Goal: Task Accomplishment & Management: Use online tool/utility

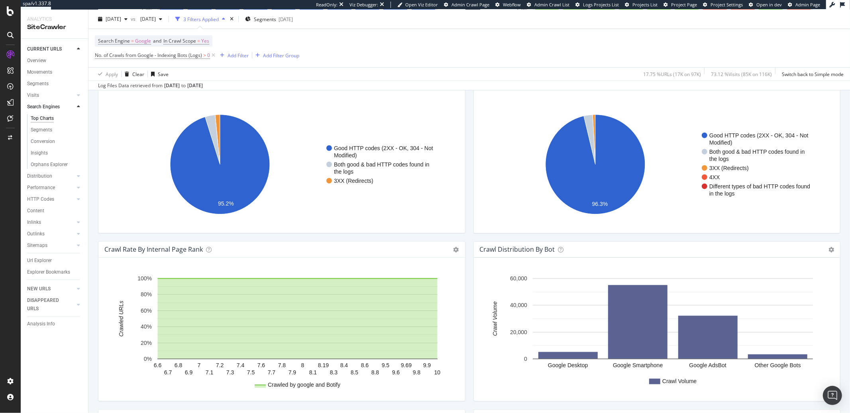
scroll to position [862, 0]
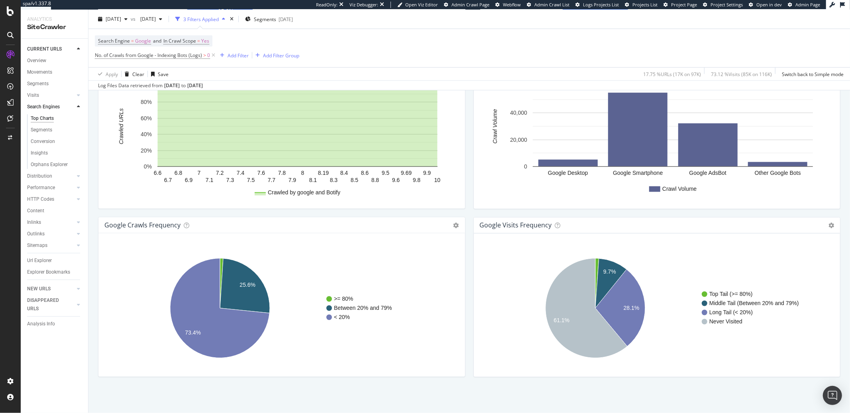
click at [181, 232] on div "google Crawls Frequency Chart (by Value) Table Expand Export as CSV Export as P…" at bounding box center [281, 226] width 367 height 16
click at [186, 228] on icon at bounding box center [187, 227] width 6 height 6
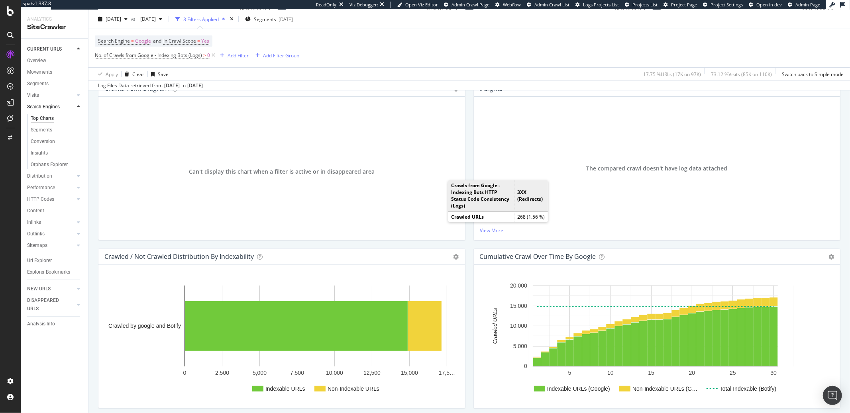
scroll to position [0, 0]
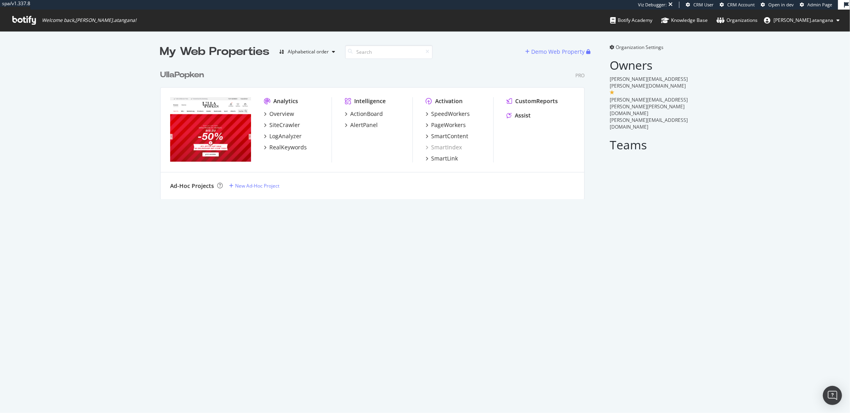
scroll to position [133, 424]
click at [292, 137] on div "LogAnalyzer" at bounding box center [285, 136] width 32 height 8
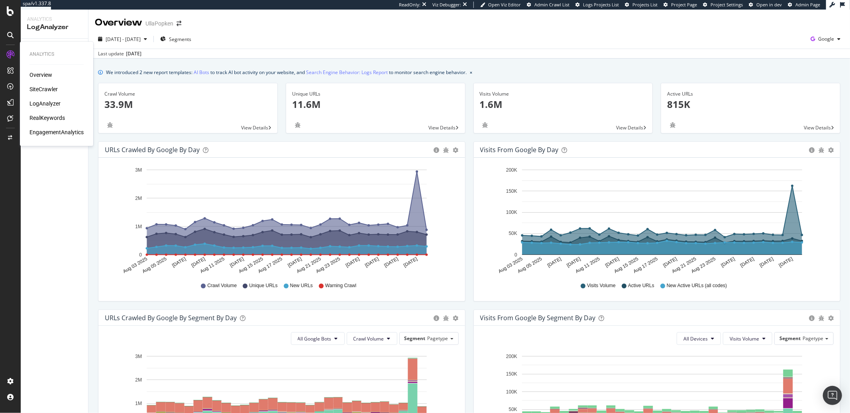
click at [43, 75] on div "Overview" at bounding box center [40, 75] width 23 height 8
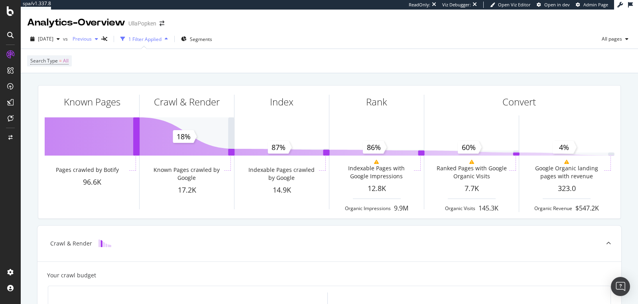
click at [92, 40] on span "Previous" at bounding box center [80, 38] width 22 height 7
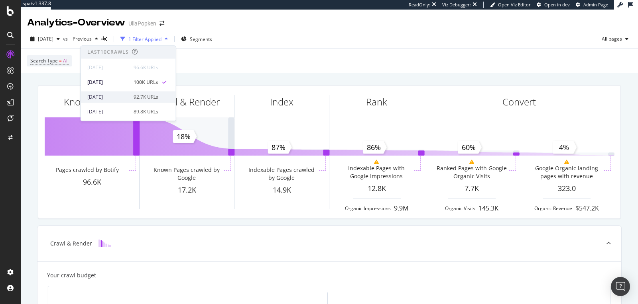
click at [108, 94] on div "2025 Aug. 17th" at bounding box center [107, 97] width 41 height 7
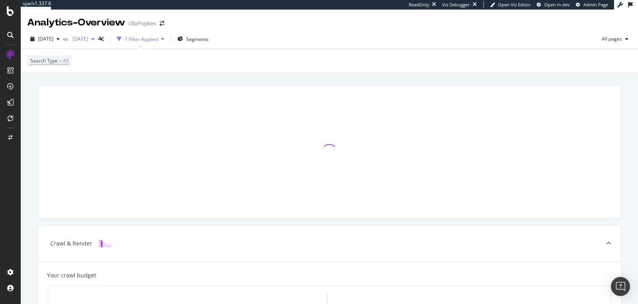
click at [88, 39] on span "2025 Aug. 17th" at bounding box center [78, 38] width 19 height 7
click at [60, 41] on icon "button" at bounding box center [58, 39] width 3 height 5
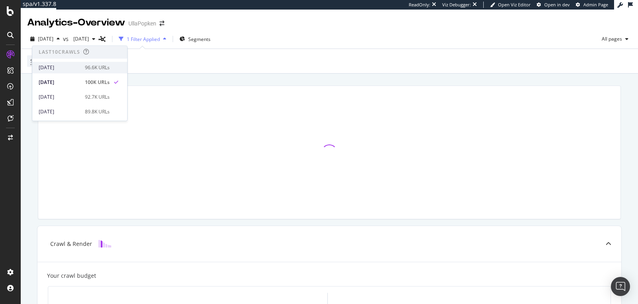
click at [77, 67] on div "[DATE]" at bounding box center [59, 67] width 41 height 7
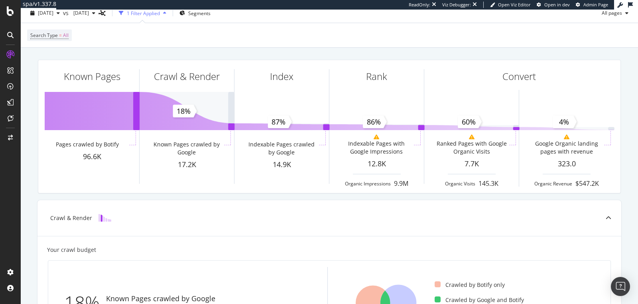
scroll to position [148, 0]
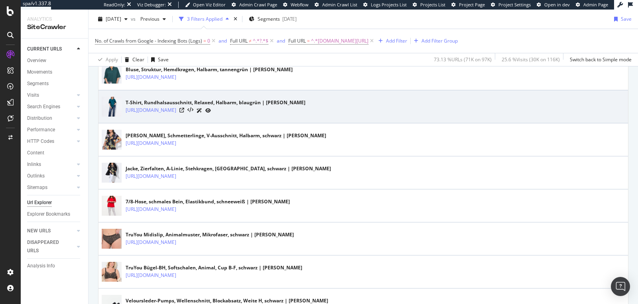
scroll to position [357, 0]
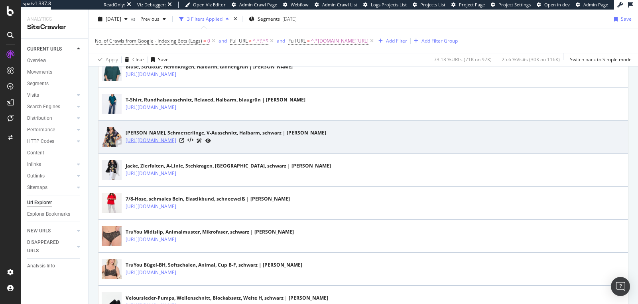
click at [176, 137] on link "https://www.ullapopken.de/de/shirts/t-shirts/slinkyshirt-schmetterlinge-v-aussc…" at bounding box center [151, 141] width 51 height 8
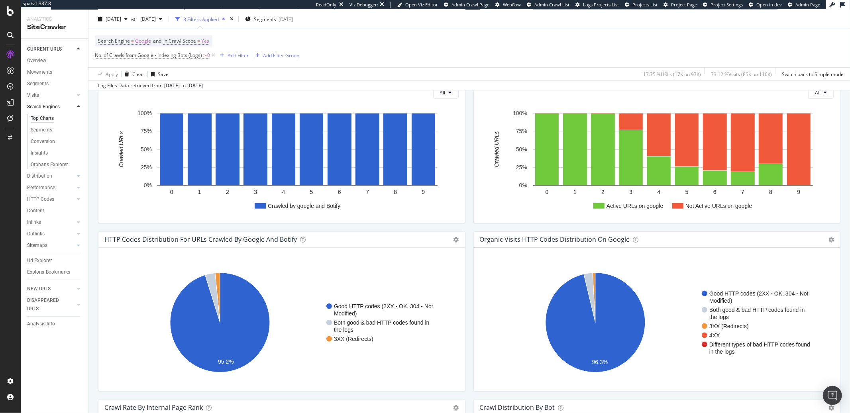
scroll to position [509, 0]
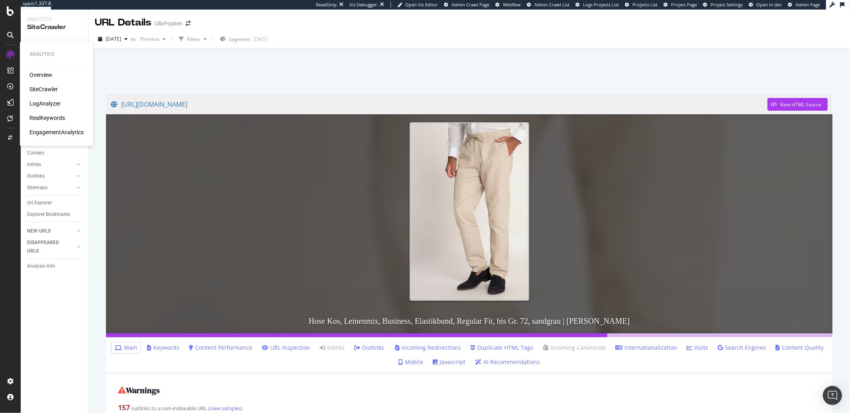
click at [39, 103] on div "LogAnalyzer" at bounding box center [44, 104] width 31 height 8
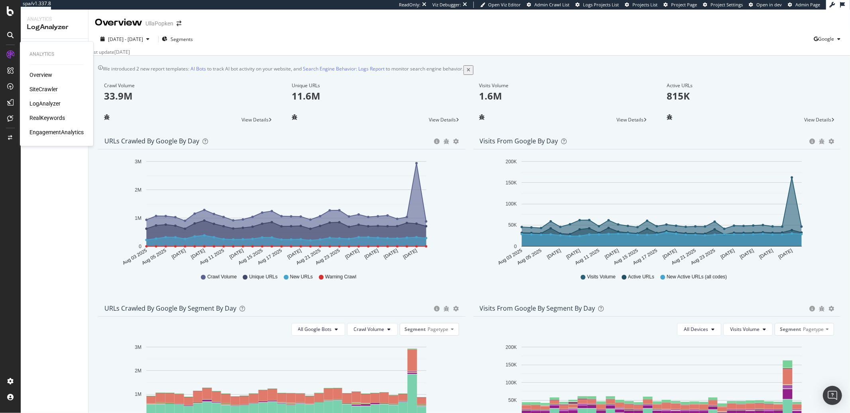
click at [37, 87] on div "SiteCrawler" at bounding box center [43, 90] width 28 height 8
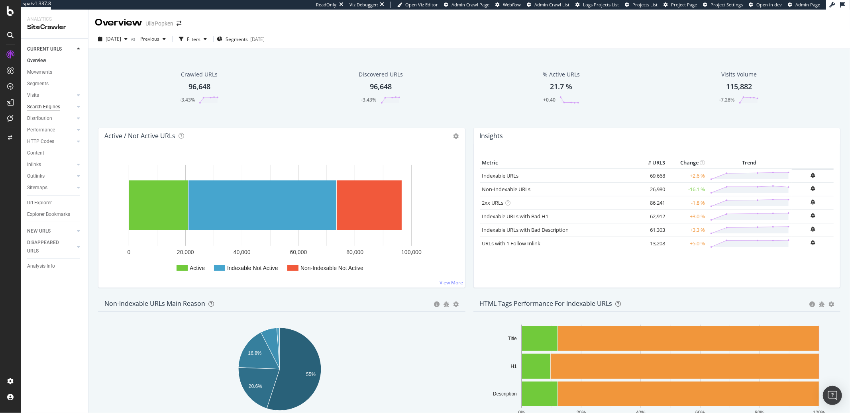
click at [41, 106] on div "Search Engines" at bounding box center [43, 107] width 33 height 8
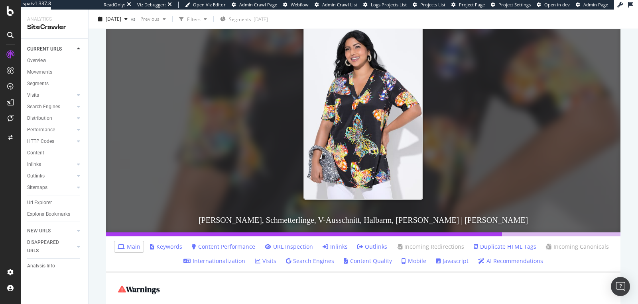
scroll to position [256, 0]
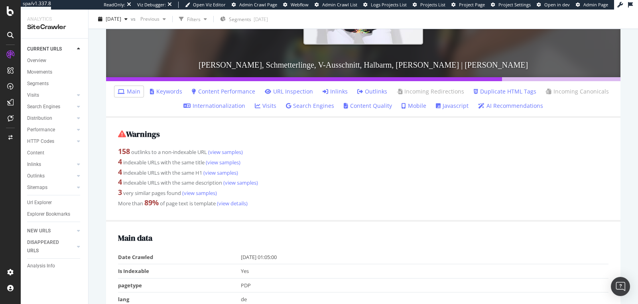
click at [337, 93] on link "Inlinks" at bounding box center [334, 92] width 25 height 8
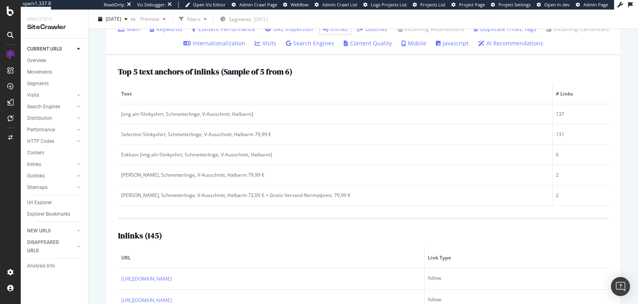
scroll to position [424, 0]
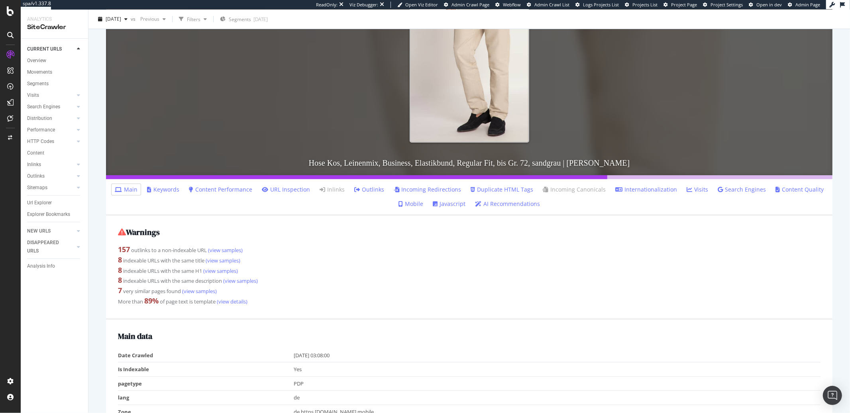
scroll to position [159, 0]
click at [341, 186] on link "Inlinks" at bounding box center [332, 189] width 25 height 8
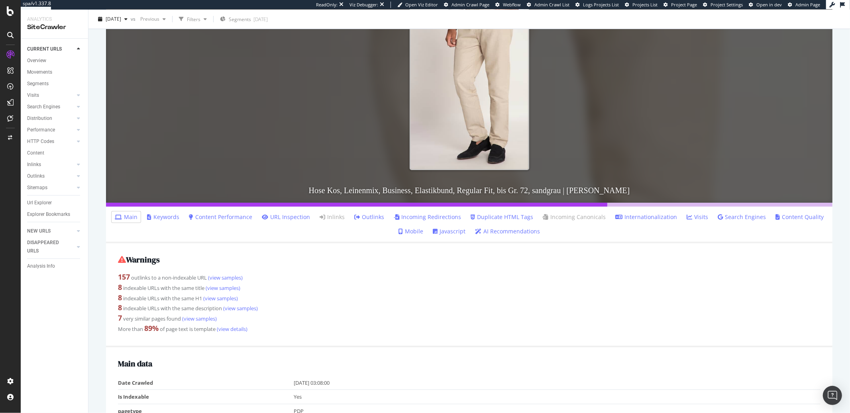
scroll to position [0, 0]
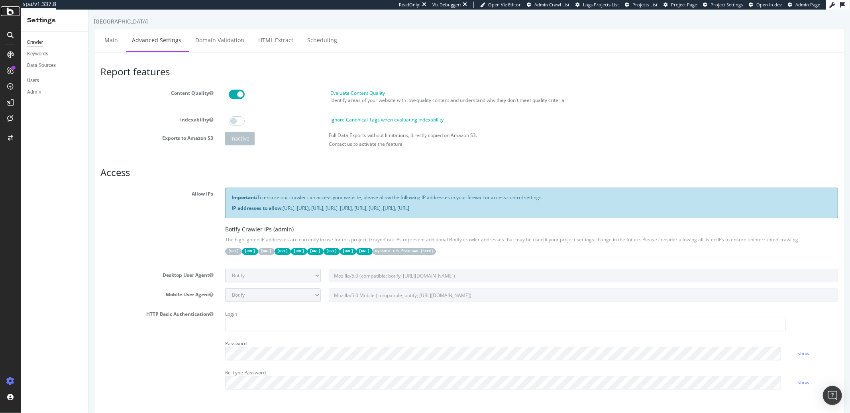
click at [10, 12] on icon at bounding box center [10, 11] width 7 height 10
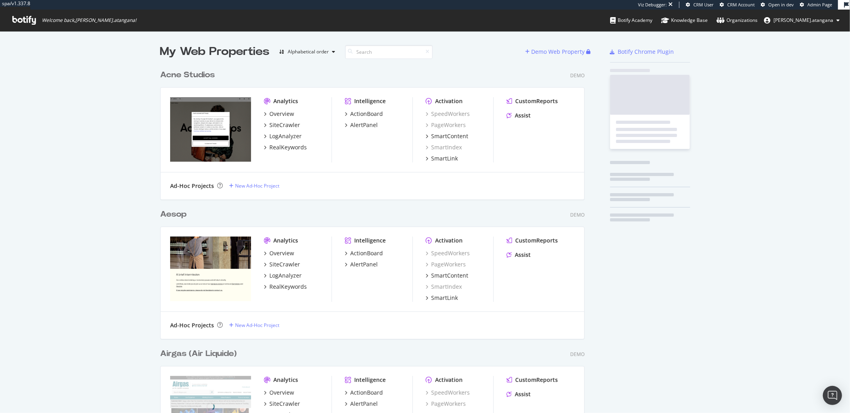
scroll to position [2954, 424]
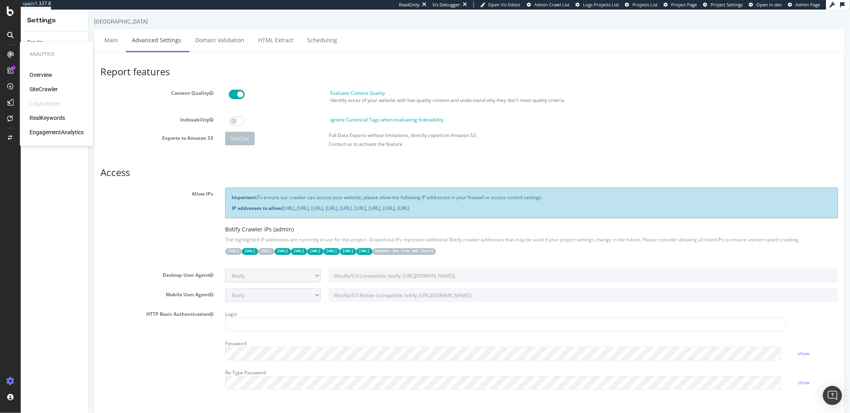
click at [10, 52] on icon at bounding box center [10, 54] width 6 height 6
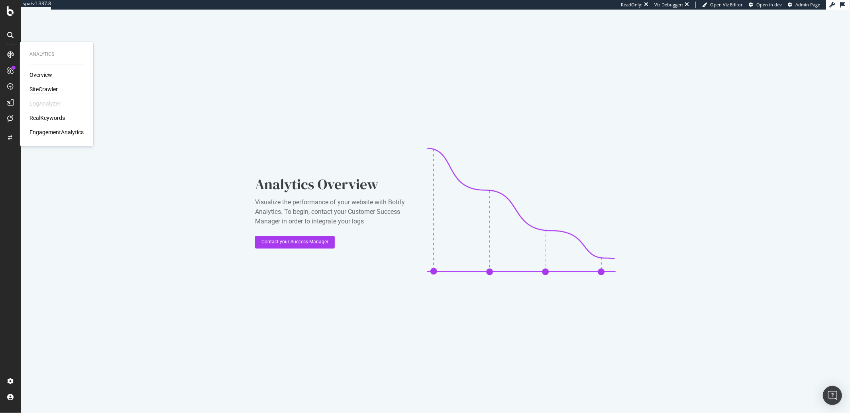
click at [40, 88] on div "SiteCrawler" at bounding box center [43, 90] width 28 height 8
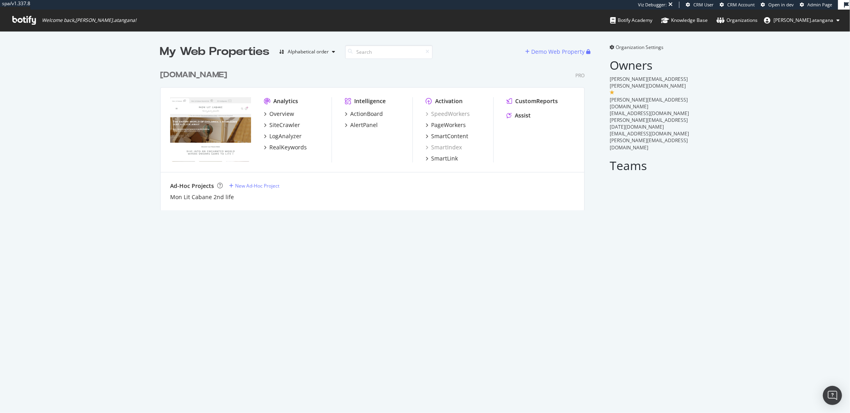
scroll to position [144, 424]
click at [434, 124] on div "PageWorkers" at bounding box center [448, 125] width 35 height 8
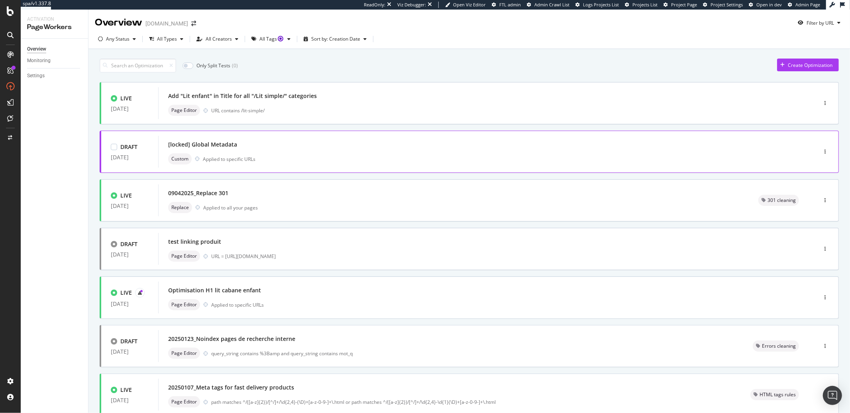
click at [285, 153] on div "Custom Applied to specific URLs" at bounding box center [475, 158] width 615 height 11
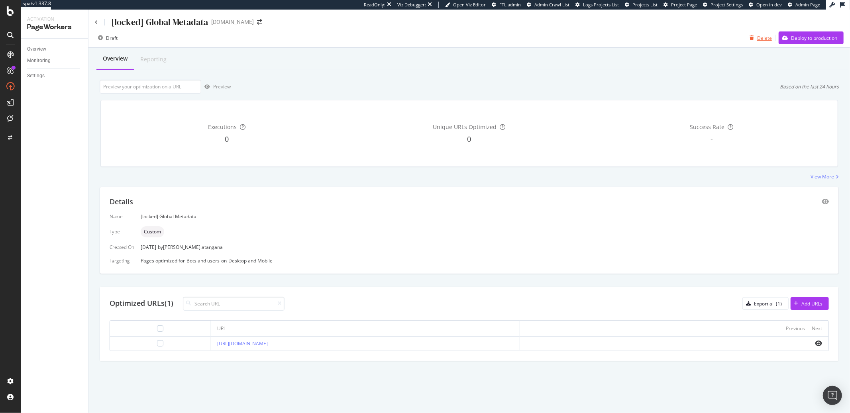
click at [758, 40] on div "Delete" at bounding box center [764, 38] width 15 height 7
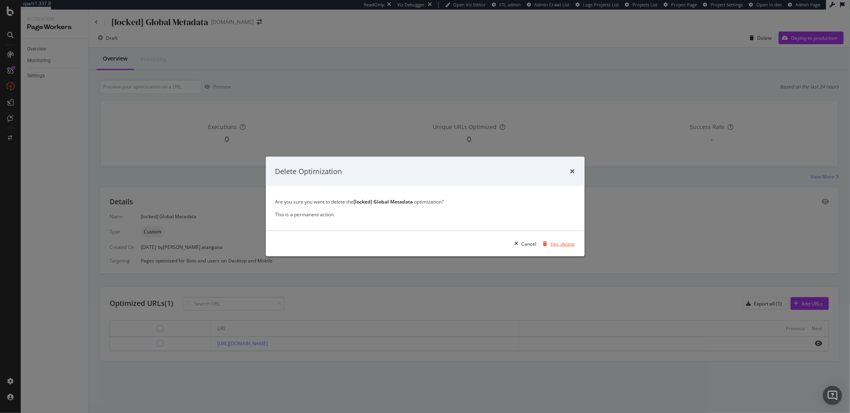
click at [556, 245] on div "Yes, delete" at bounding box center [563, 243] width 24 height 7
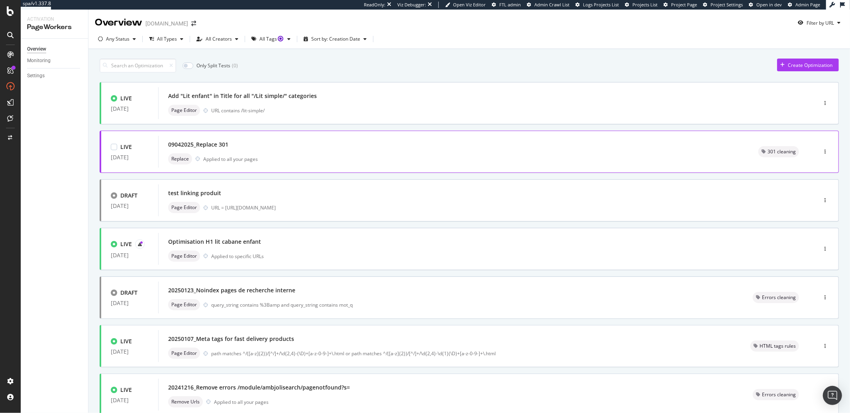
click at [338, 142] on div "09042025_Replace 301" at bounding box center [453, 144] width 571 height 11
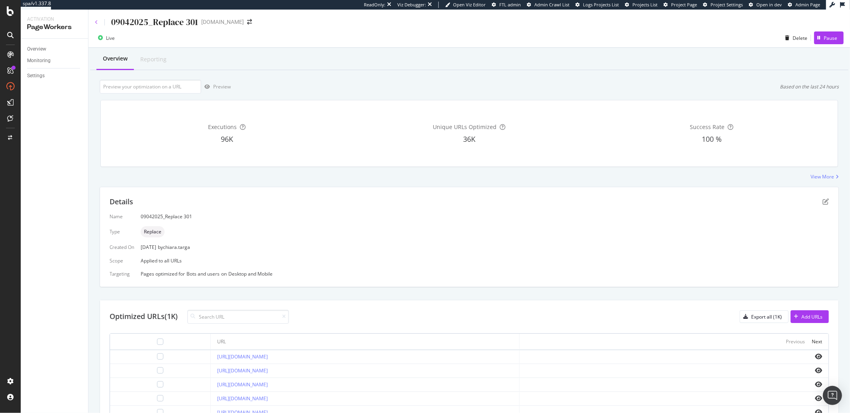
click at [98, 24] on icon at bounding box center [96, 22] width 3 height 5
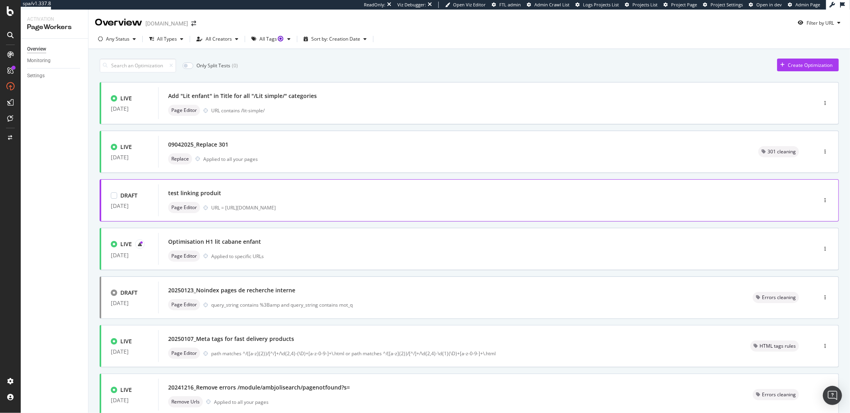
click at [422, 198] on div "test linking produit" at bounding box center [475, 193] width 615 height 11
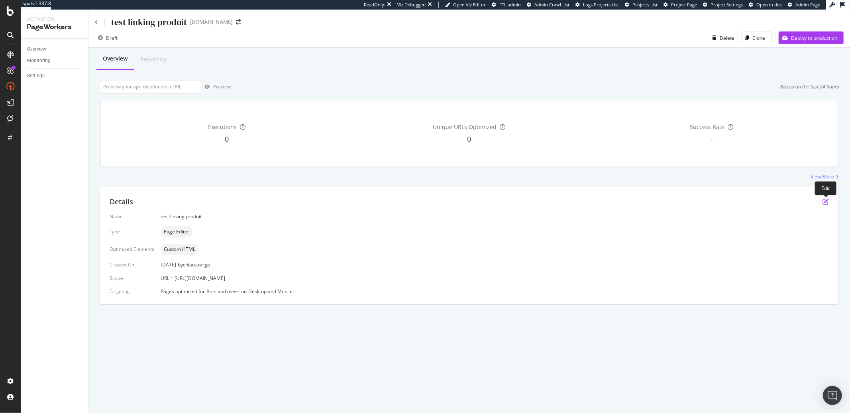
click at [823, 202] on icon "pen-to-square" at bounding box center [825, 201] width 6 height 6
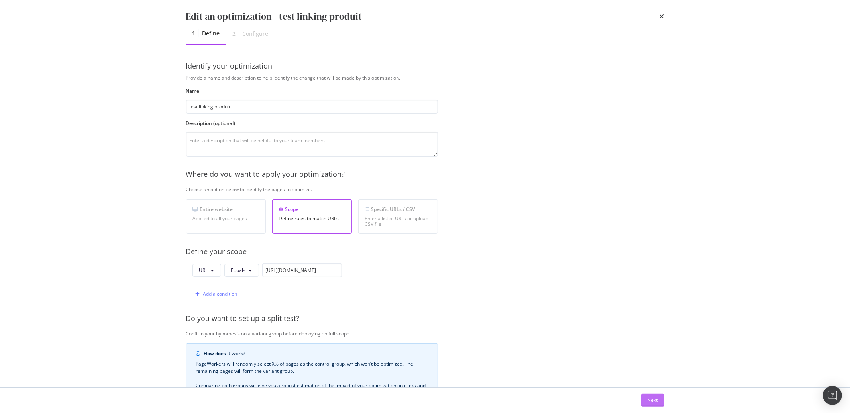
click at [644, 400] on button "Next" at bounding box center [652, 400] width 23 height 13
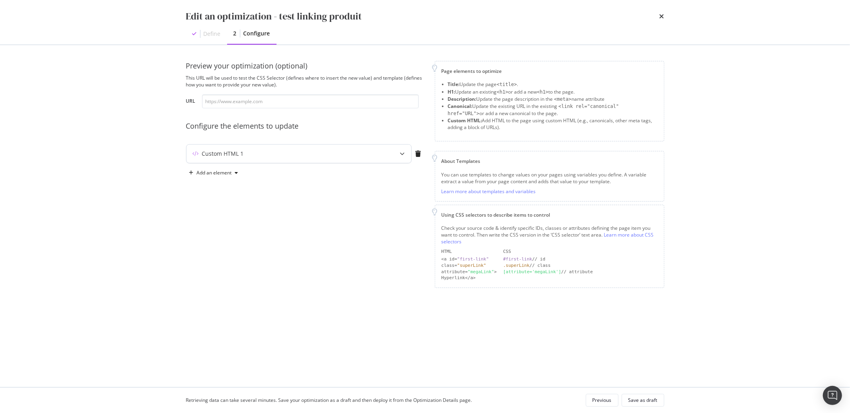
click at [356, 157] on div "Custom HTML 1" at bounding box center [282, 154] width 193 height 8
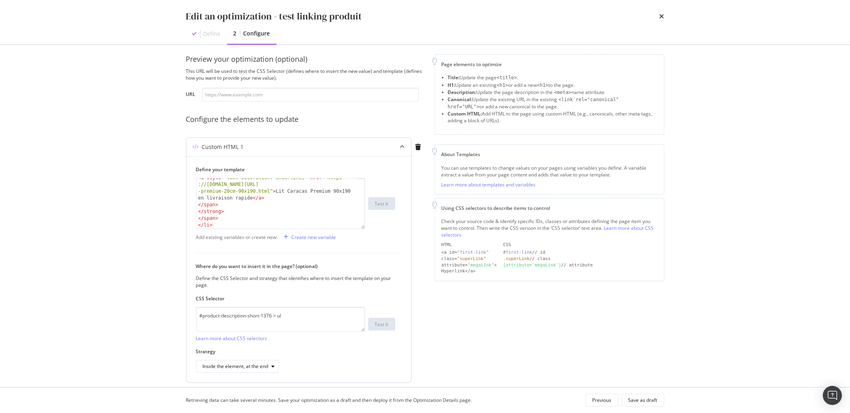
scroll to position [38, 0]
click at [661, 16] on icon "times" at bounding box center [661, 16] width 5 height 6
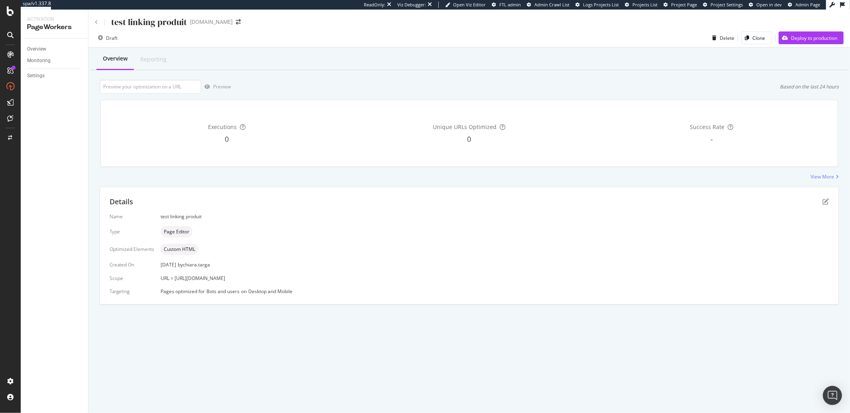
click at [97, 23] on icon at bounding box center [96, 22] width 3 height 5
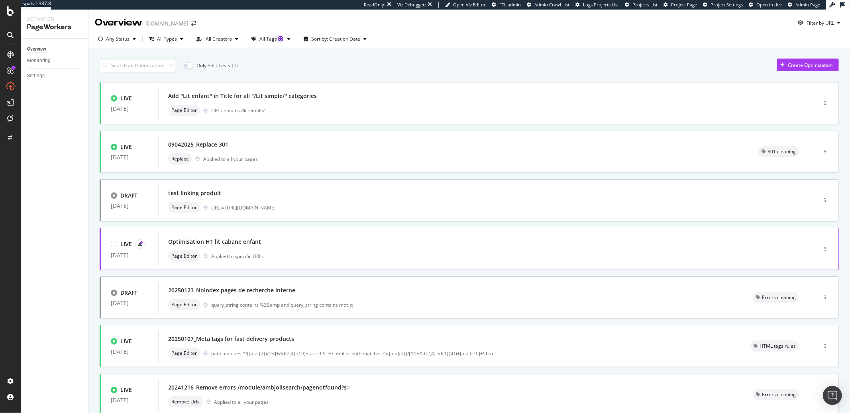
click at [275, 251] on div "Page Editor Applied to specific URLs" at bounding box center [475, 256] width 615 height 11
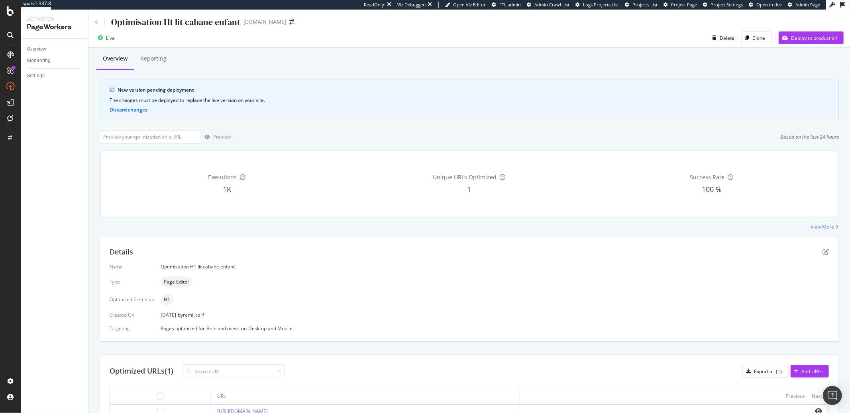
click at [98, 22] on icon at bounding box center [96, 22] width 3 height 5
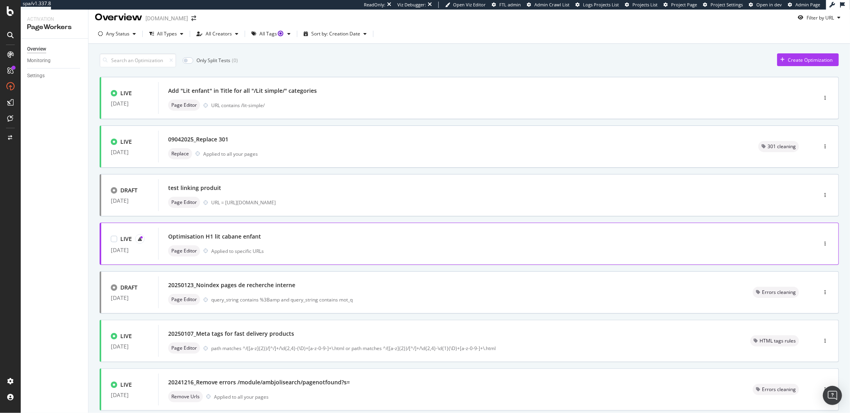
scroll to position [7, 0]
click at [237, 244] on div "Page Editor Applied to specific URLs" at bounding box center [475, 249] width 615 height 11
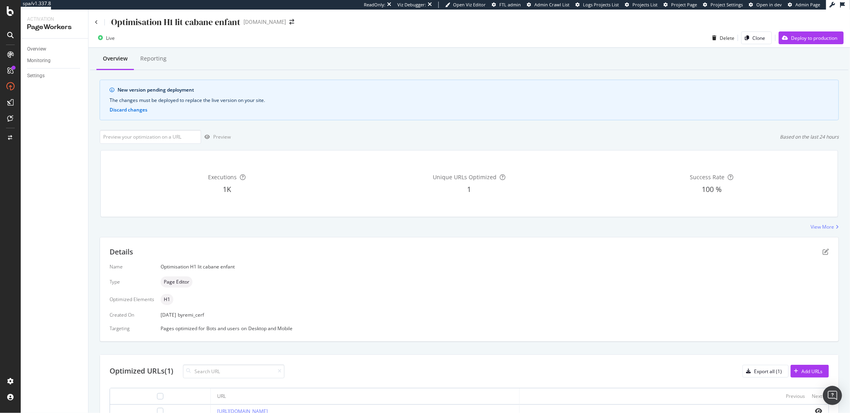
click at [98, 23] on div "Optimisation H1 lit cabane enfant" at bounding box center [167, 22] width 145 height 12
click at [96, 23] on icon at bounding box center [96, 22] width 3 height 5
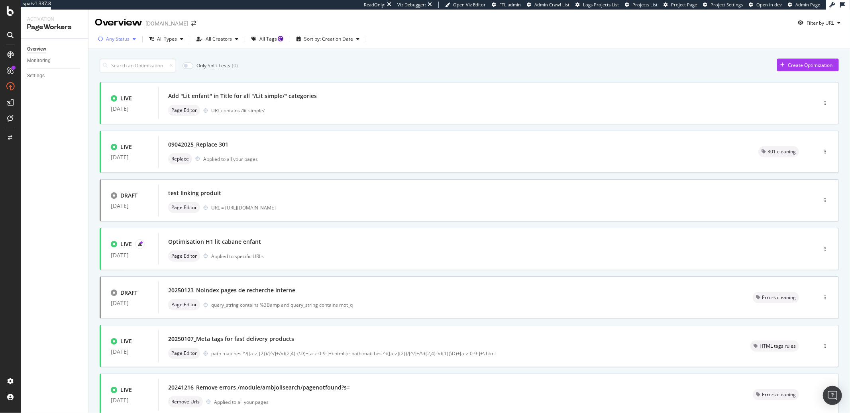
click at [128, 37] on div "Any Status" at bounding box center [118, 39] width 24 height 5
click at [130, 70] on div "Live ( 37 )" at bounding box center [119, 69] width 35 height 7
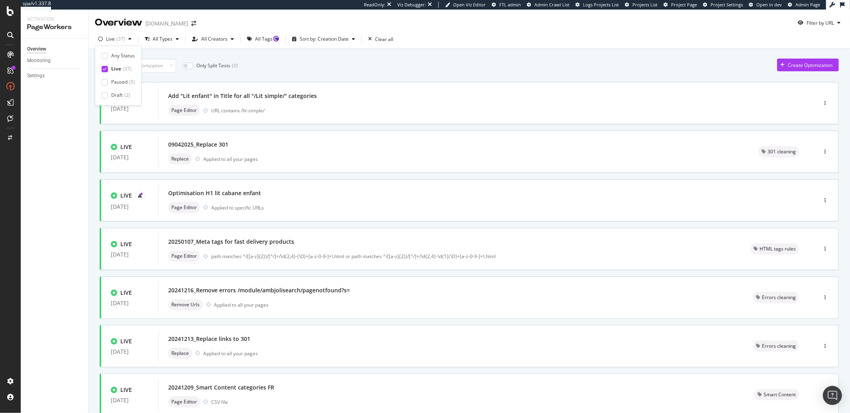
click at [61, 105] on div "Overview Monitoring Settings" at bounding box center [54, 226] width 67 height 375
click at [265, 149] on div "09042025_Replace 301" at bounding box center [453, 144] width 571 height 11
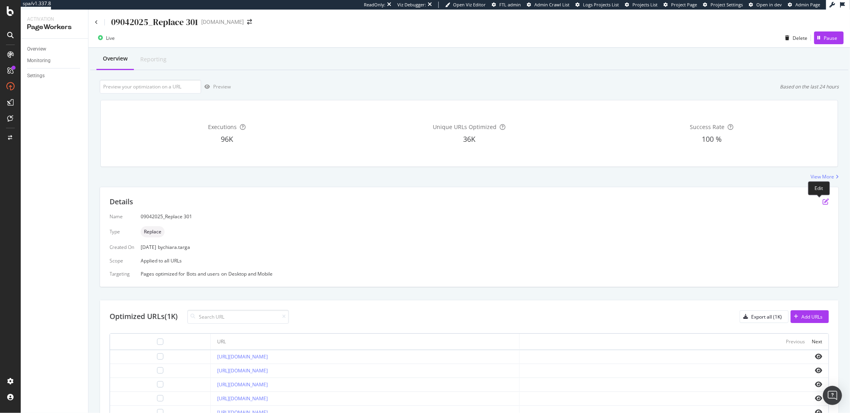
click at [822, 199] on icon "pen-to-square" at bounding box center [825, 201] width 6 height 6
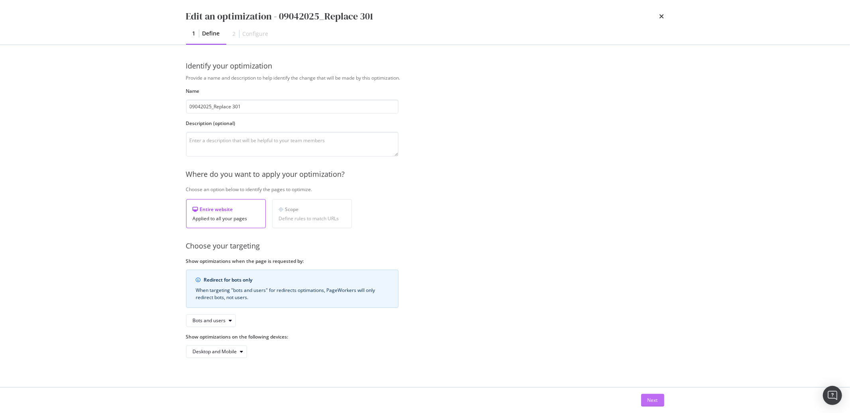
click at [652, 397] on div "Next" at bounding box center [653, 400] width 10 height 7
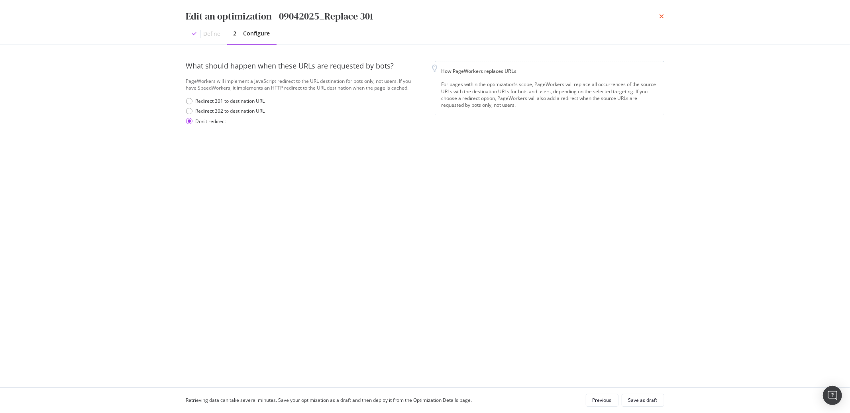
click at [661, 15] on icon "times" at bounding box center [661, 16] width 5 height 6
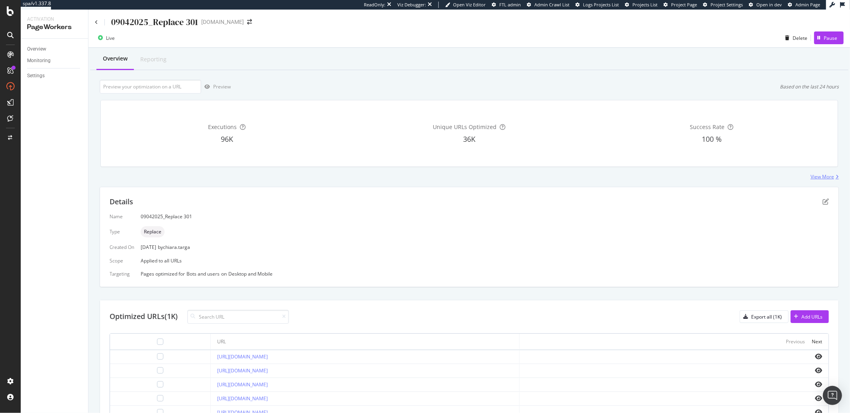
click at [814, 178] on div "View More" at bounding box center [823, 176] width 24 height 7
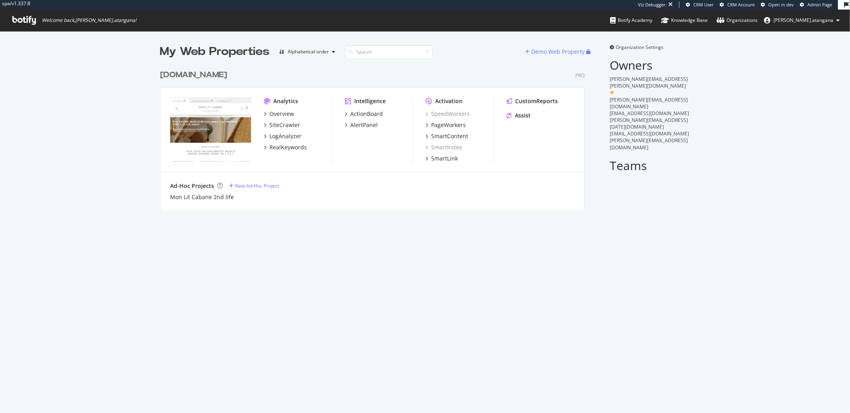
scroll to position [144, 424]
click at [375, 114] on div "ActionBoard" at bounding box center [366, 114] width 33 height 8
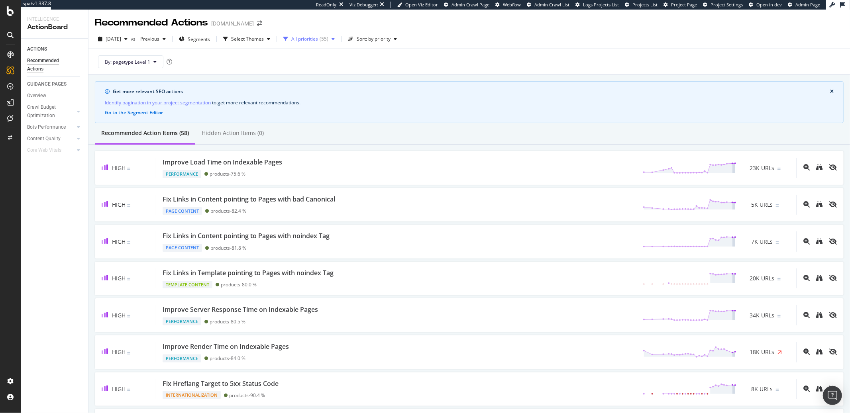
click at [318, 37] on div "All priorities" at bounding box center [304, 39] width 27 height 5
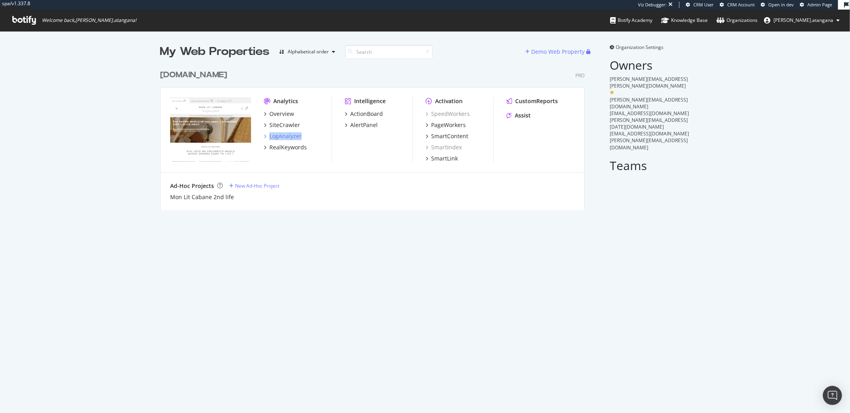
scroll to position [407, 837]
click at [350, 127] on div "AlertPanel" at bounding box center [363, 125] width 27 height 8
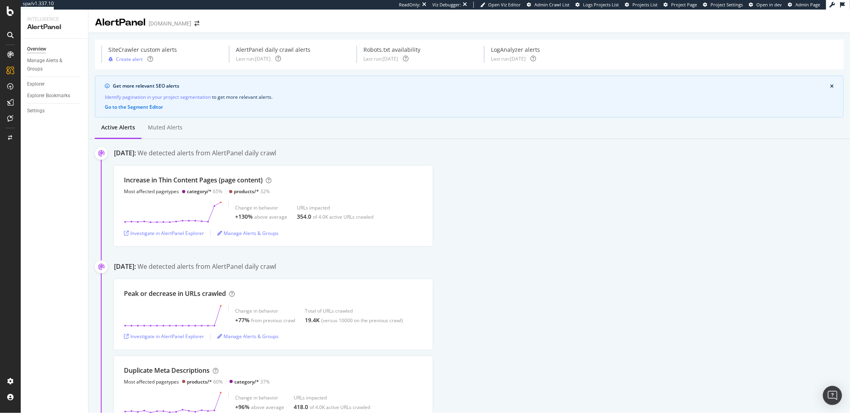
click at [56, 294] on div "Overview Manage Alerts & Groups Explorer Explorer Bookmarks Settings" at bounding box center [54, 226] width 67 height 375
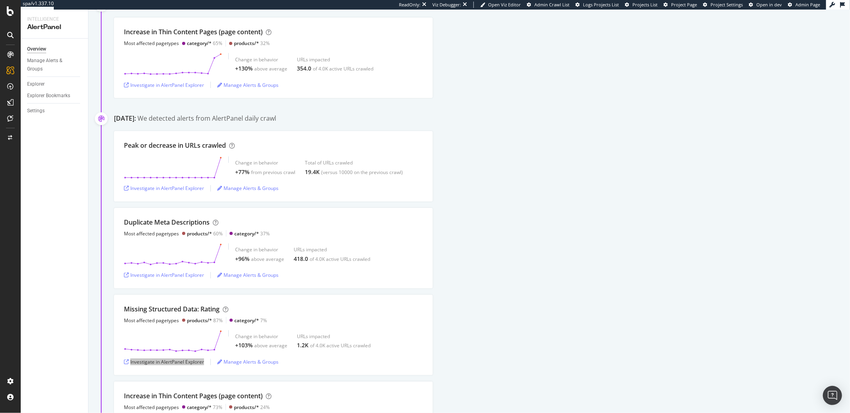
scroll to position [138, 0]
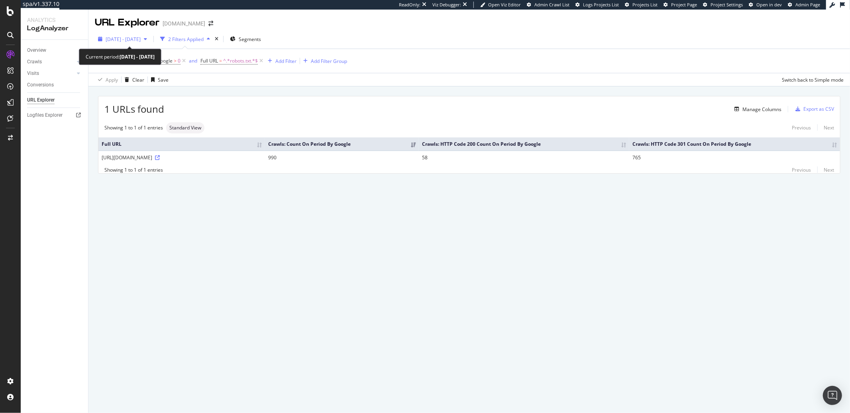
click at [150, 40] on div "button" at bounding box center [146, 39] width 10 height 5
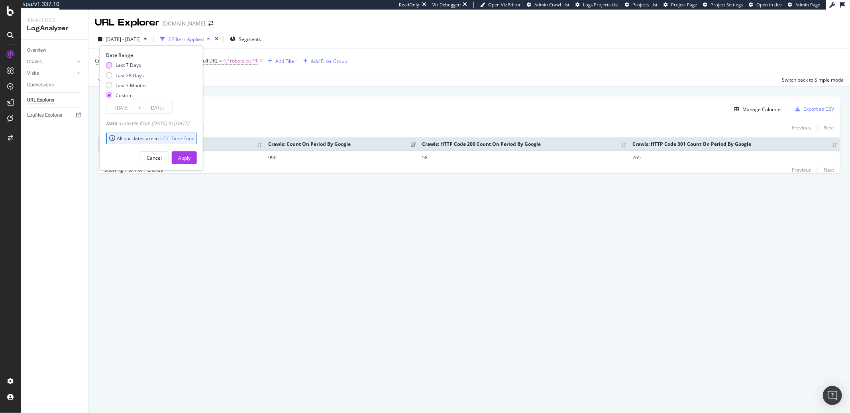
click at [108, 65] on div "Last 7 Days" at bounding box center [109, 65] width 6 height 6
type input "2025/08/20"
type input "2025/08/26"
click at [123, 73] on div "Last 28 Days" at bounding box center [130, 75] width 28 height 7
type input "2025/07/30"
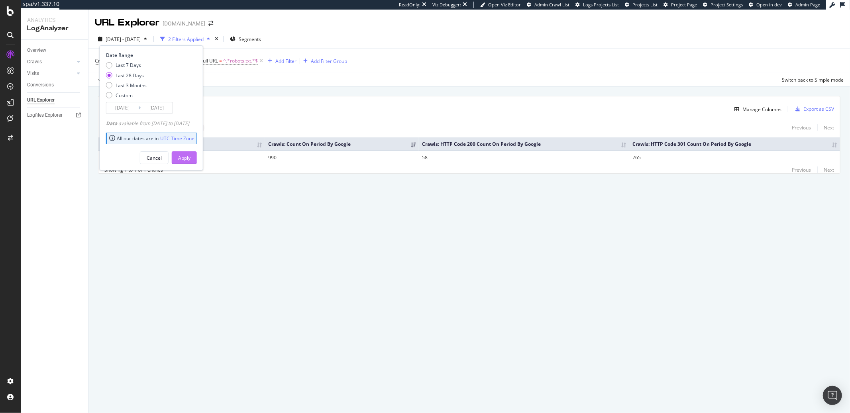
click at [190, 155] on div "Apply" at bounding box center [184, 158] width 12 height 7
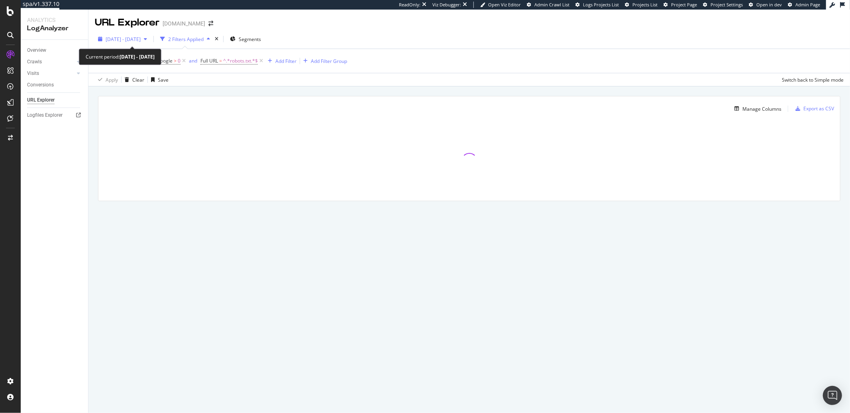
click at [137, 43] on div "2025 Jul. 30th - Aug. 26th" at bounding box center [122, 39] width 55 height 12
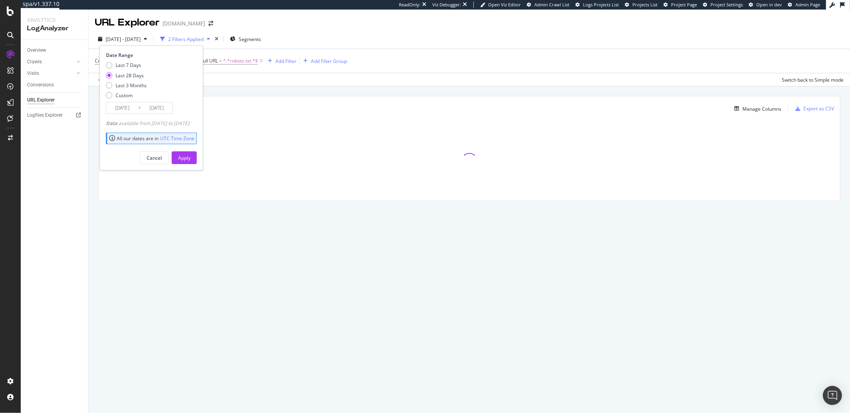
click at [243, 22] on div "URL Explorer monlitcabane.com" at bounding box center [469, 20] width 762 height 20
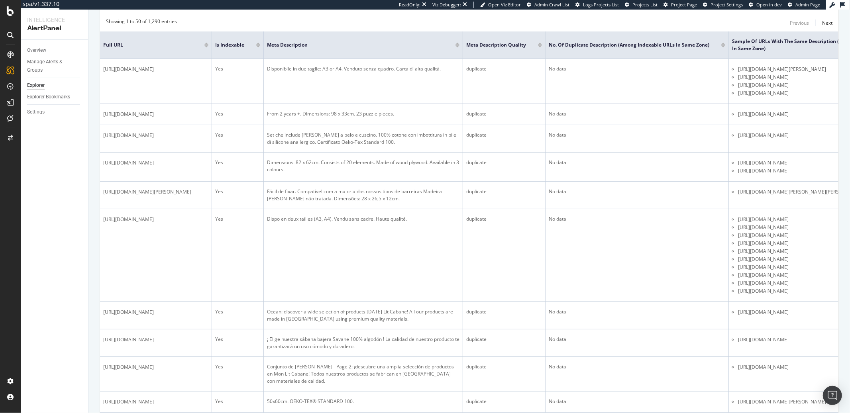
scroll to position [186, 0]
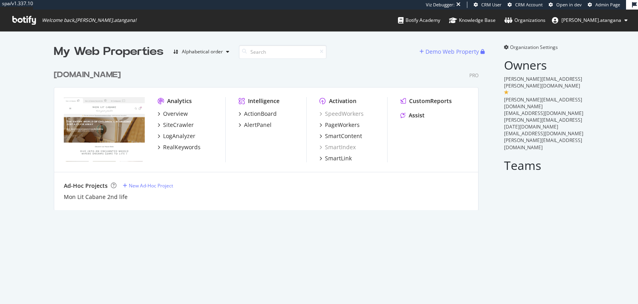
scroll to position [144, 424]
click at [336, 136] on div "SmartContent" at bounding box center [343, 136] width 37 height 8
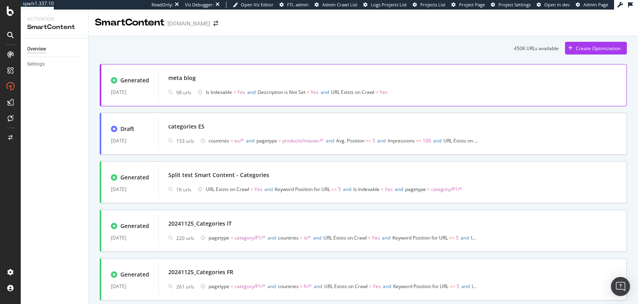
click at [278, 80] on div "meta blog" at bounding box center [392, 78] width 448 height 11
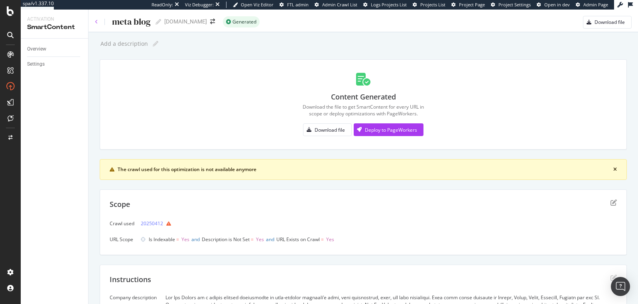
click at [96, 23] on icon at bounding box center [96, 22] width 3 height 5
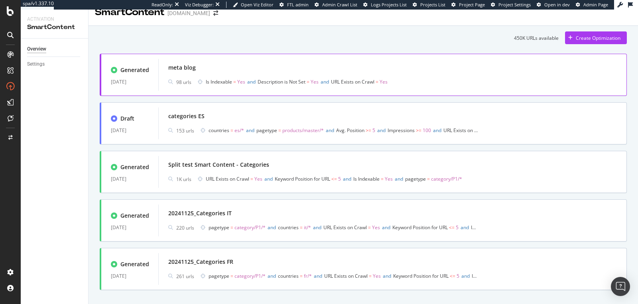
scroll to position [24, 0]
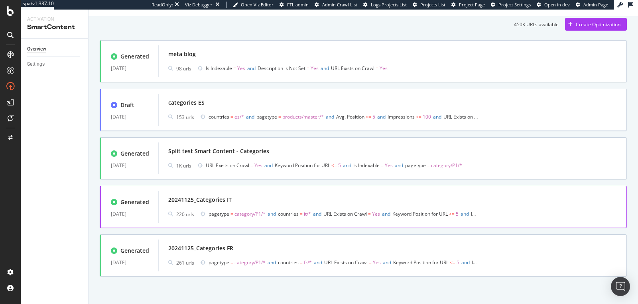
click at [317, 191] on div "20241125_Categories IT 220 urls pagetype = category/P1/* and countries = it/* a…" at bounding box center [392, 207] width 468 height 32
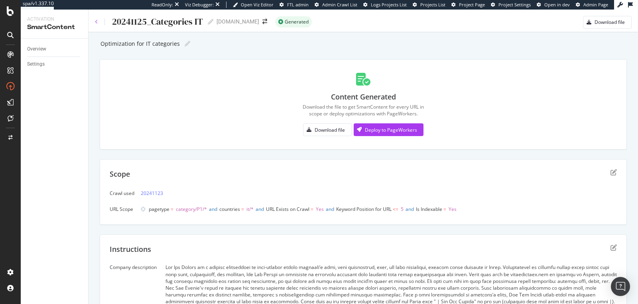
click at [98, 20] on icon at bounding box center [96, 22] width 3 height 5
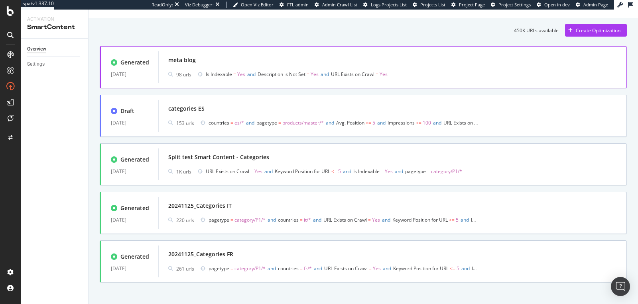
scroll to position [24, 0]
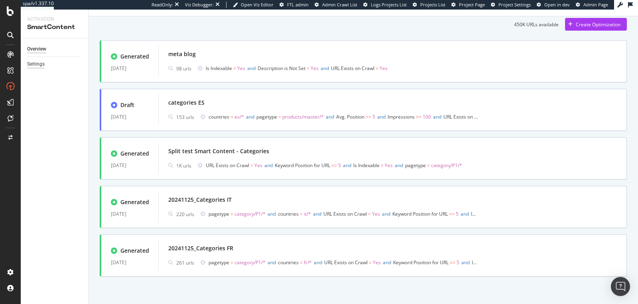
click at [42, 64] on div "Settings" at bounding box center [36, 64] width 18 height 8
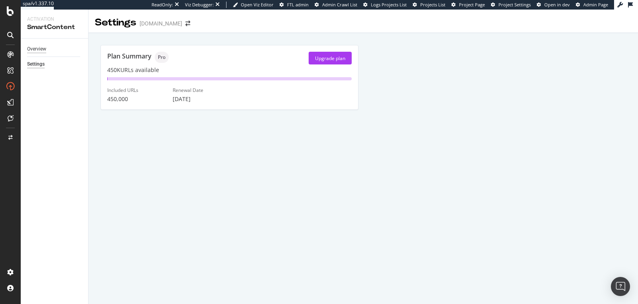
click at [42, 50] on div "Overview" at bounding box center [36, 49] width 19 height 8
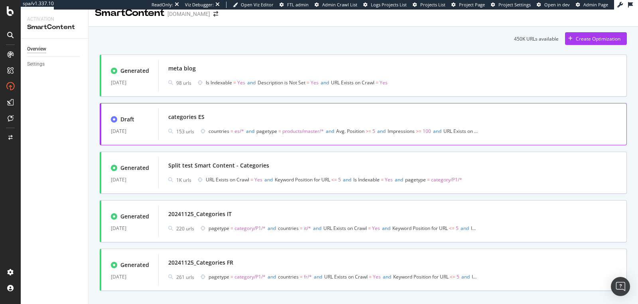
scroll to position [24, 0]
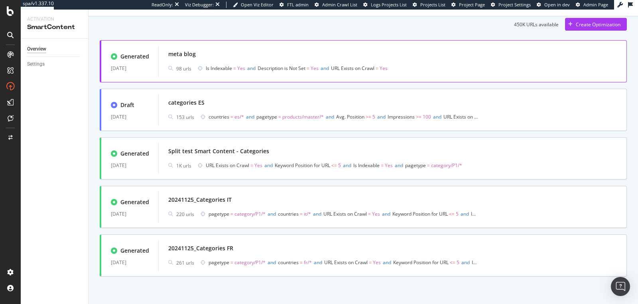
click at [378, 65] on span "=" at bounding box center [376, 68] width 3 height 7
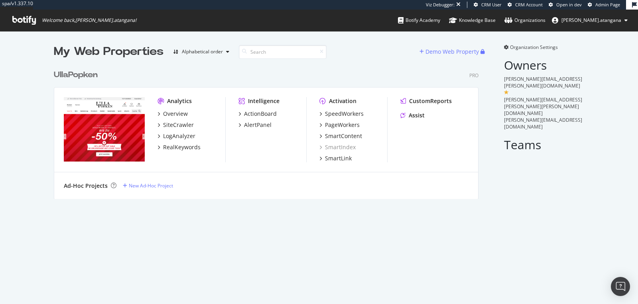
scroll to position [133, 424]
click at [326, 123] on div "PageWorkers" at bounding box center [342, 125] width 35 height 8
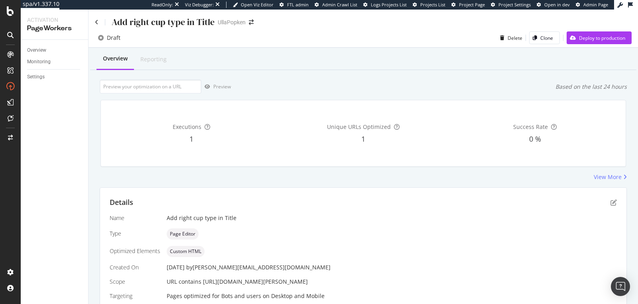
click at [98, 23] on div "Add right cup type in Title" at bounding box center [155, 22] width 120 height 12
click at [96, 22] on icon at bounding box center [97, 23] width 4 height 6
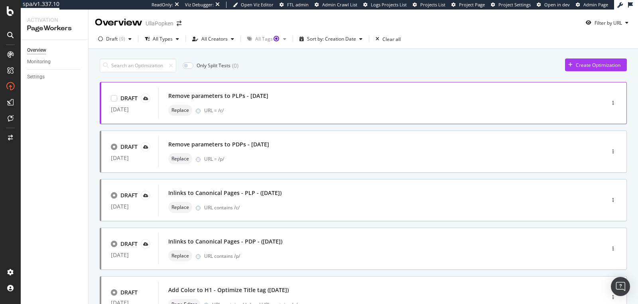
click at [278, 112] on div "URL = /c/" at bounding box center [387, 110] width 367 height 7
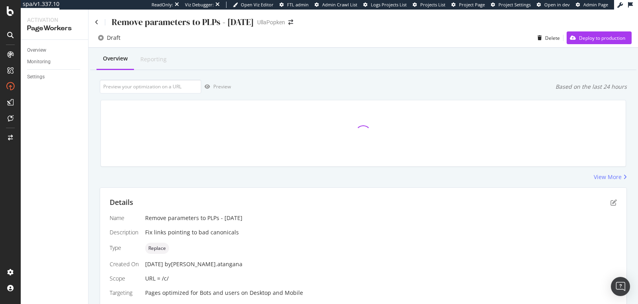
scroll to position [167, 0]
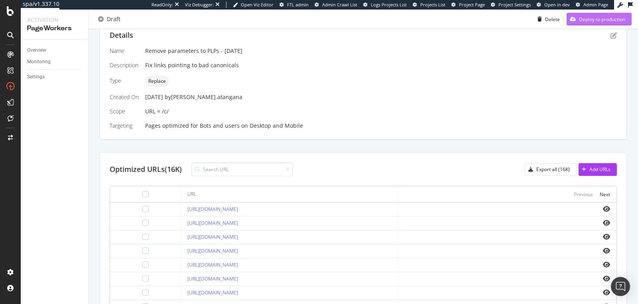
click at [589, 24] on div "Deploy to production" at bounding box center [595, 19] width 59 height 12
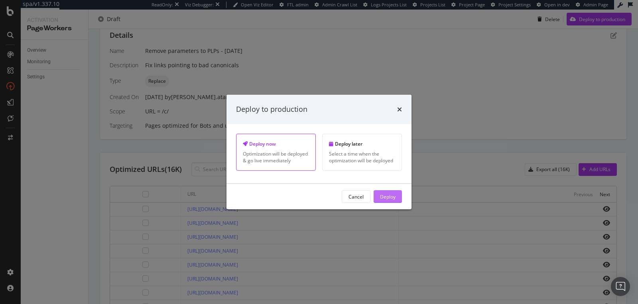
click at [389, 198] on div "Deploy" at bounding box center [388, 196] width 16 height 7
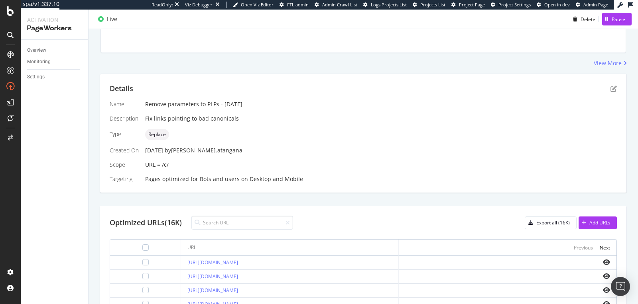
scroll to position [6, 0]
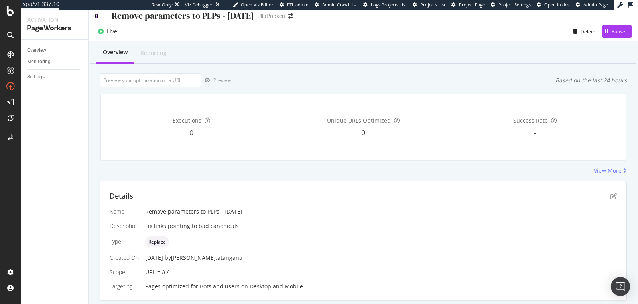
click at [97, 13] on icon at bounding box center [97, 16] width 4 height 6
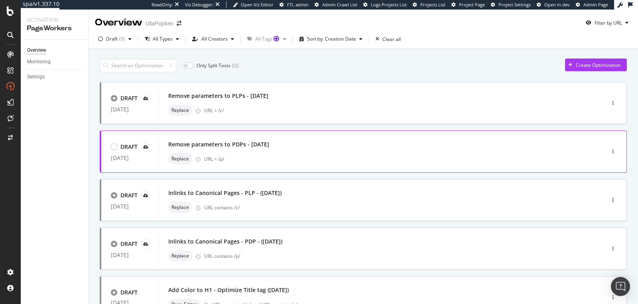
click at [577, 155] on div "DRAFT 02 Sep. 2025 Remove parameters to PDPs - 2025/09/02 Replace URL = /p/" at bounding box center [350, 152] width 498 height 32
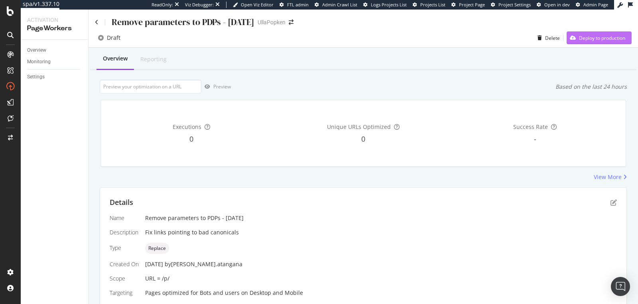
click at [589, 42] on div "Deploy to production" at bounding box center [595, 38] width 59 height 12
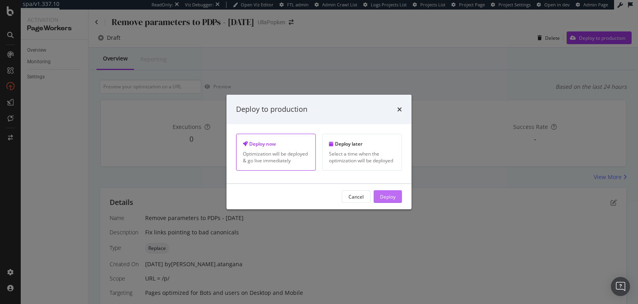
click at [394, 193] on div "Deploy" at bounding box center [388, 197] width 16 height 12
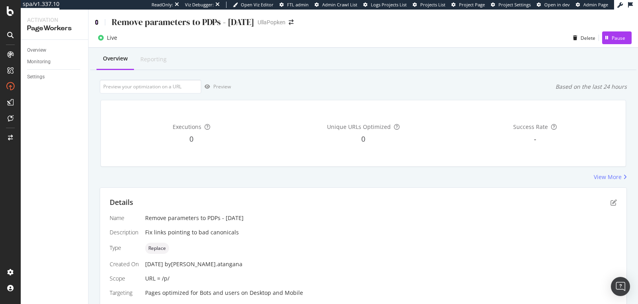
click at [97, 24] on icon at bounding box center [97, 23] width 4 height 6
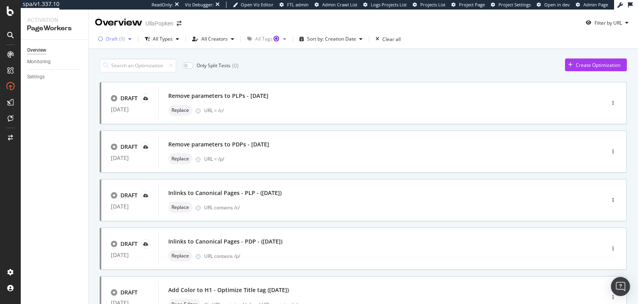
click at [126, 40] on div "button" at bounding box center [130, 39] width 10 height 5
click at [40, 52] on div "Overview" at bounding box center [36, 50] width 19 height 8
click at [121, 38] on div "( 9 )" at bounding box center [122, 39] width 6 height 5
click at [121, 54] on div "Any Status" at bounding box center [123, 55] width 24 height 7
click at [77, 111] on div "Overview Monitoring Settings" at bounding box center [54, 172] width 67 height 265
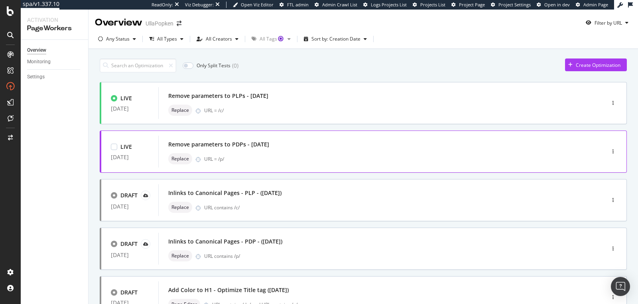
click at [296, 140] on div "Remove parameters to PDPs - [DATE]" at bounding box center [369, 144] width 402 height 11
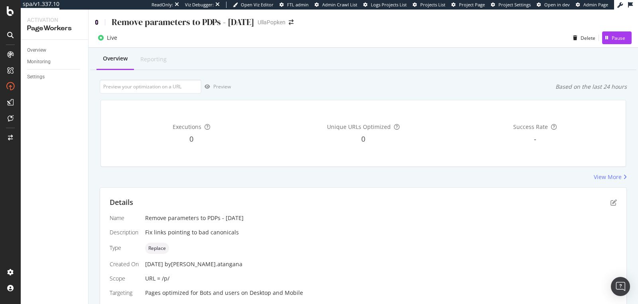
click at [98, 23] on icon at bounding box center [97, 23] width 4 height 6
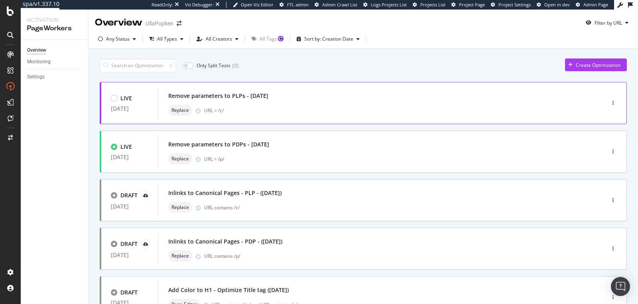
click at [300, 114] on div "Replace URL = /c/" at bounding box center [369, 110] width 402 height 11
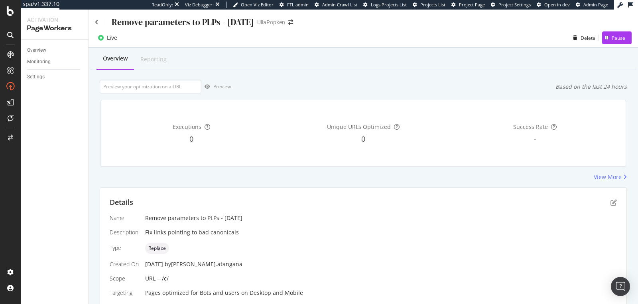
click at [98, 26] on div "Remove parameters to PLPs - 2025/09/02" at bounding box center [174, 22] width 159 height 12
click at [97, 24] on icon at bounding box center [97, 23] width 4 height 6
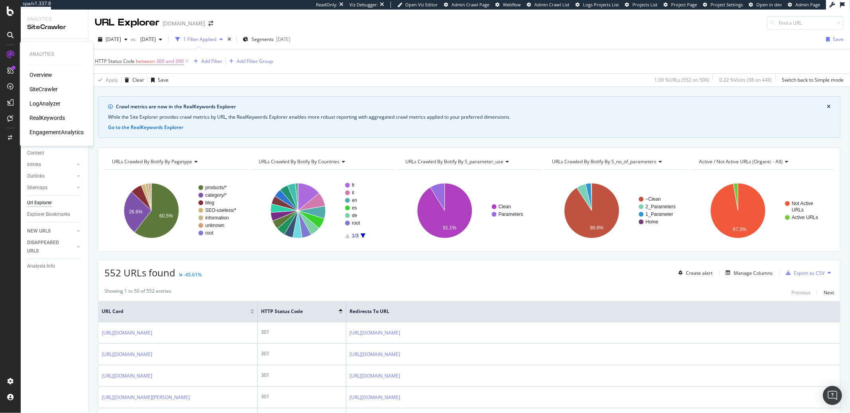
click at [35, 88] on div "SiteCrawler" at bounding box center [43, 90] width 28 height 8
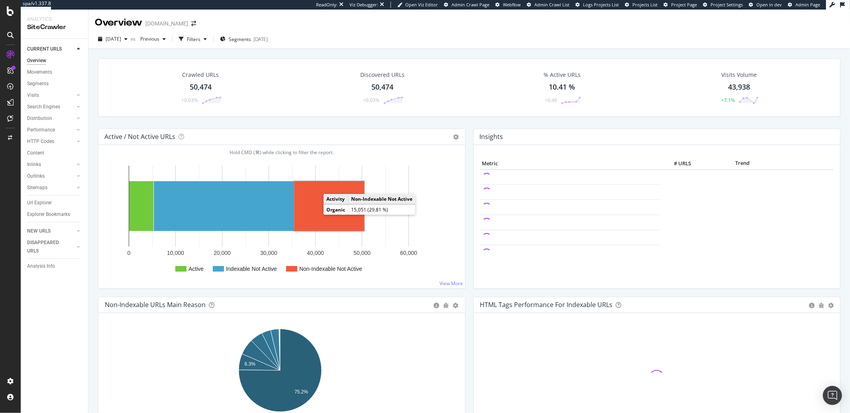
click at [322, 212] on rect "A chart." at bounding box center [329, 206] width 70 height 50
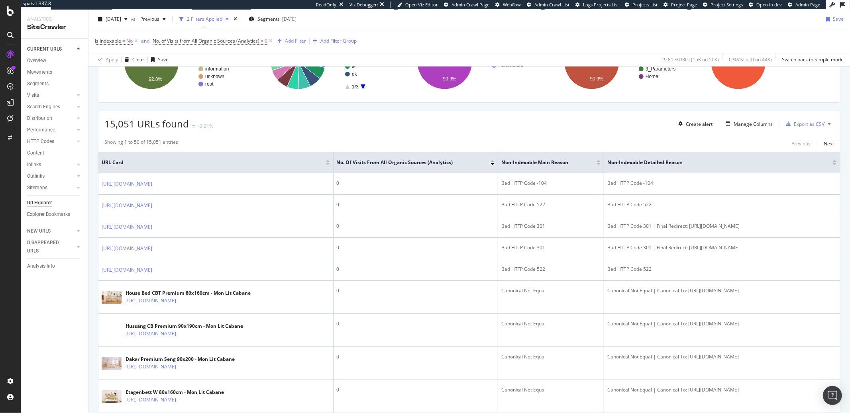
scroll to position [14, 0]
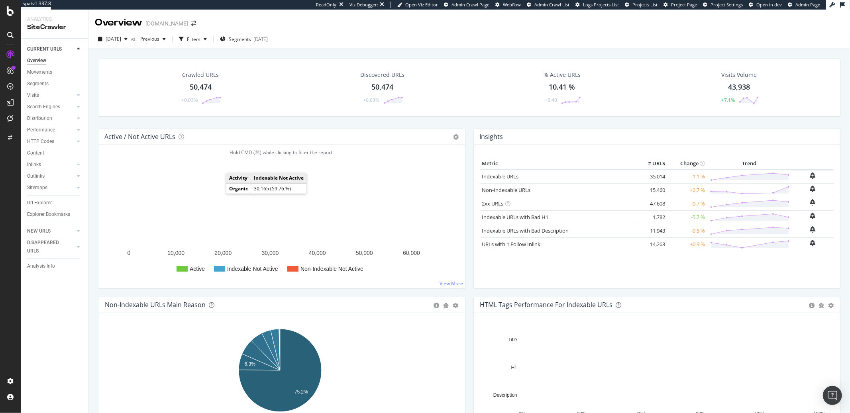
scroll to position [134, 0]
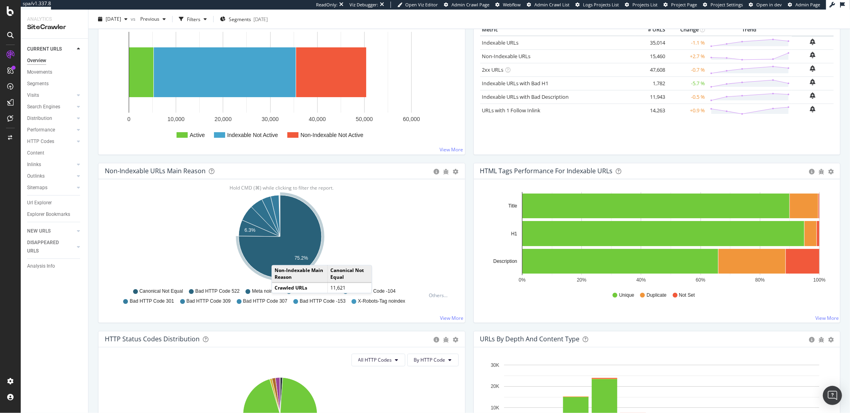
click at [279, 257] on icon "A chart." at bounding box center [280, 236] width 83 height 83
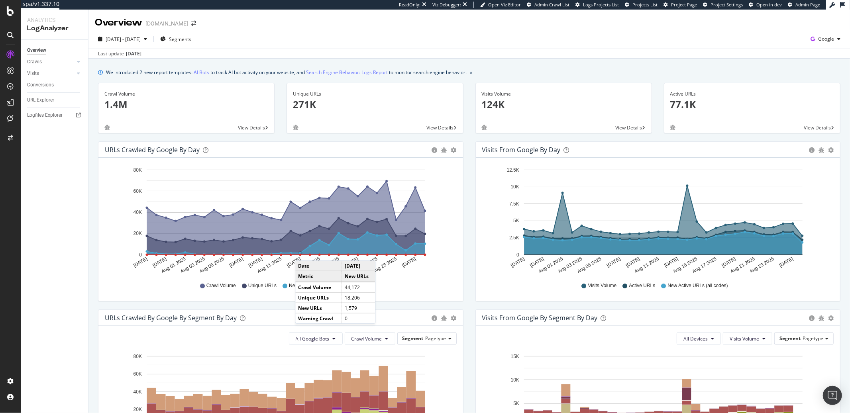
drag, startPoint x: 302, startPoint y: 251, endPoint x: 308, endPoint y: 244, distance: 9.6
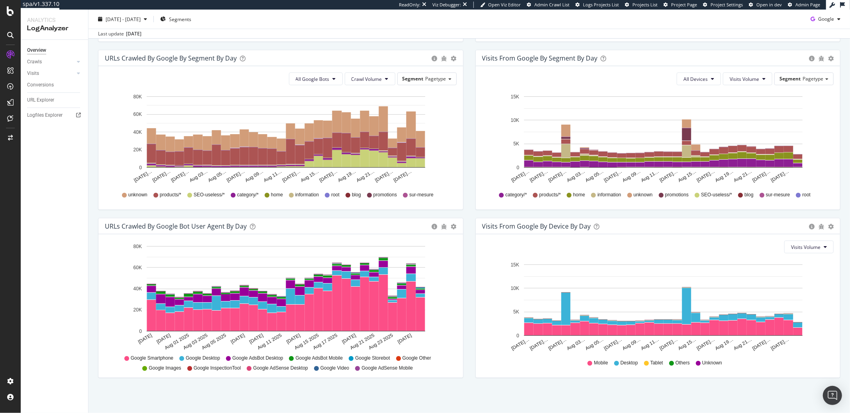
scroll to position [261, 0]
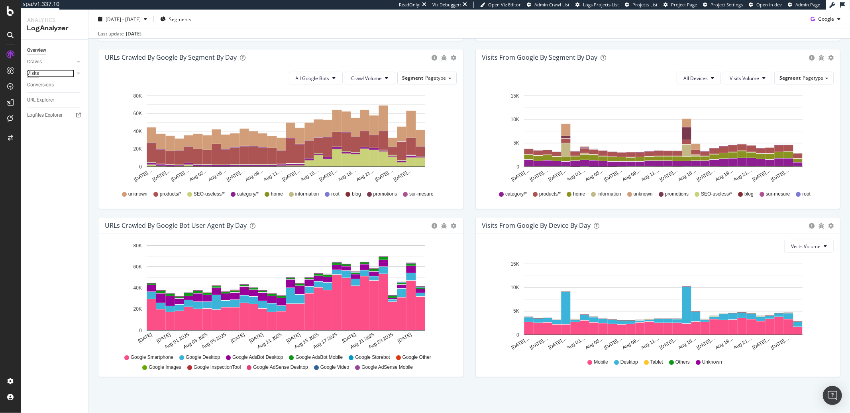
click at [37, 75] on div "Visits" at bounding box center [33, 73] width 12 height 8
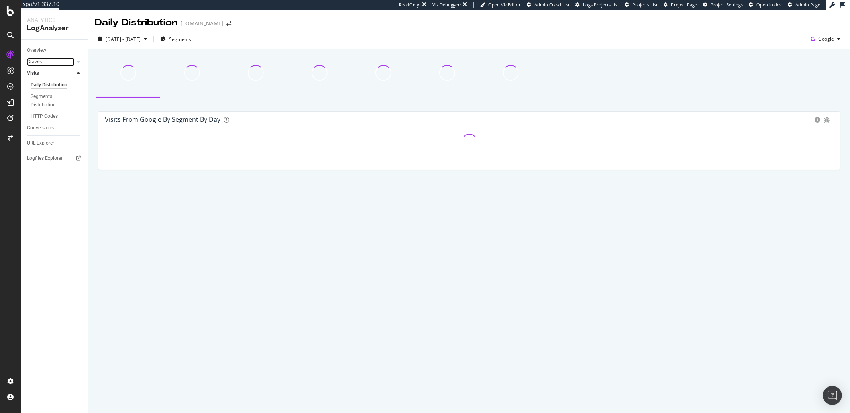
click at [68, 61] on div at bounding box center [71, 62] width 8 height 8
click at [47, 102] on div "HTTP Codes" at bounding box center [44, 105] width 27 height 8
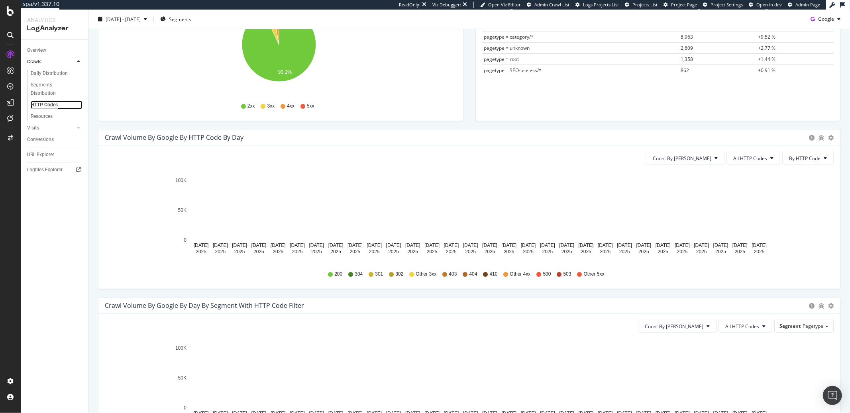
scroll to position [156, 0]
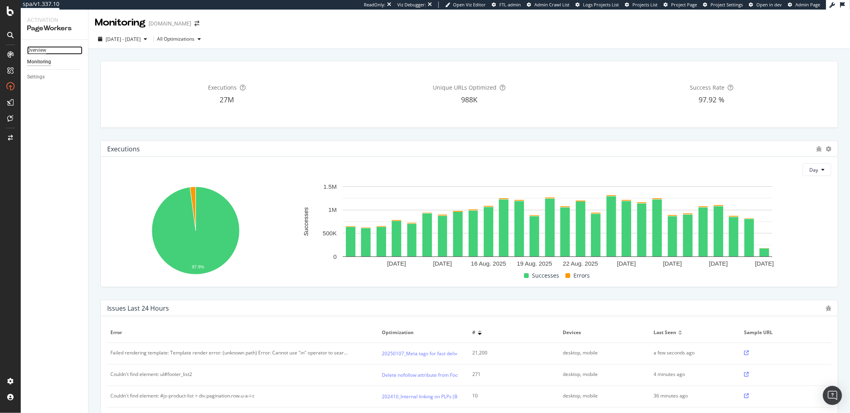
click at [43, 49] on div "Overview" at bounding box center [36, 50] width 19 height 8
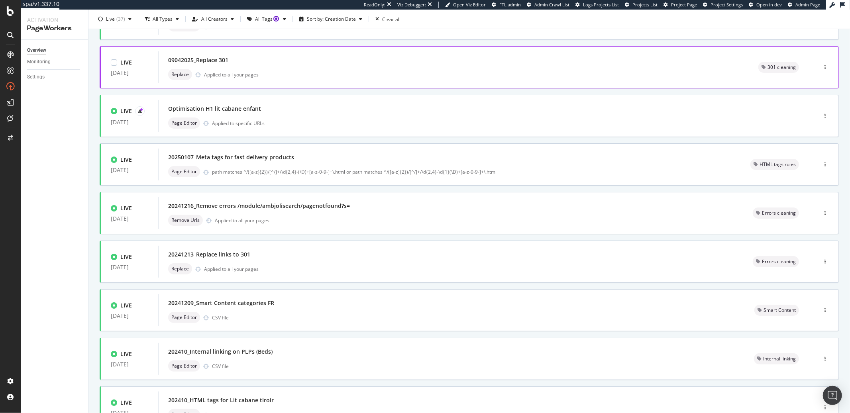
scroll to position [171, 0]
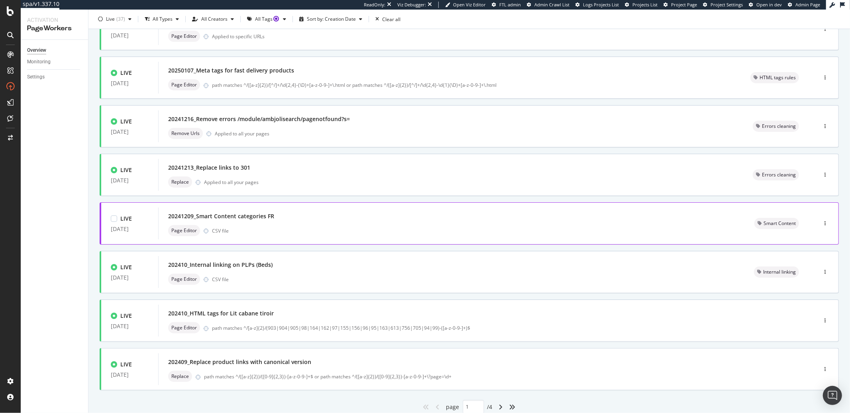
click at [271, 211] on div "20241209_Smart Content categories FR" at bounding box center [451, 216] width 567 height 11
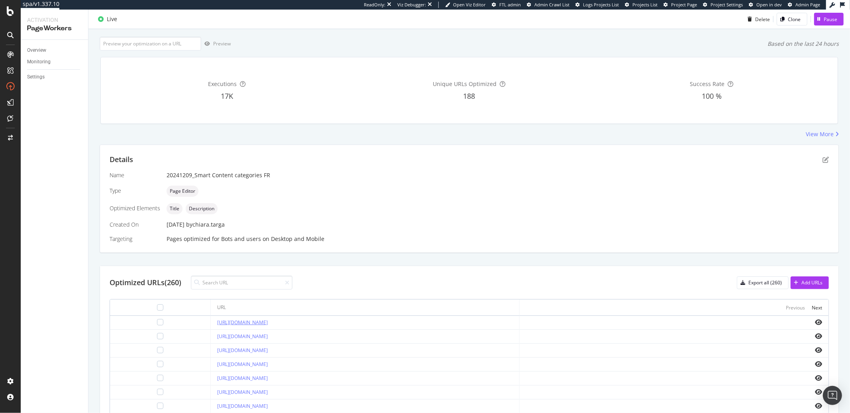
scroll to position [43, 0]
click at [141, 45] on input "url" at bounding box center [151, 44] width 102 height 14
paste input "https://monlitcabane.com/fr/102-oslo"
type input "https://monlitcabane.com/fr/102-oslo"
click at [224, 41] on div "Preview" at bounding box center [222, 43] width 18 height 7
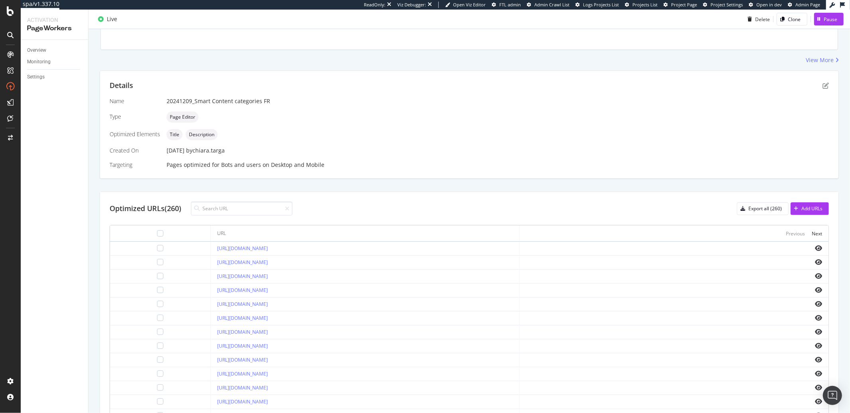
scroll to position [104, 0]
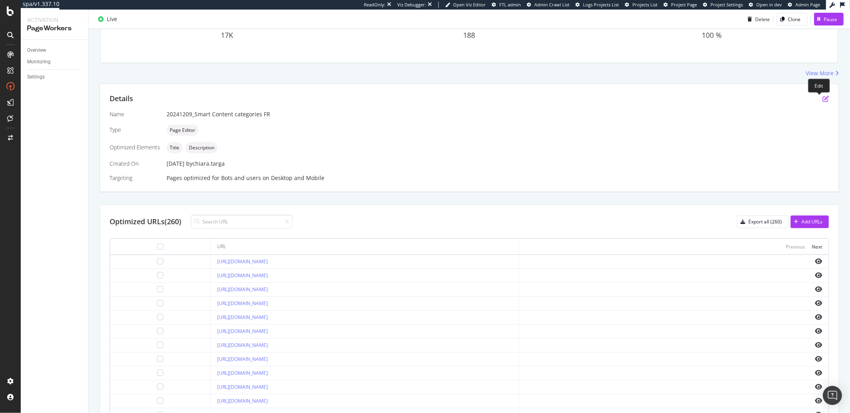
click at [822, 96] on icon "pen-to-square" at bounding box center [825, 99] width 6 height 6
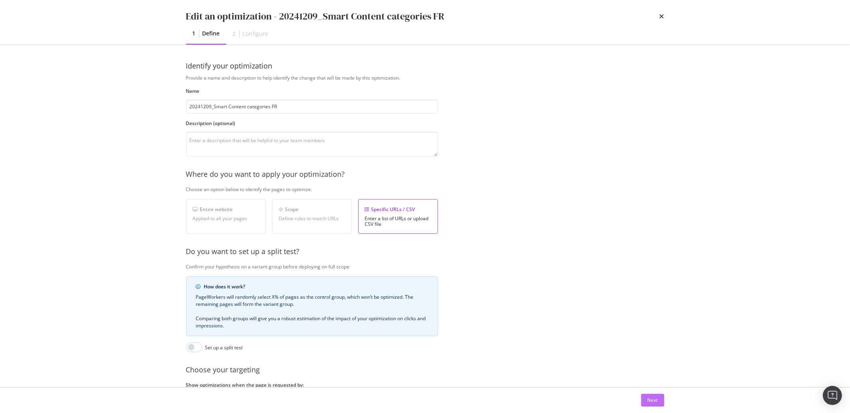
click at [646, 400] on button "Next" at bounding box center [652, 400] width 23 height 13
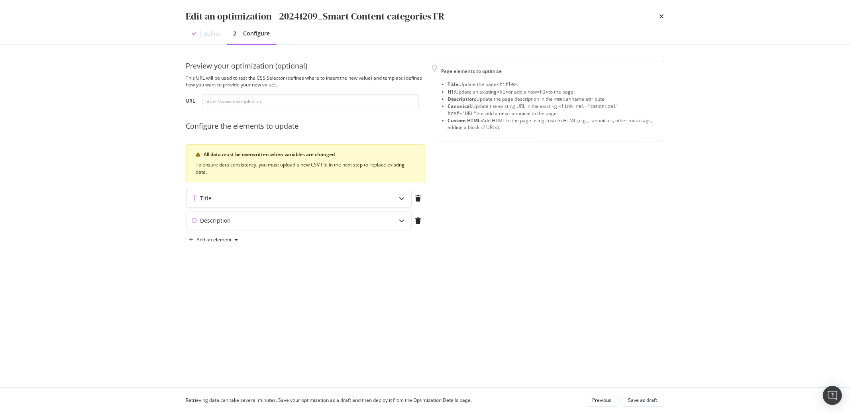
click at [404, 200] on icon "modal" at bounding box center [402, 199] width 6 height 6
click at [399, 287] on icon "modal" at bounding box center [402, 287] width 6 height 6
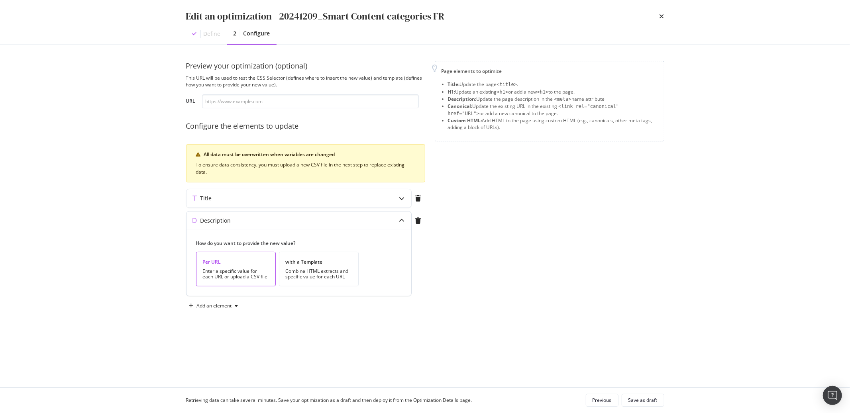
click at [401, 222] on icon "modal" at bounding box center [402, 221] width 6 height 6
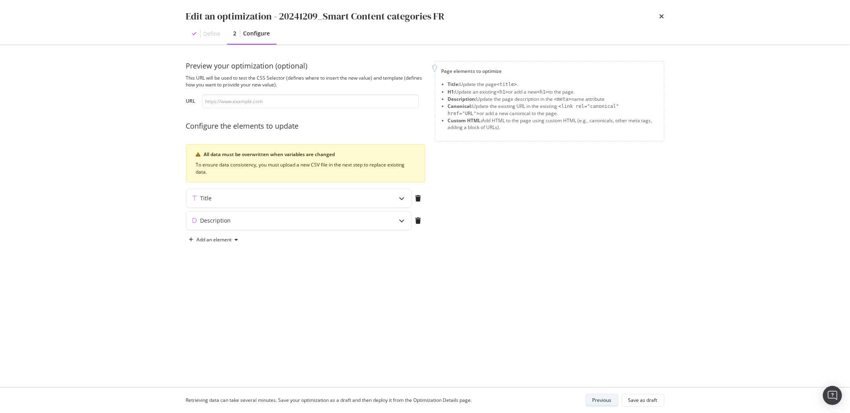
click at [598, 400] on div "Previous" at bounding box center [602, 400] width 19 height 7
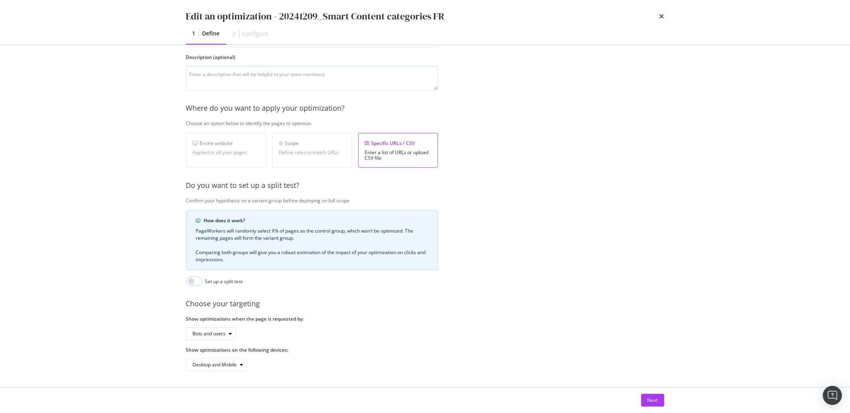
scroll to position [73, 0]
click at [660, 18] on icon "times" at bounding box center [661, 16] width 5 height 6
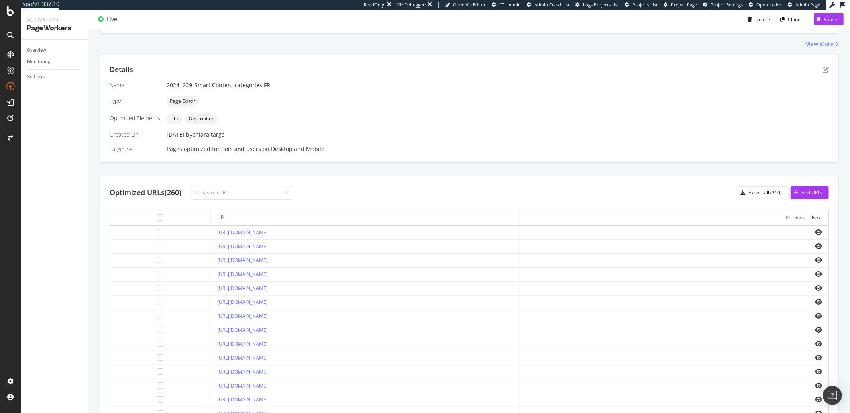
scroll to position [194, 0]
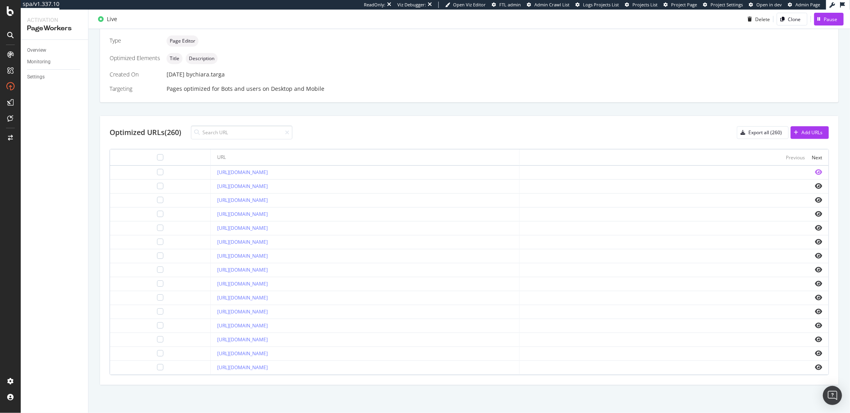
click at [815, 171] on icon "eye" at bounding box center [818, 172] width 7 height 6
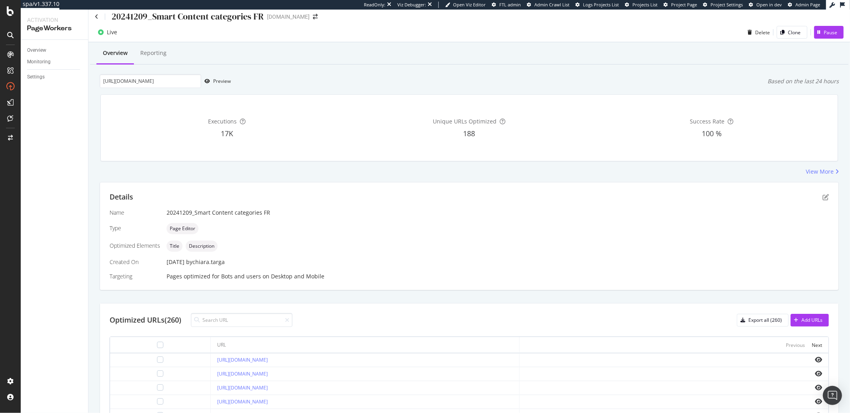
scroll to position [0, 0]
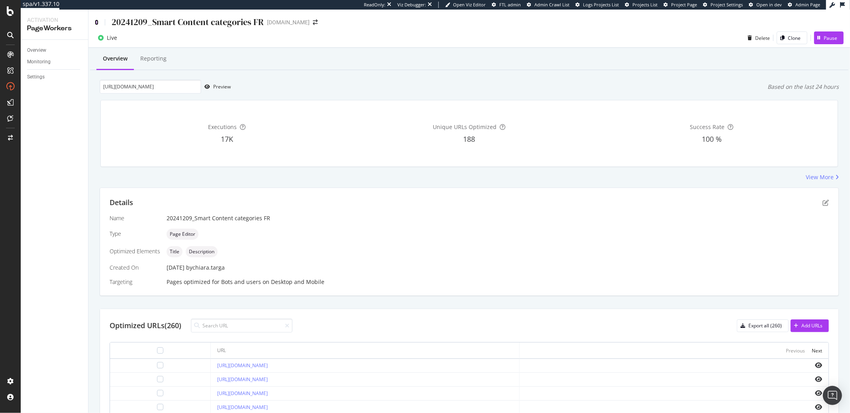
click at [96, 22] on icon at bounding box center [97, 23] width 4 height 6
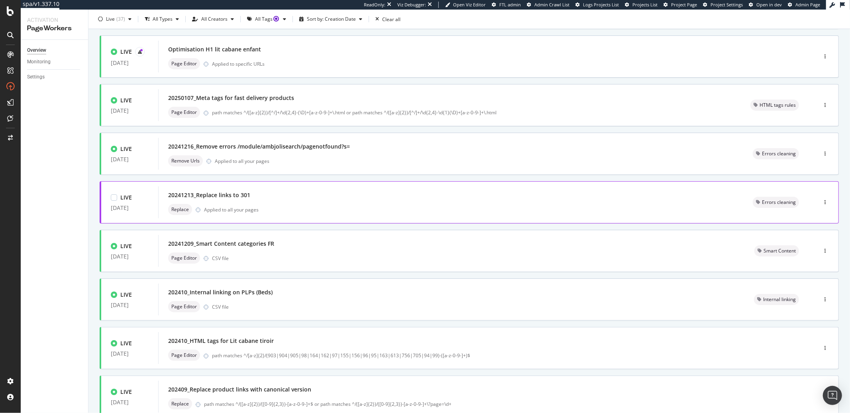
scroll to position [200, 0]
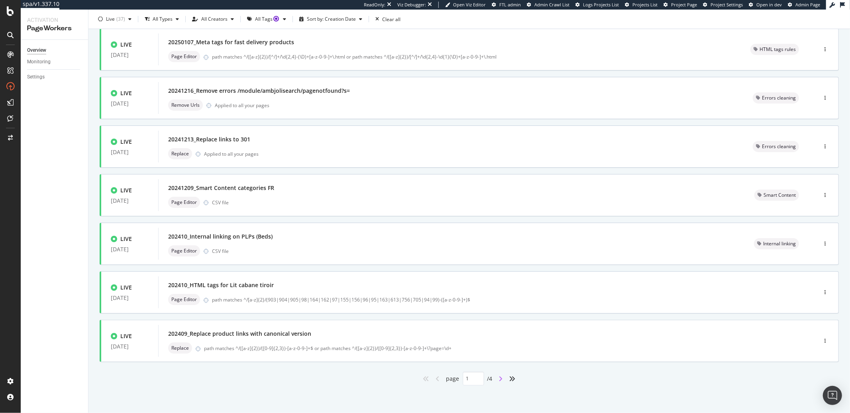
click at [500, 381] on icon "angle-right" at bounding box center [501, 379] width 4 height 6
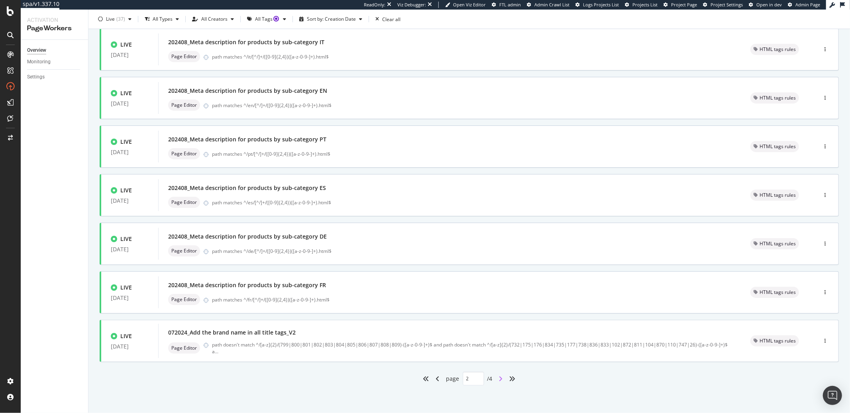
click at [499, 379] on icon "angle-right" at bounding box center [501, 379] width 4 height 6
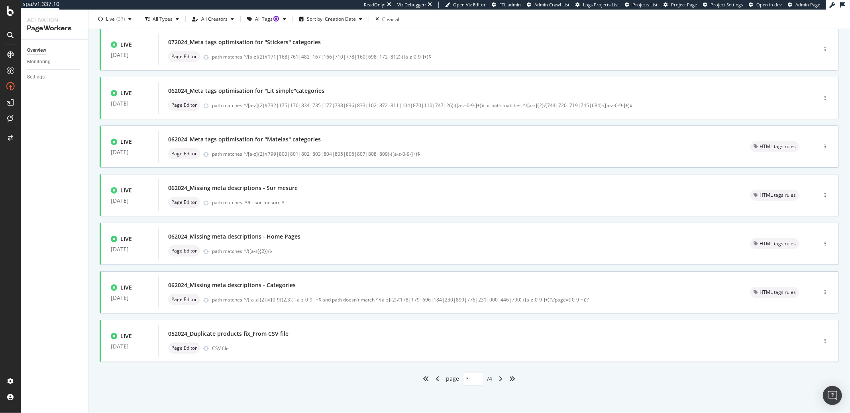
click at [496, 379] on div "angle-right" at bounding box center [501, 379] width 10 height 13
type input "4"
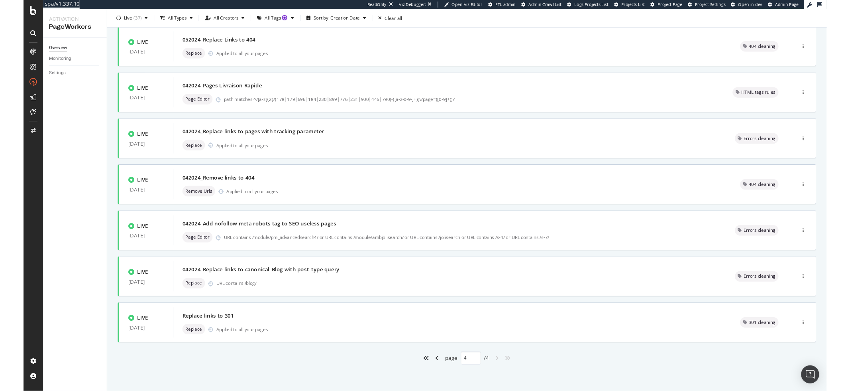
scroll to position [0, 0]
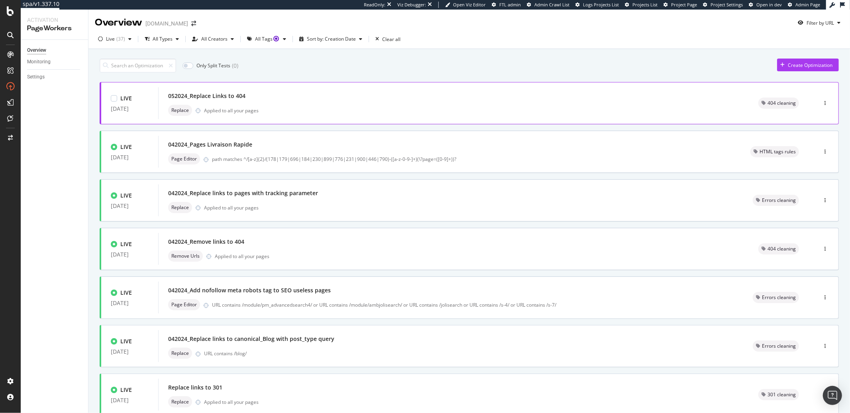
click at [225, 115] on div "Replace Applied to all your pages" at bounding box center [453, 110] width 571 height 11
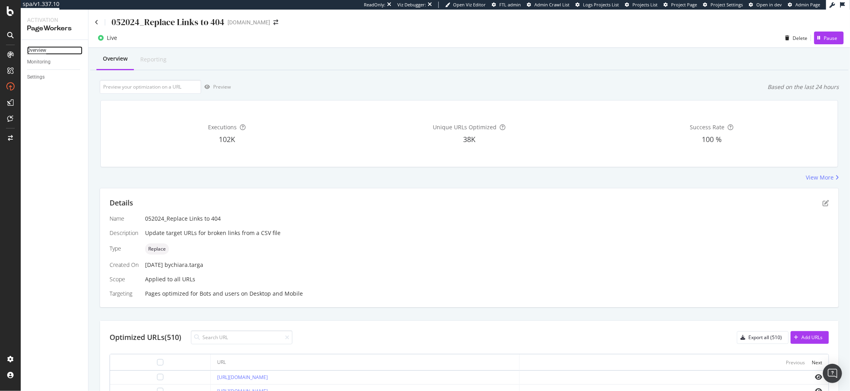
click at [37, 50] on div "Overview" at bounding box center [36, 50] width 19 height 8
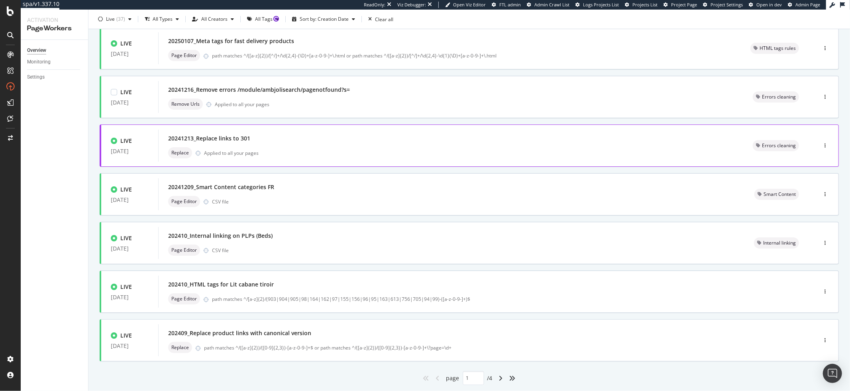
scroll to position [222, 0]
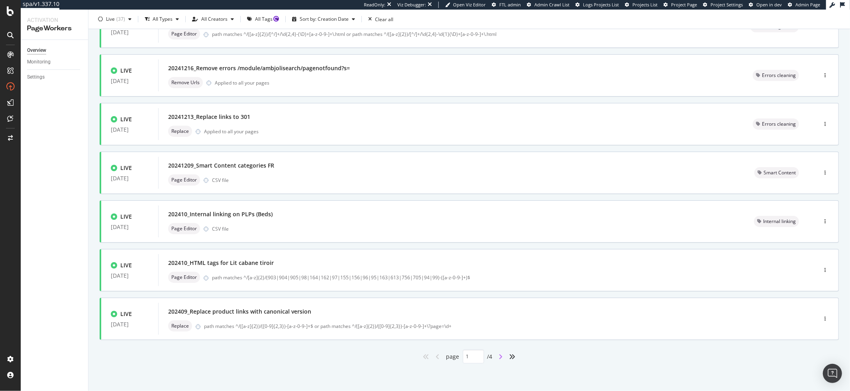
click at [499, 357] on icon "angle-right" at bounding box center [501, 356] width 4 height 6
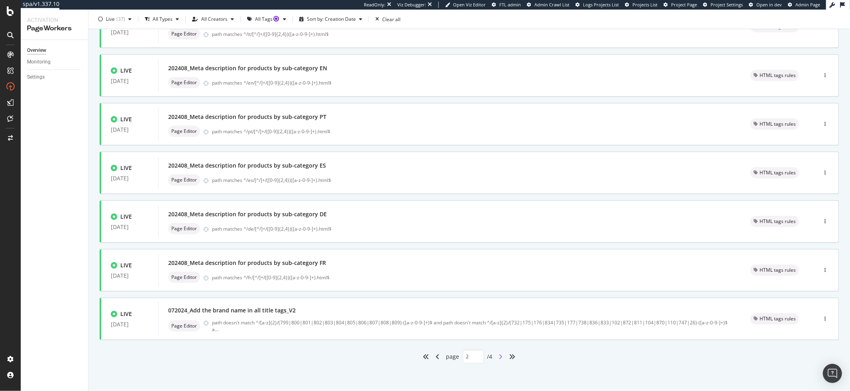
click at [499, 355] on icon "angle-right" at bounding box center [501, 356] width 4 height 6
type input "3"
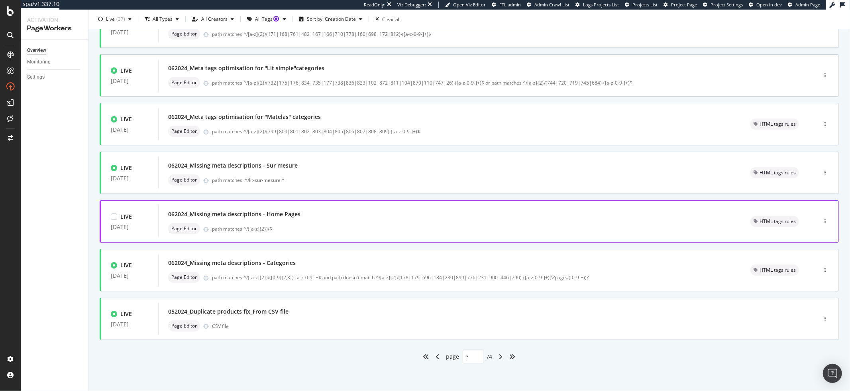
click at [311, 231] on div "path matches ^/([a-z]{2})/$" at bounding box center [471, 228] width 519 height 7
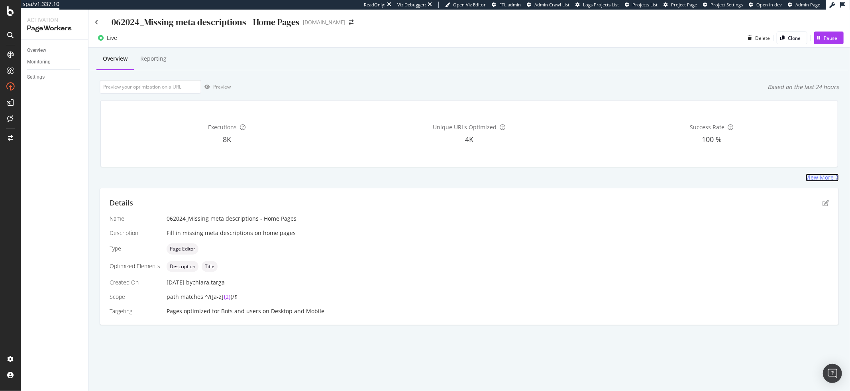
click at [818, 177] on div "View More" at bounding box center [820, 177] width 28 height 8
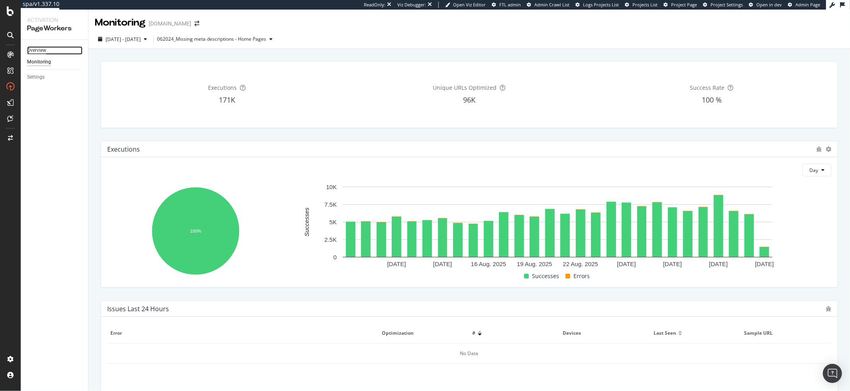
click at [35, 49] on div "Overview" at bounding box center [36, 50] width 19 height 8
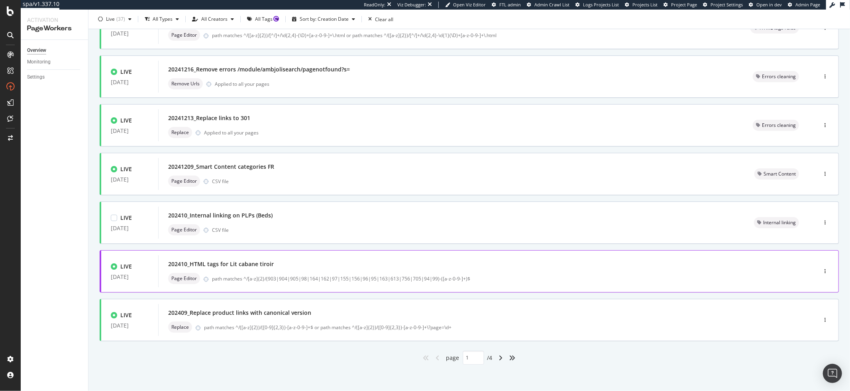
scroll to position [222, 0]
click at [500, 358] on div "angle-right" at bounding box center [501, 356] width 10 height 13
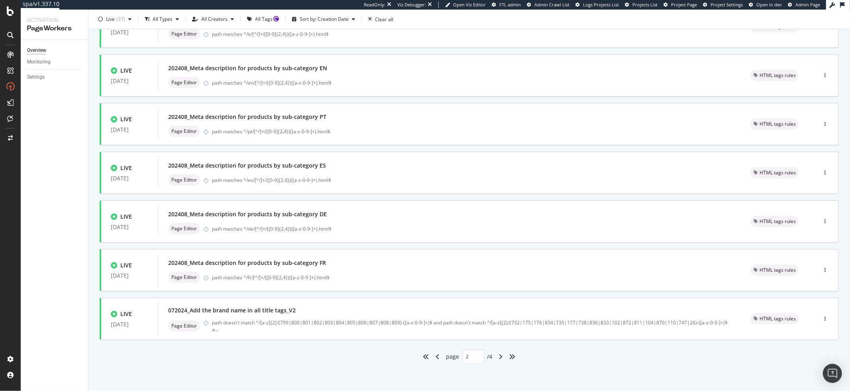
type input "2"
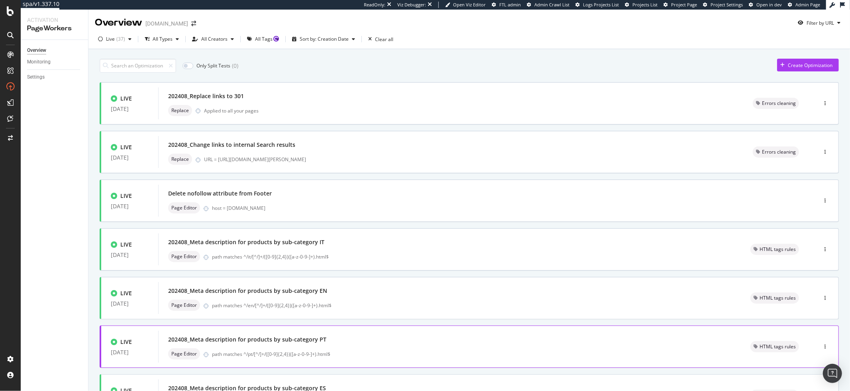
click at [498, 357] on div "path matches ^/pt/[^/]+/([0-9]{2,4})([a-z-0-9-]+).html$" at bounding box center [471, 353] width 519 height 7
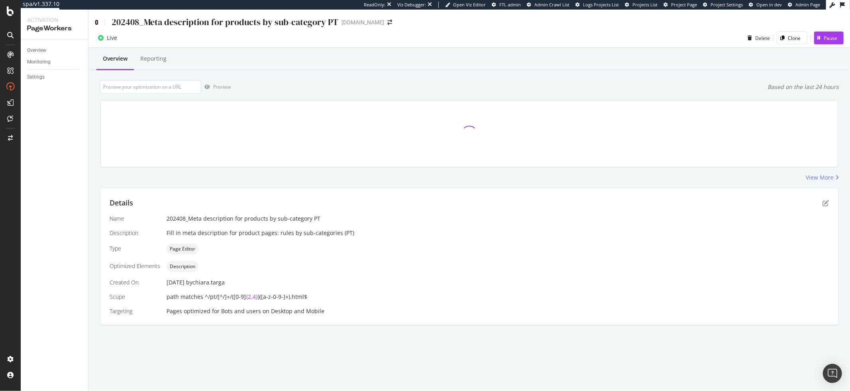
click at [96, 22] on icon at bounding box center [97, 23] width 4 height 6
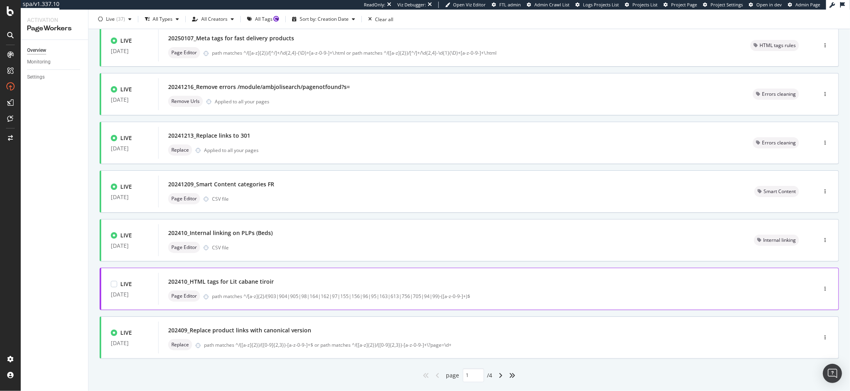
scroll to position [222, 0]
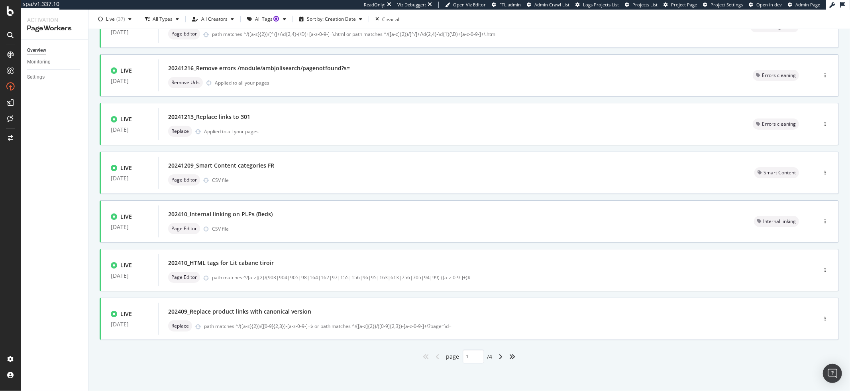
click at [501, 356] on div "angle-right" at bounding box center [501, 356] width 10 height 13
type input "2"
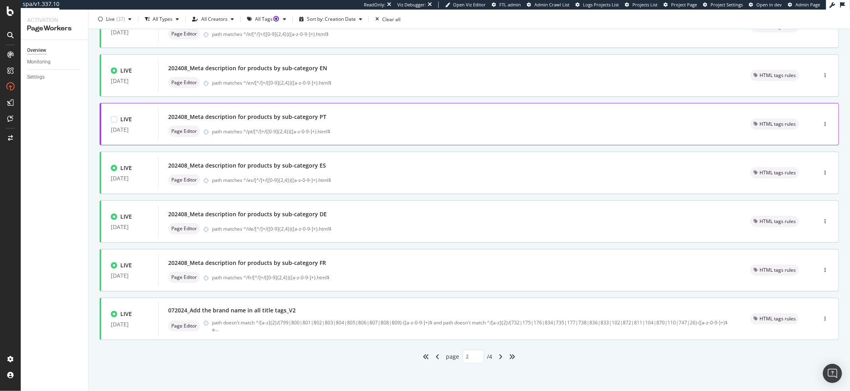
scroll to position [0, 0]
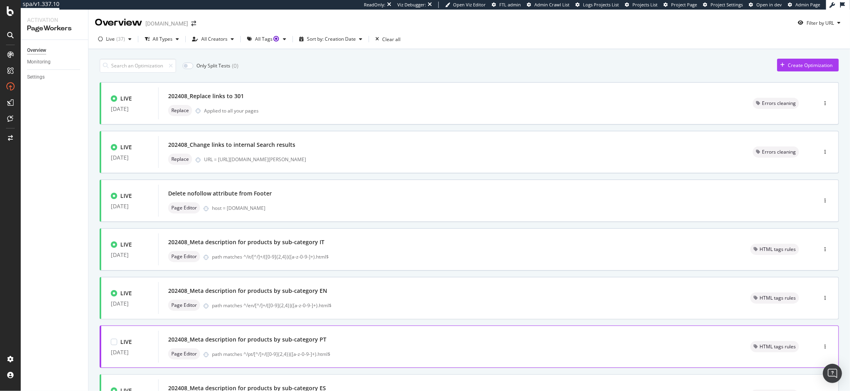
click at [499, 357] on div "path matches ^/pt/[^/]+/([0-9]{2,4})([a-z-0-9-]+).html$" at bounding box center [471, 353] width 519 height 7
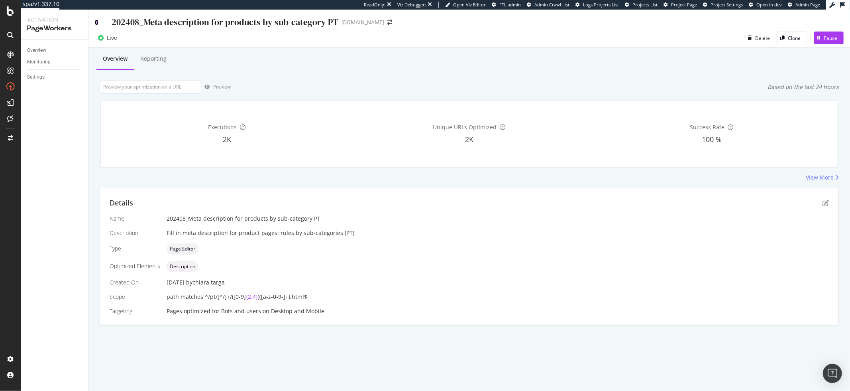
click at [96, 22] on icon at bounding box center [97, 23] width 4 height 6
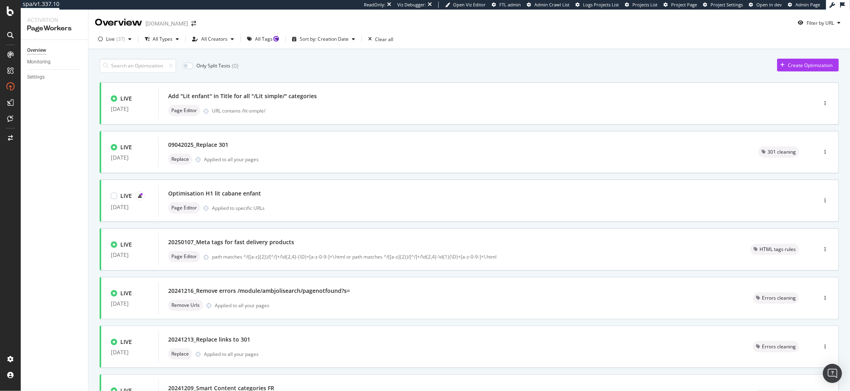
scroll to position [222, 0]
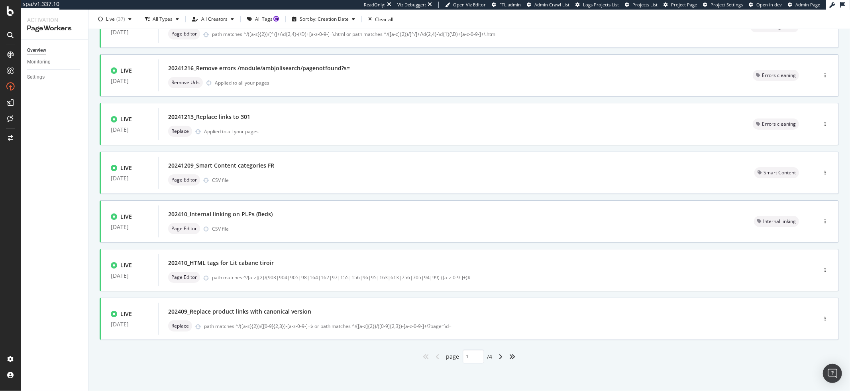
click at [497, 359] on div "angle-right" at bounding box center [501, 356] width 10 height 13
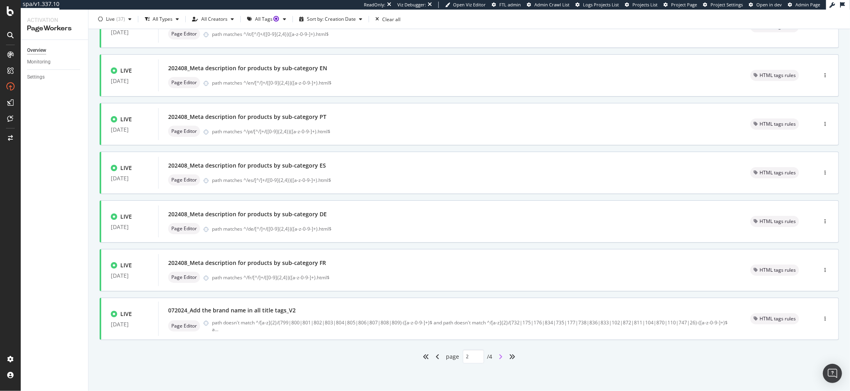
click at [499, 354] on icon "angle-right" at bounding box center [501, 356] width 4 height 6
type input "3"
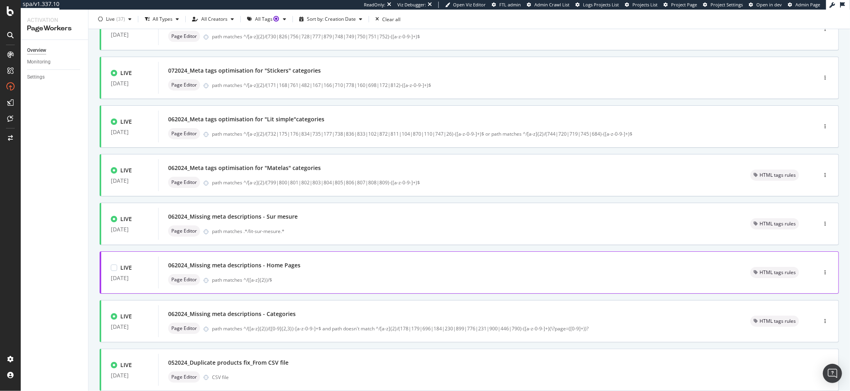
scroll to position [173, 0]
click at [328, 277] on div "path matches ^/([a-z]{2})/$" at bounding box center [471, 278] width 519 height 7
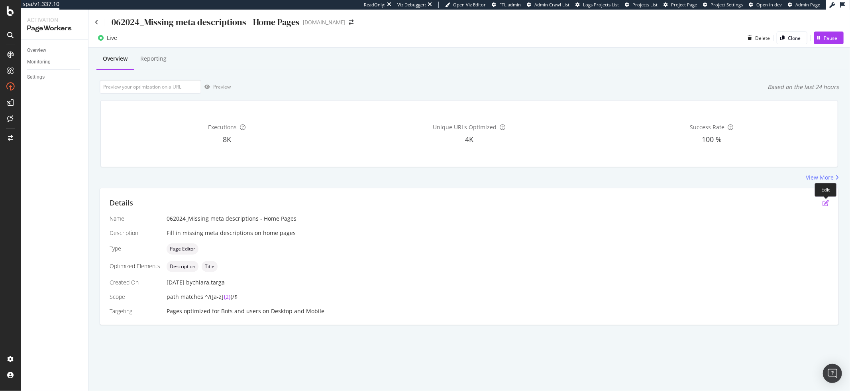
click at [825, 200] on icon "pen-to-square" at bounding box center [825, 203] width 6 height 6
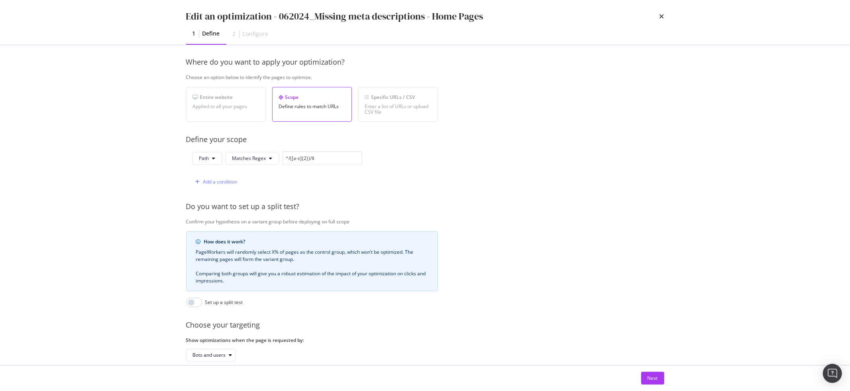
scroll to position [118, 0]
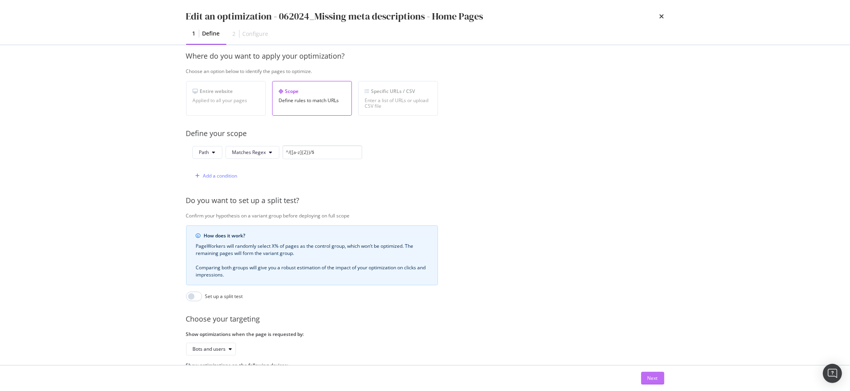
click at [651, 377] on div "Next" at bounding box center [653, 377] width 10 height 7
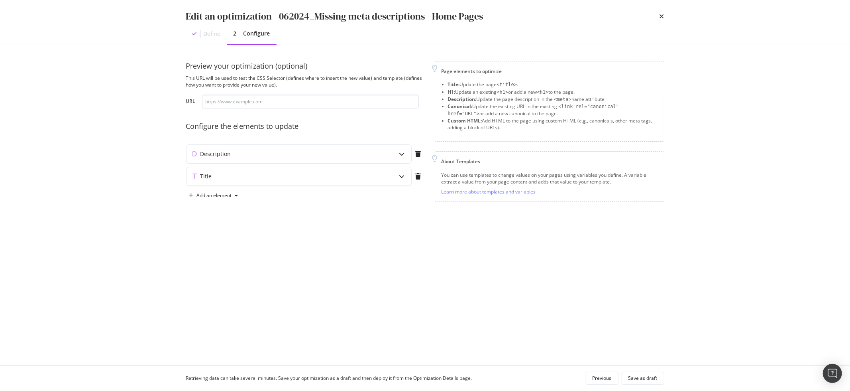
scroll to position [0, 0]
click at [399, 156] on icon "modal" at bounding box center [402, 154] width 6 height 6
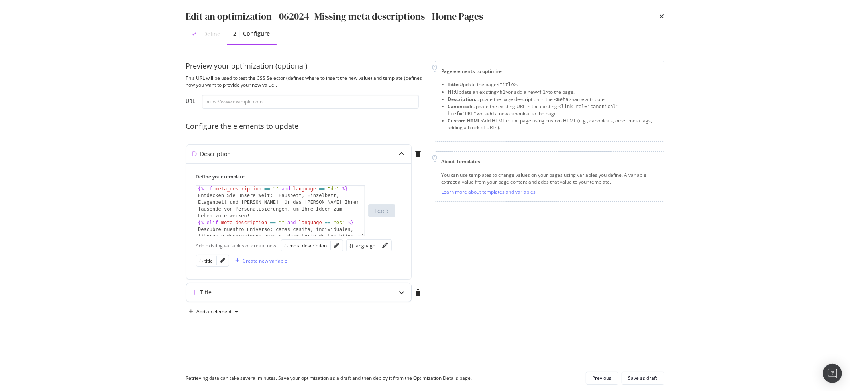
click at [399, 293] on icon "modal" at bounding box center [402, 292] width 6 height 6
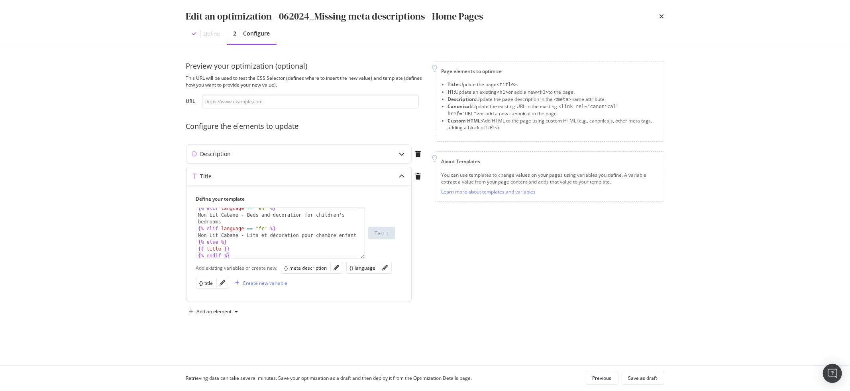
scroll to position [79, 0]
type textarea "Mon Lit Cabane - Lits et décoration pour chambre enfant"
click at [233, 234] on div "{% elif language == "en" %} Mon Lit Cabane - Beds and decoration for children's…" at bounding box center [276, 236] width 161 height 64
click at [399, 177] on icon "modal" at bounding box center [402, 176] width 6 height 6
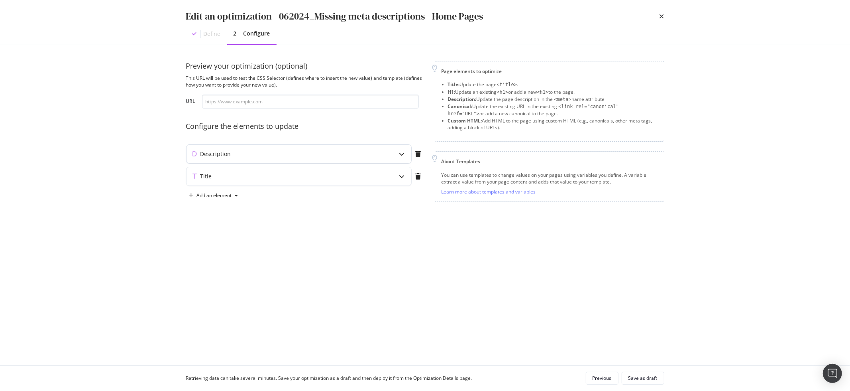
click at [398, 155] on div "modal" at bounding box center [402, 154] width 18 height 18
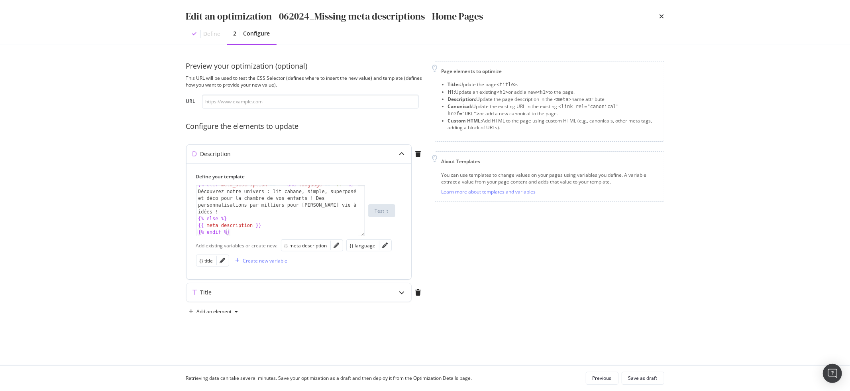
scroll to position [160, 0]
type textarea "Découvrez notre univers : lit cabane, simple, superposé et déco pour la chambre…"
click at [207, 200] on div "{% elif meta_description == "" and language == "fr" %} Découvrez notre univers …" at bounding box center [276, 213] width 161 height 64
click at [211, 203] on div "{% elif meta_description == "" and language == "fr" %} Découvrez notre univers …" at bounding box center [276, 213] width 161 height 64
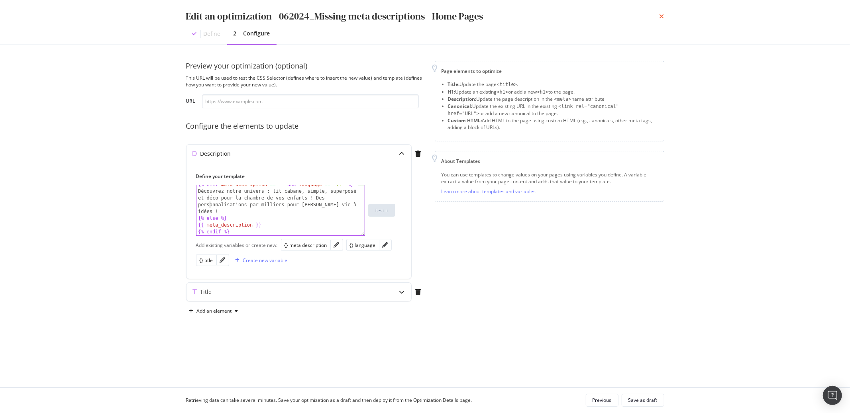
click at [660, 16] on icon "times" at bounding box center [661, 16] width 5 height 6
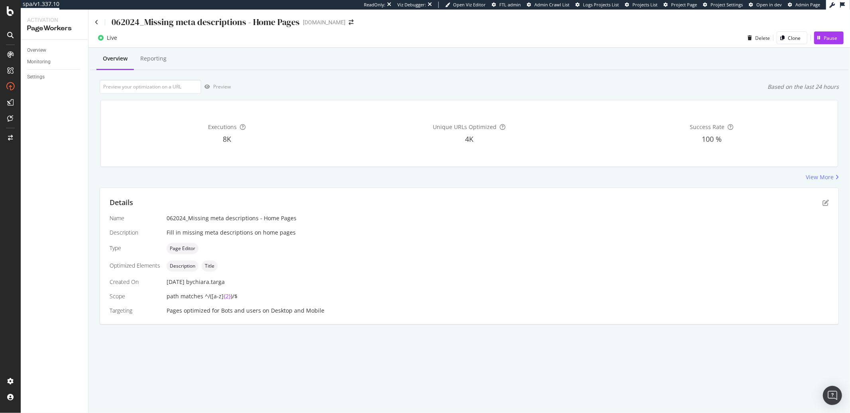
click at [93, 21] on div "062024_Missing meta descriptions - Home Pages monlitcabane.com" at bounding box center [469, 19] width 762 height 19
click at [96, 22] on icon at bounding box center [97, 23] width 4 height 6
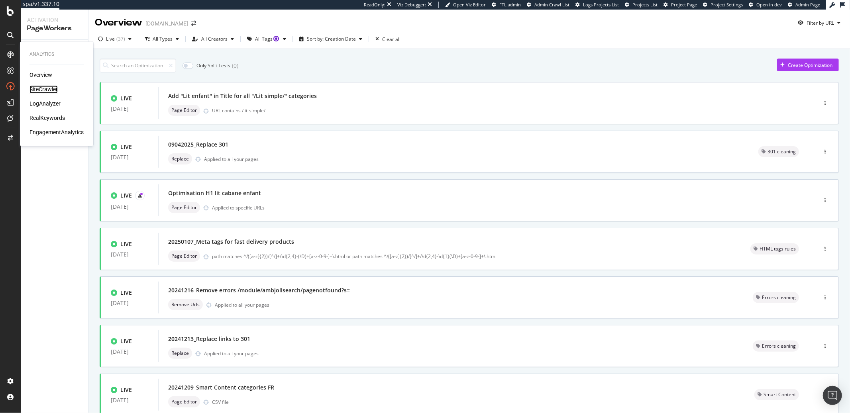
click at [41, 90] on div "SiteCrawler" at bounding box center [43, 90] width 28 height 8
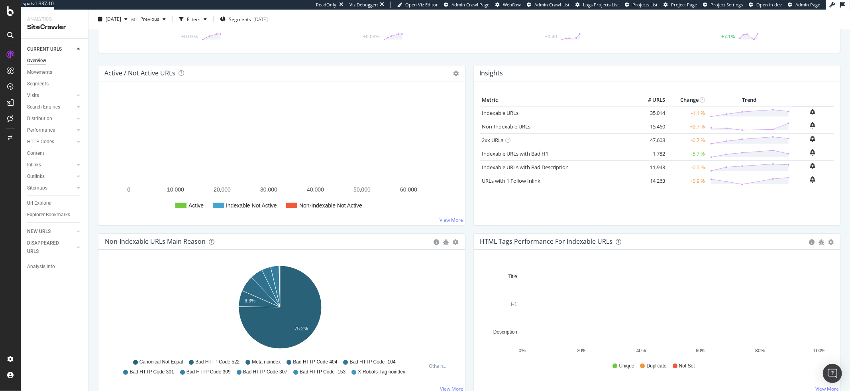
scroll to position [126, 0]
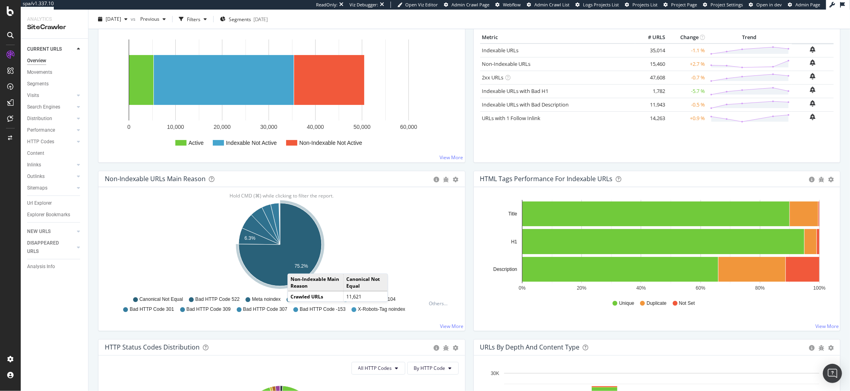
click at [295, 265] on text "75.2%" at bounding box center [301, 266] width 14 height 6
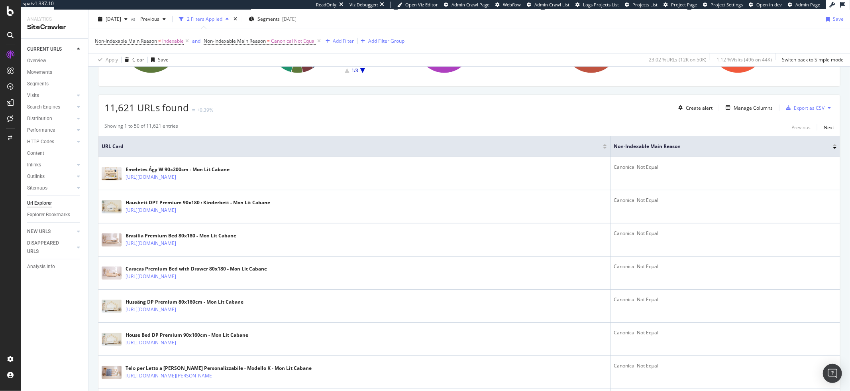
scroll to position [165, 0]
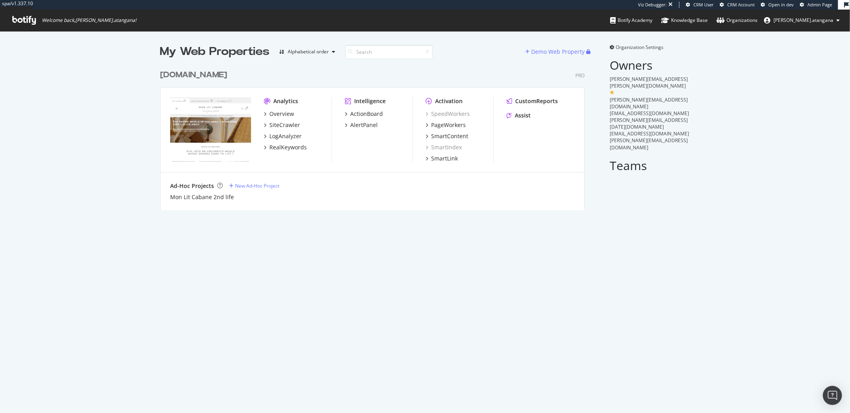
scroll to position [144, 424]
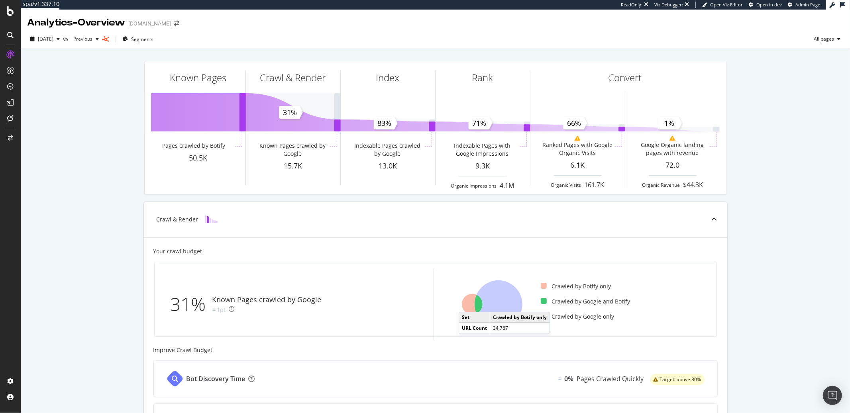
click at [463, 304] on icon at bounding box center [472, 304] width 21 height 21
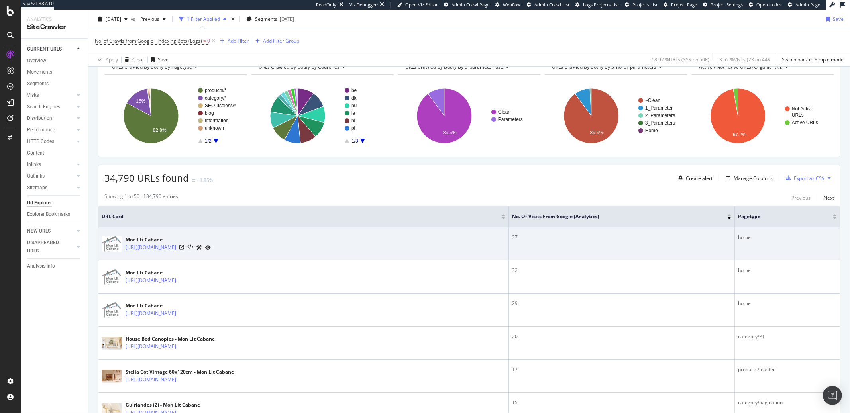
scroll to position [178, 0]
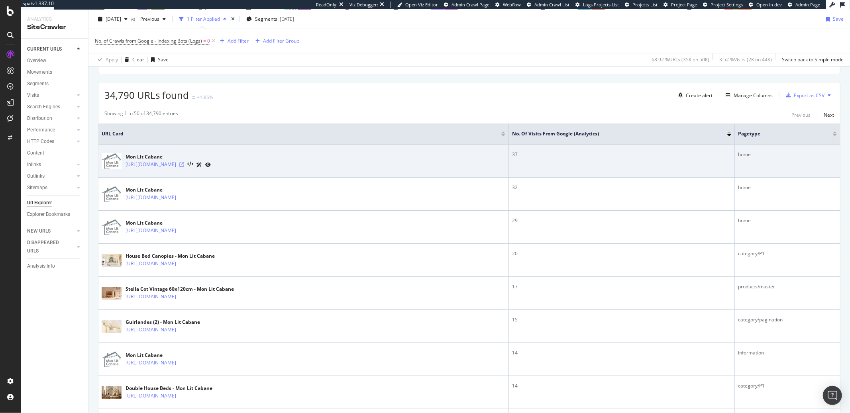
click at [184, 165] on icon at bounding box center [181, 164] width 5 height 5
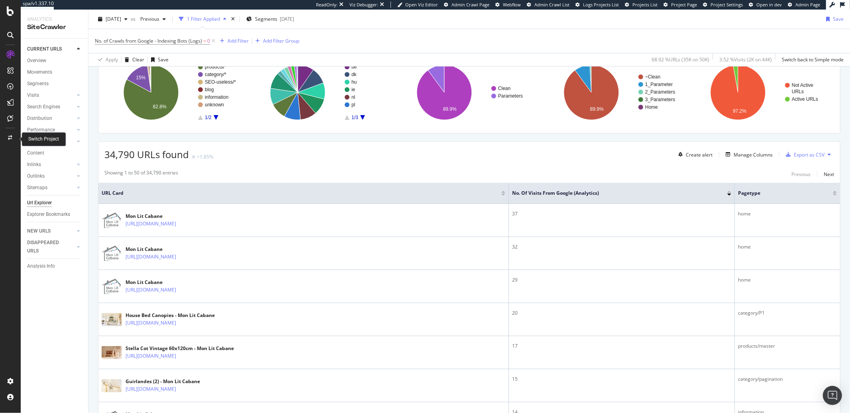
scroll to position [0, 0]
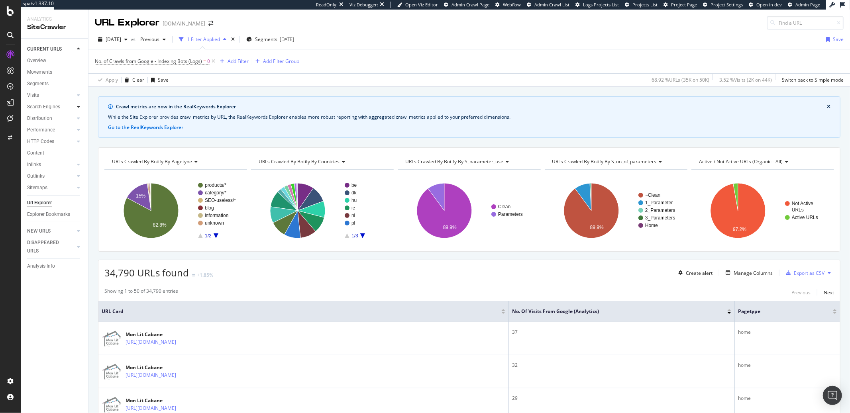
click at [77, 107] on icon at bounding box center [78, 106] width 3 height 5
click at [42, 108] on div "Search Engines" at bounding box center [43, 107] width 33 height 8
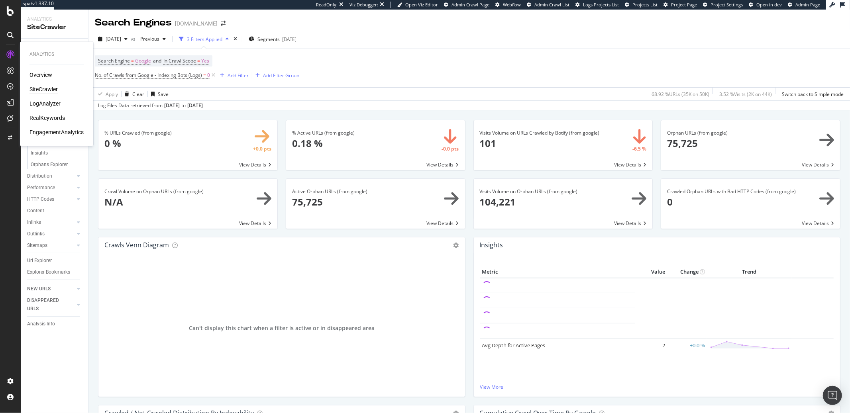
click at [8, 53] on icon at bounding box center [10, 55] width 8 height 8
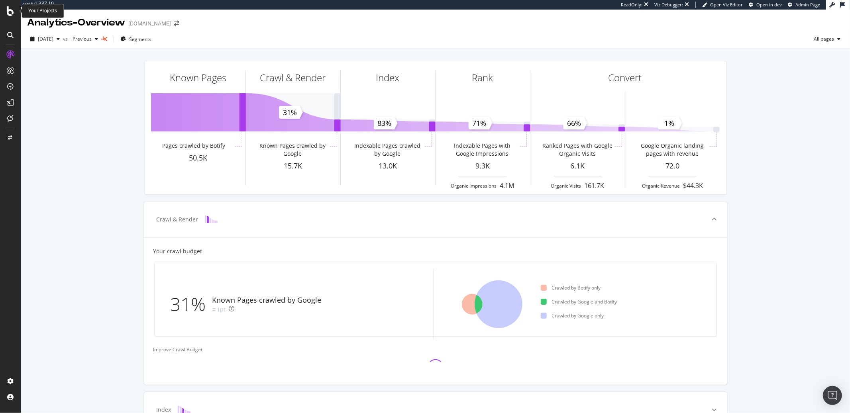
click at [7, 12] on icon at bounding box center [10, 11] width 7 height 10
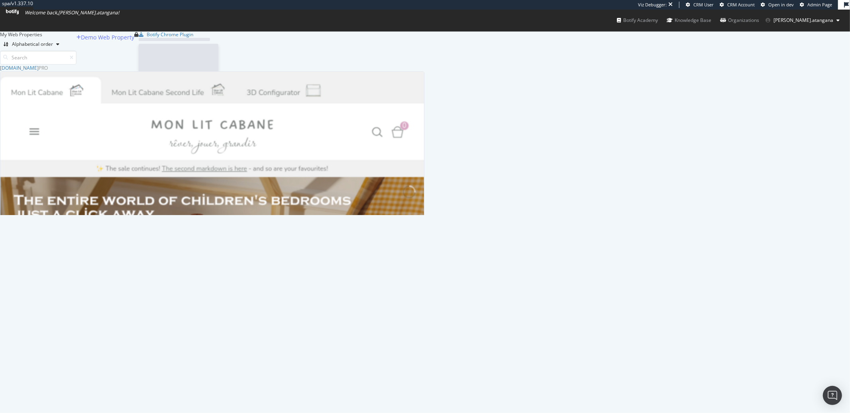
scroll to position [144, 424]
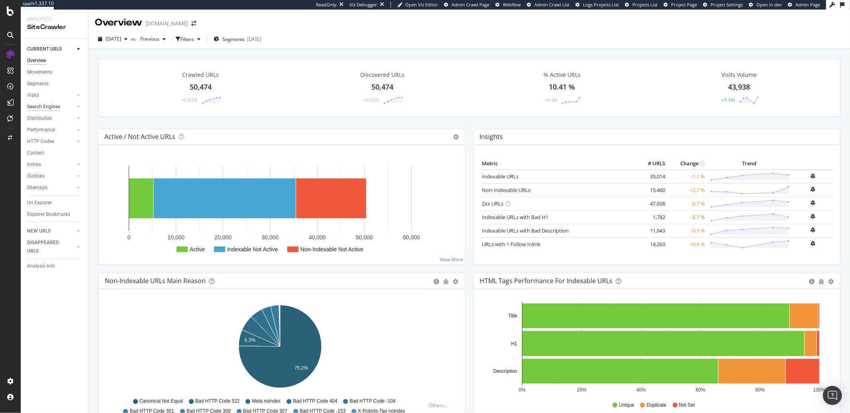
click at [42, 105] on div "Search Engines" at bounding box center [43, 107] width 33 height 8
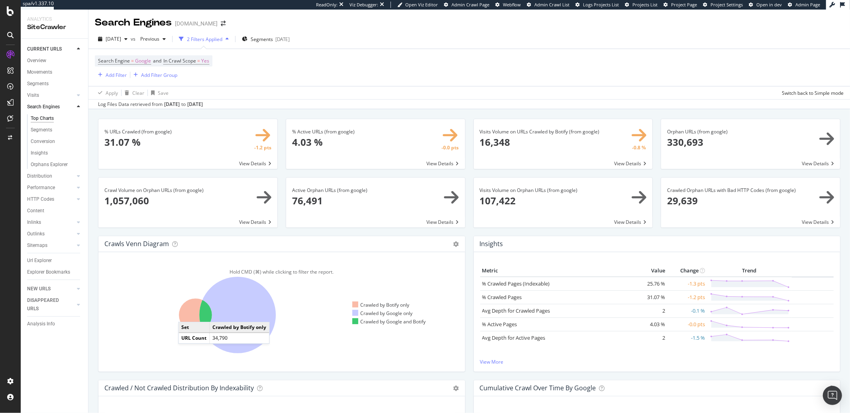
click at [186, 315] on icon at bounding box center [195, 315] width 33 height 33
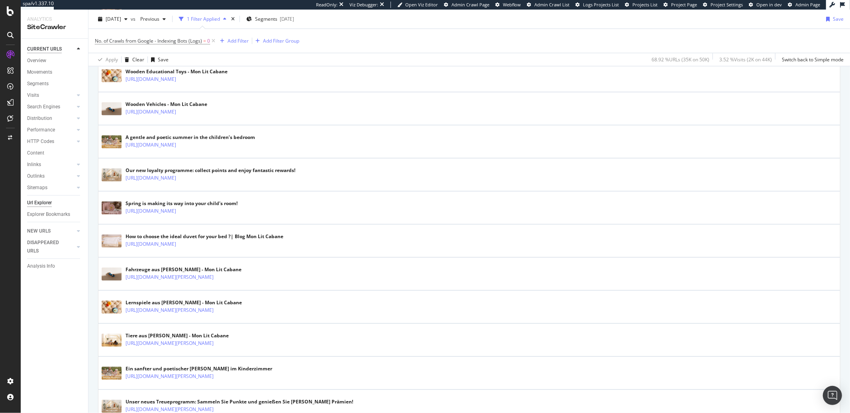
scroll to position [1092, 0]
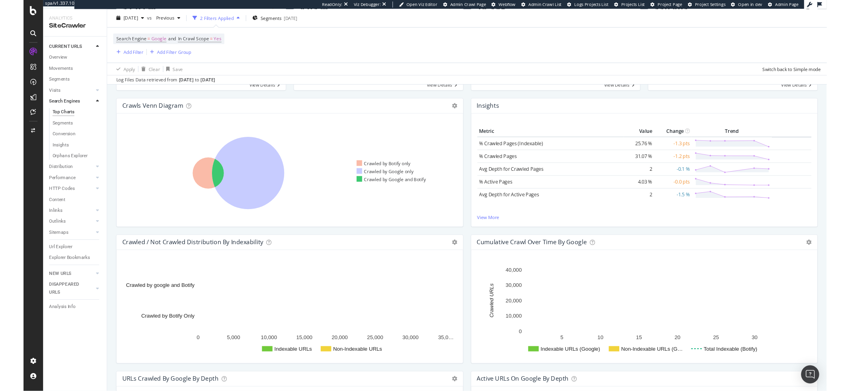
scroll to position [135, 0]
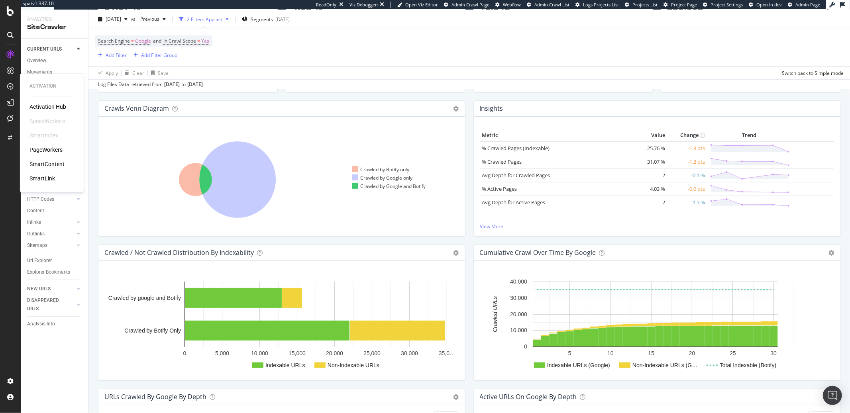
click at [48, 150] on div "PageWorkers" at bounding box center [45, 150] width 33 height 8
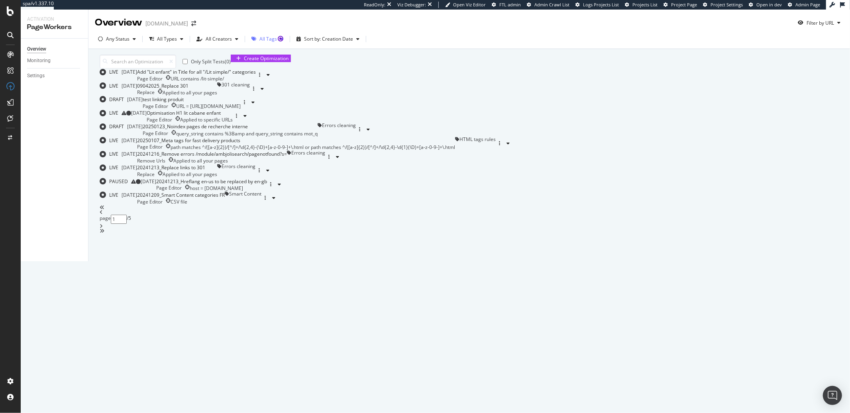
click at [273, 42] on div "All Tags" at bounding box center [267, 39] width 38 height 12
click at [218, 38] on div "All Creators" at bounding box center [219, 39] width 26 height 5
click at [307, 43] on div "Sort by: Creation Date" at bounding box center [334, 39] width 69 height 12
click at [254, 41] on icon "button" at bounding box center [253, 39] width 5 height 5
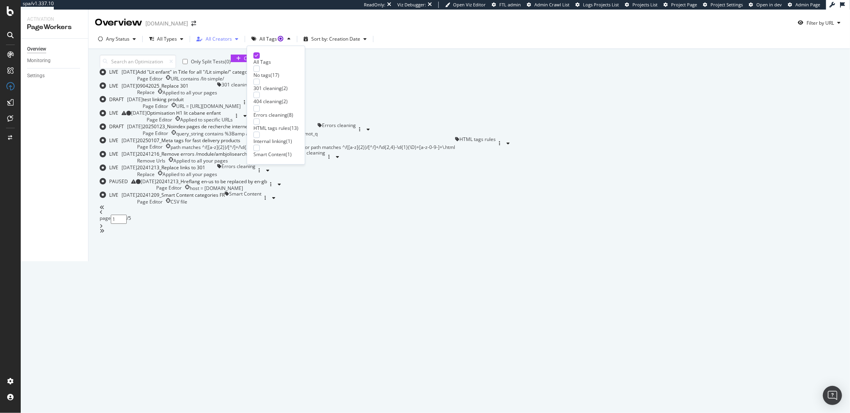
click at [217, 37] on div "All Creators" at bounding box center [219, 39] width 26 height 5
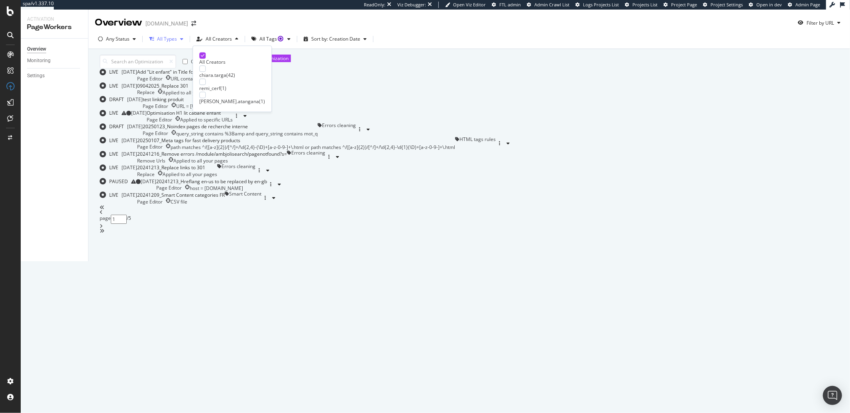
click at [178, 37] on div "button" at bounding box center [182, 39] width 10 height 5
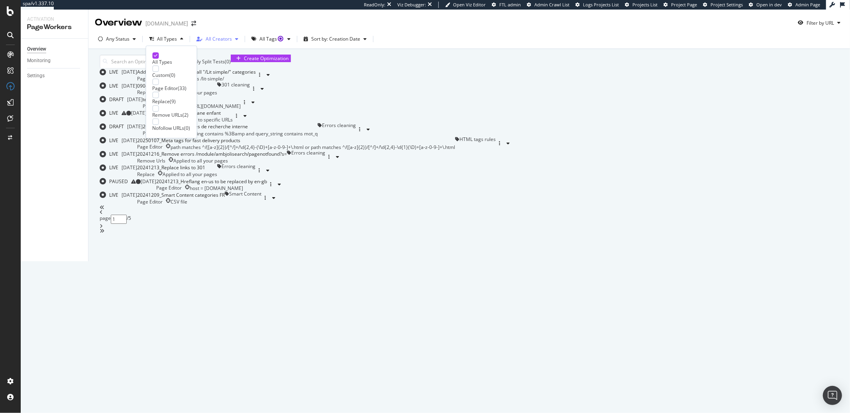
click at [213, 37] on div "All Creators" at bounding box center [219, 39] width 26 height 5
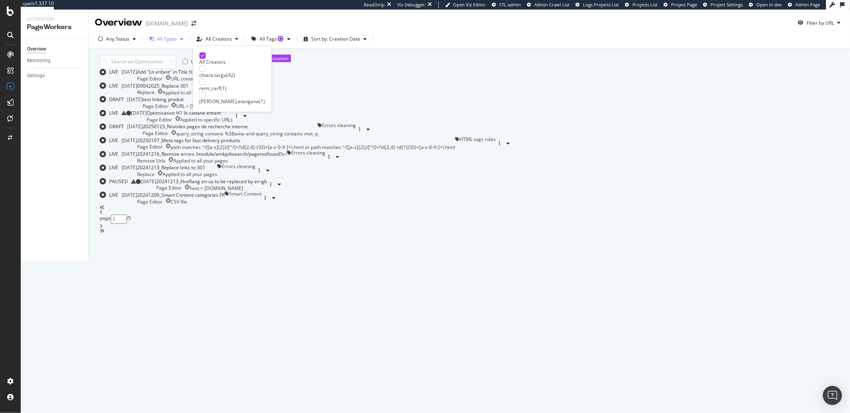
click at [171, 37] on div "All Types" at bounding box center [167, 39] width 20 height 5
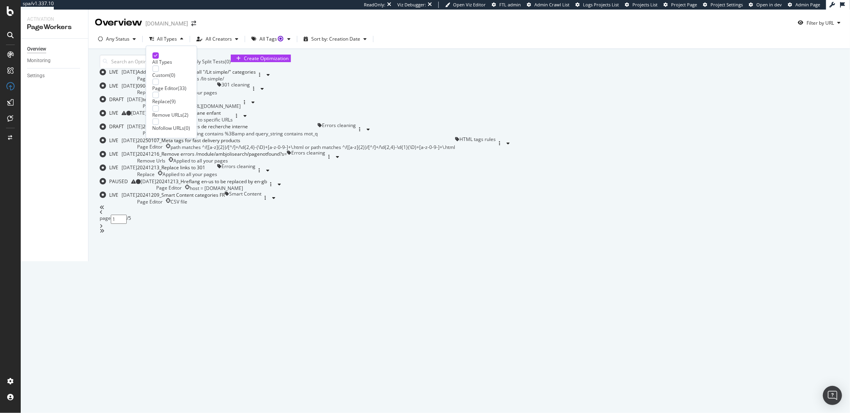
click at [70, 113] on div "Overview Monitoring Settings" at bounding box center [54, 150] width 67 height 223
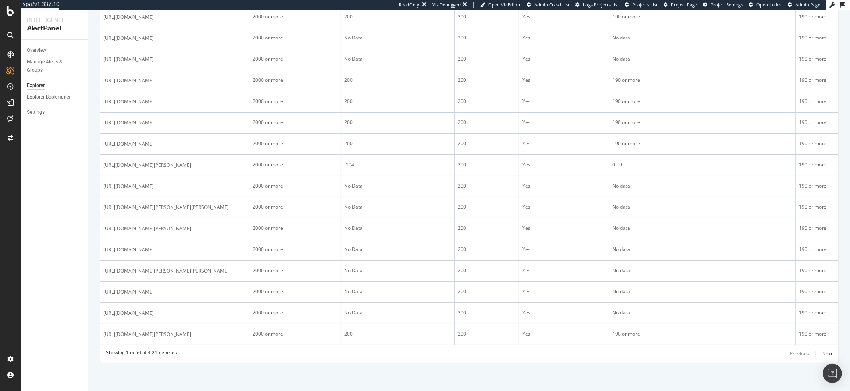
scroll to position [1196, 0]
click at [637, 304] on div "Next" at bounding box center [827, 353] width 10 height 7
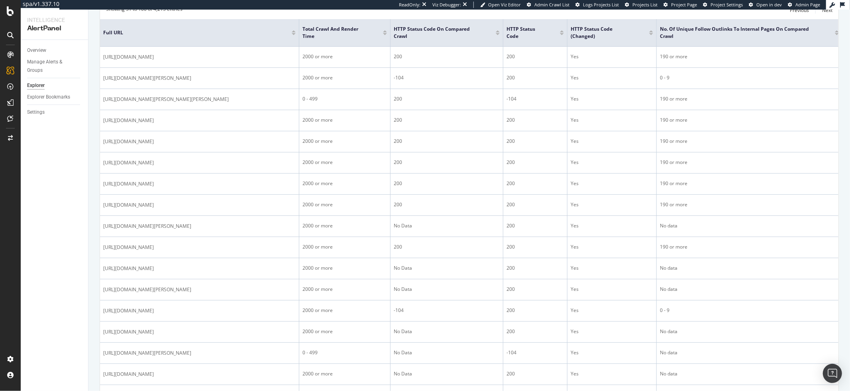
scroll to position [81, 0]
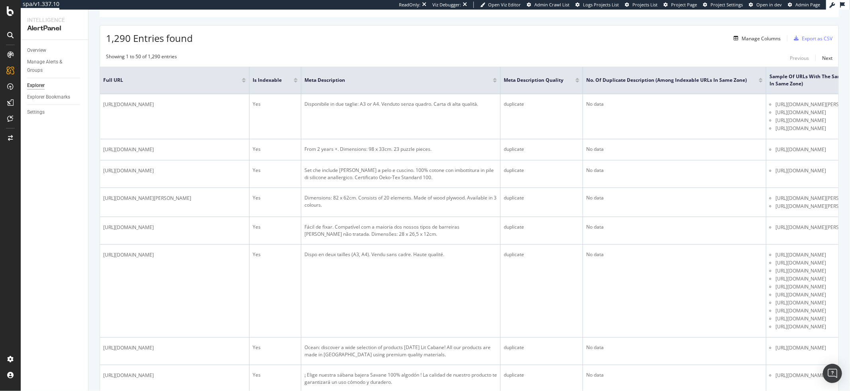
scroll to position [164, 0]
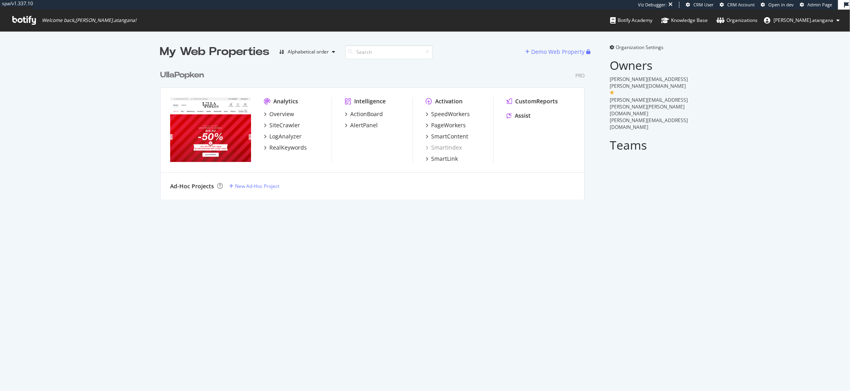
scroll to position [133, 424]
click at [278, 137] on div "LogAnalyzer" at bounding box center [285, 136] width 32 height 8
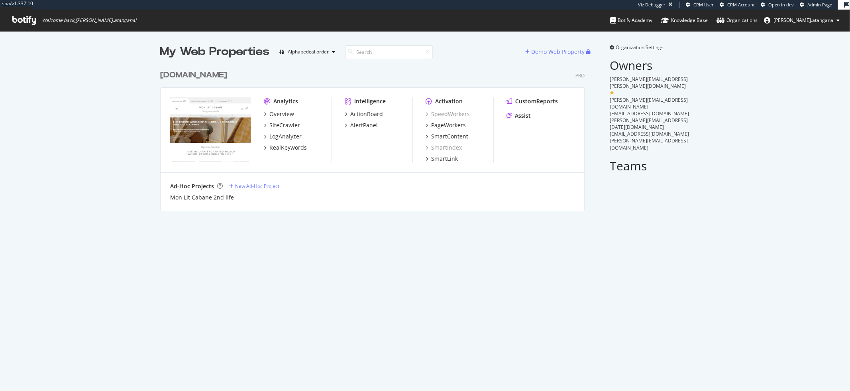
scroll to position [144, 424]
click at [280, 133] on div "LogAnalyzer" at bounding box center [285, 136] width 32 height 8
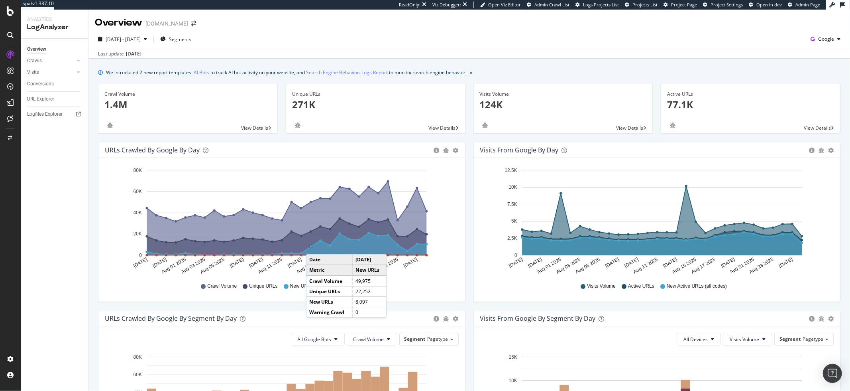
click at [314, 246] on icon "A chart." at bounding box center [287, 244] width 280 height 22
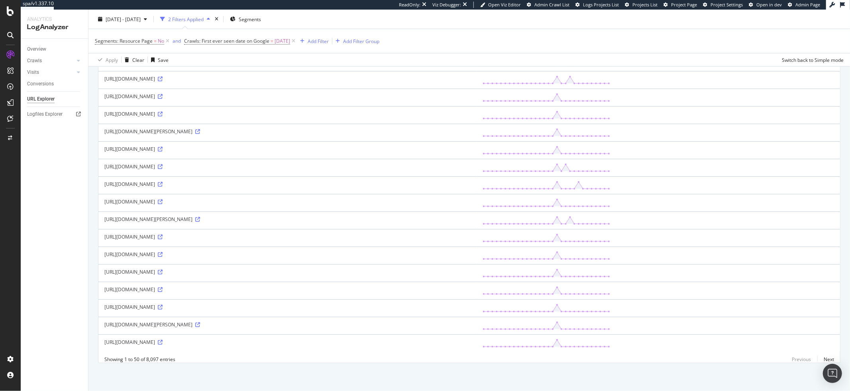
scroll to position [707, 0]
click at [820, 361] on link "Next" at bounding box center [825, 359] width 17 height 12
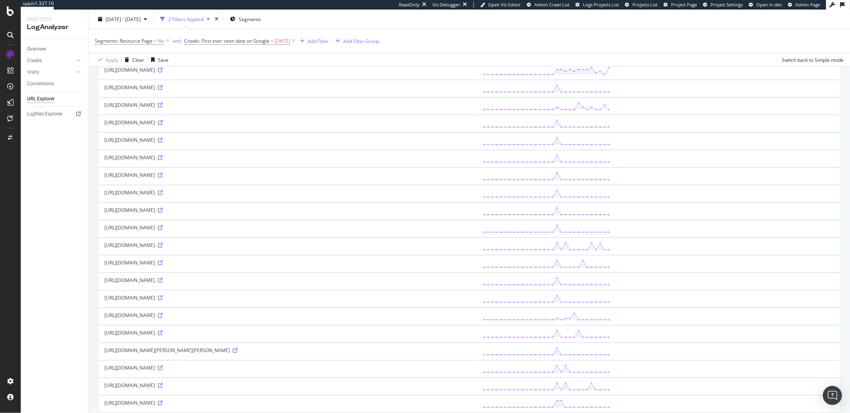
scroll to position [194, 0]
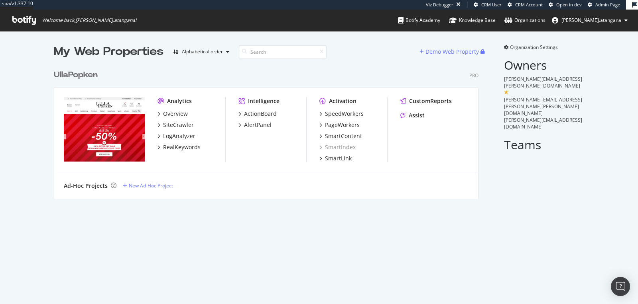
scroll to position [133, 424]
click at [342, 63] on div "UllaPopken Pro Analytics Overview SiteCrawler LogAnalyzer RealKeywords Intellig…" at bounding box center [269, 129] width 431 height 139
click at [328, 127] on div "PageWorkers" at bounding box center [342, 125] width 35 height 8
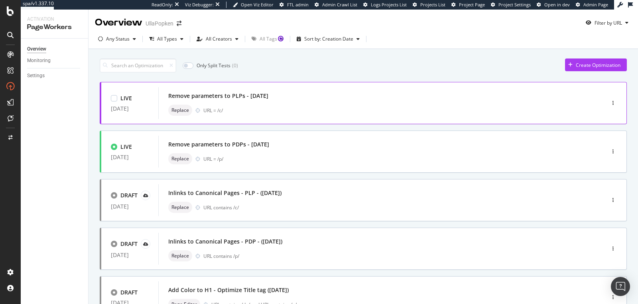
click at [272, 110] on div "URL = /c/" at bounding box center [386, 110] width 367 height 7
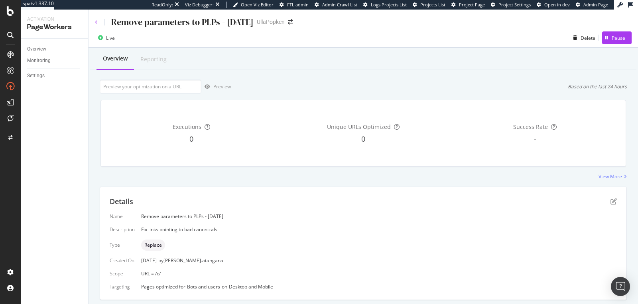
click at [97, 21] on icon at bounding box center [96, 22] width 3 height 5
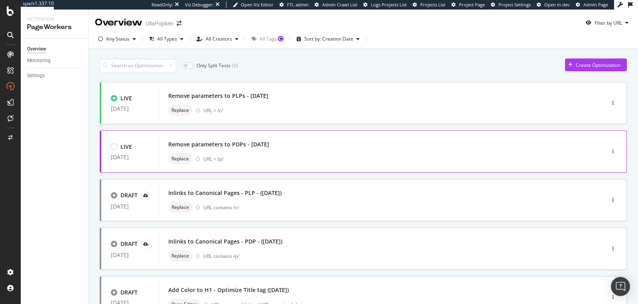
click at [222, 156] on div "URL = /p/" at bounding box center [386, 159] width 367 height 7
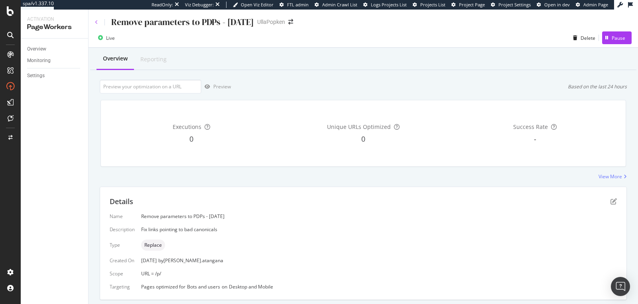
click at [96, 22] on icon at bounding box center [96, 22] width 3 height 5
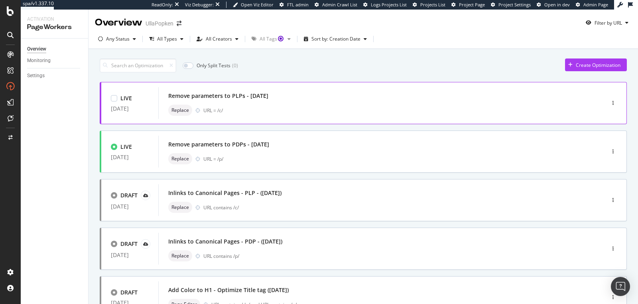
click at [251, 100] on div "Remove parameters to PLPs - [DATE]" at bounding box center [369, 95] width 402 height 11
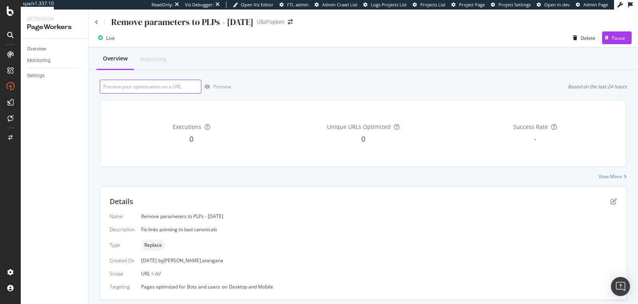
click at [166, 85] on input "url" at bounding box center [151, 87] width 102 height 14
paste input "https://www.ullapopken.de/de/accessoires/c/articlegroup_730?b=UP"
type input "https://www.ullapopken.de/de/accessoires/c/articlegroup_730?b=UP"
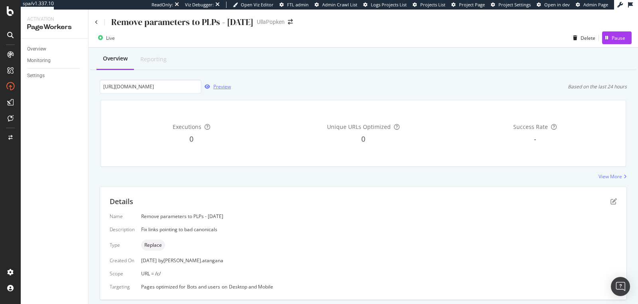
click at [214, 84] on div "Preview" at bounding box center [222, 86] width 18 height 7
click at [96, 25] on div "Remove parameters to PLPs - 2025/09/02" at bounding box center [174, 22] width 159 height 12
click at [96, 23] on icon at bounding box center [96, 22] width 3 height 5
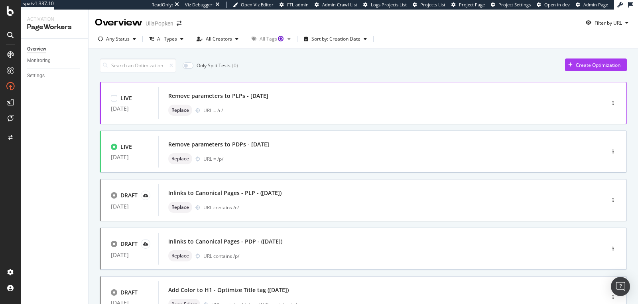
click at [247, 105] on div "Replace URL = /c/" at bounding box center [369, 110] width 402 height 11
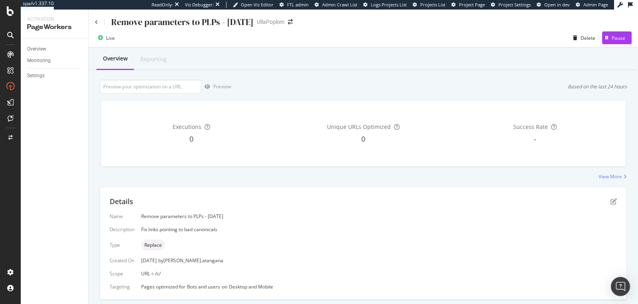
click at [247, 105] on div "Executions 0 Unique URLs Optimized 0 Success Rate -" at bounding box center [363, 133] width 524 height 66
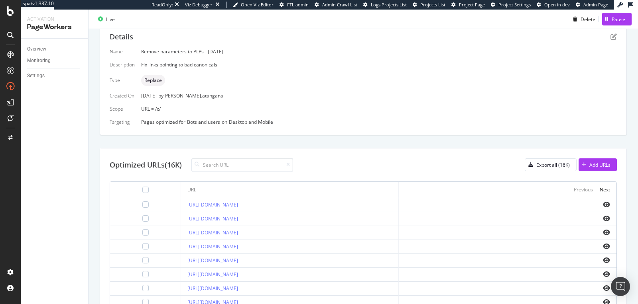
scroll to position [295, 0]
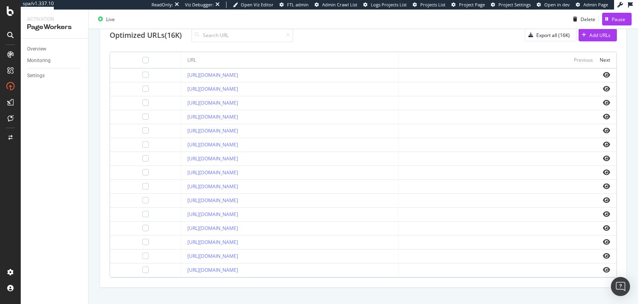
click at [218, 241] on div "https://www.ullapopken.de/de/accessoires/c/articlegroup_730?query=*&filterCateg…" at bounding box center [289, 242] width 204 height 7
click at [218, 240] on link "https://www.ullapopken.de/de/accessoires/c/articlegroup_730?query=*&filterCateg…" at bounding box center [212, 242] width 51 height 7
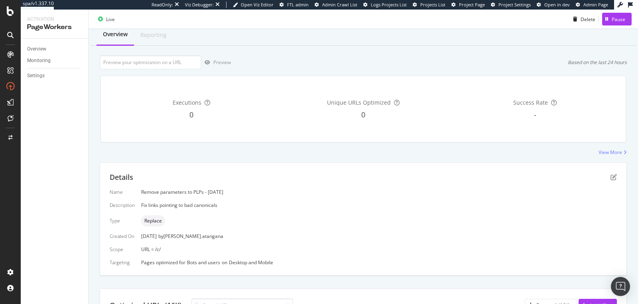
scroll to position [0, 0]
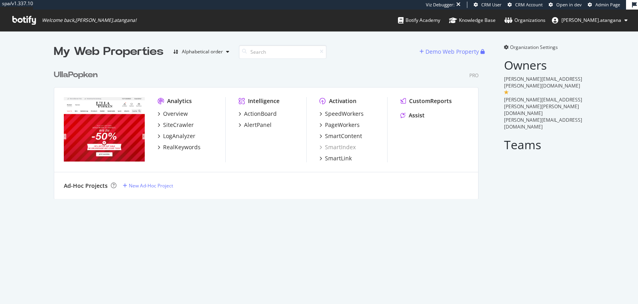
scroll to position [133, 424]
click at [266, 115] on div "ActionBoard" at bounding box center [260, 114] width 33 height 8
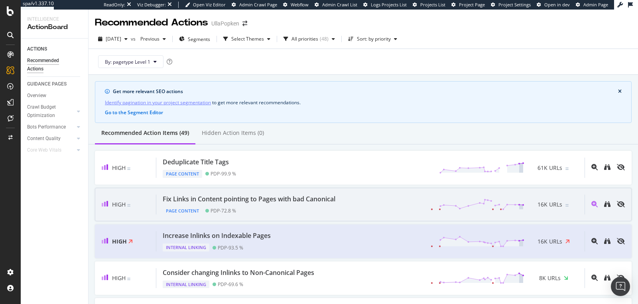
click at [283, 195] on div "Fix Links in Content pointing to Pages with bad Canonical" at bounding box center [249, 199] width 173 height 9
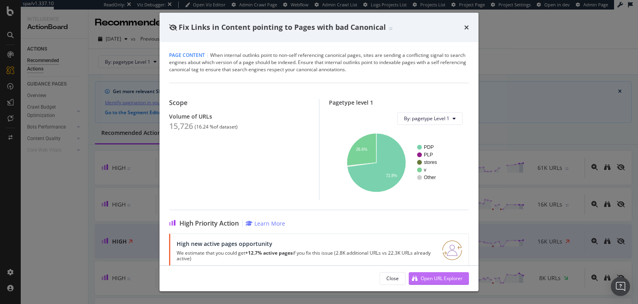
click at [419, 280] on div "Open URL Explorer" at bounding box center [435, 279] width 54 height 12
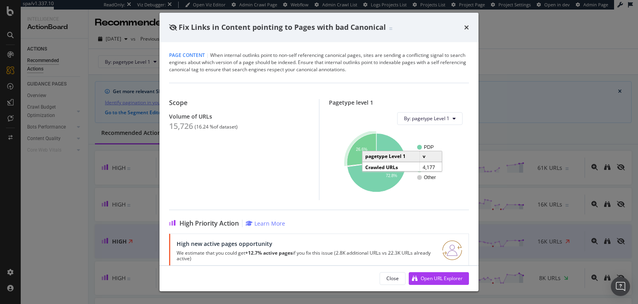
click at [354, 153] on icon "A chart." at bounding box center [361, 149] width 29 height 33
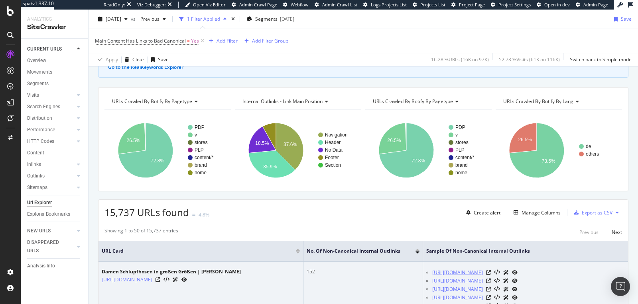
scroll to position [62, 0]
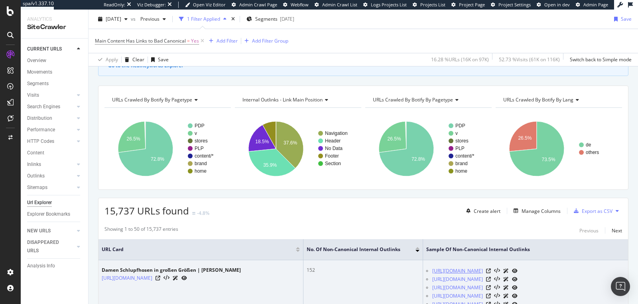
click at [450, 273] on link "[URL][DOMAIN_NAME]" at bounding box center [457, 271] width 51 height 8
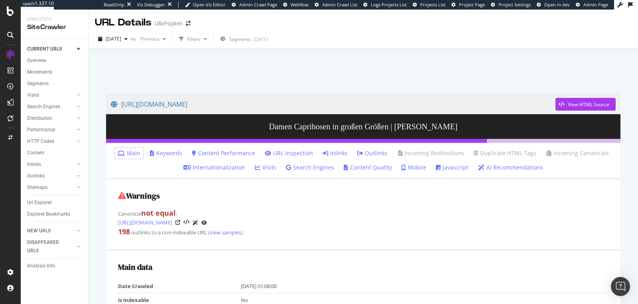
click at [333, 153] on link "Inlinks" at bounding box center [334, 153] width 25 height 8
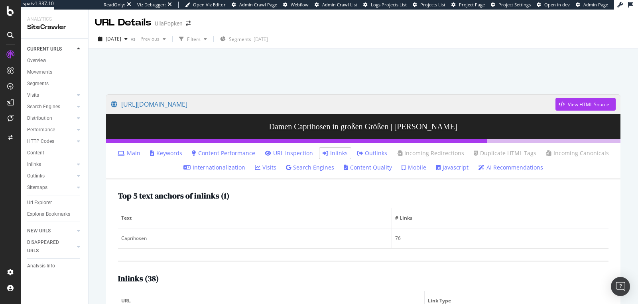
scroll to position [137, 0]
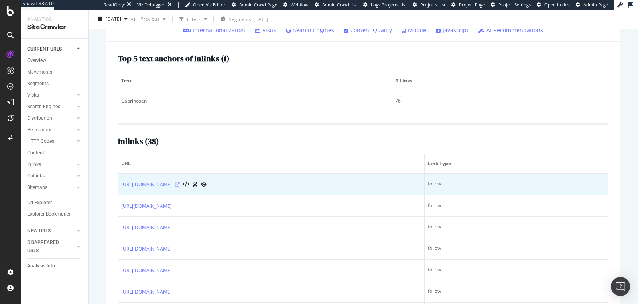
click at [180, 184] on icon at bounding box center [177, 185] width 5 height 5
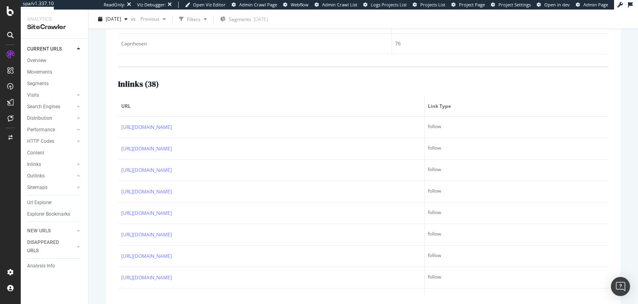
scroll to position [205, 0]
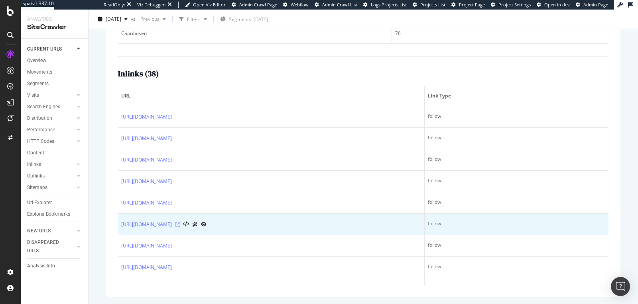
click at [180, 222] on icon at bounding box center [177, 224] width 5 height 5
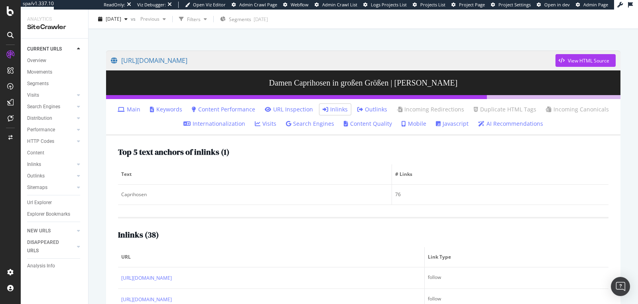
scroll to position [0, 0]
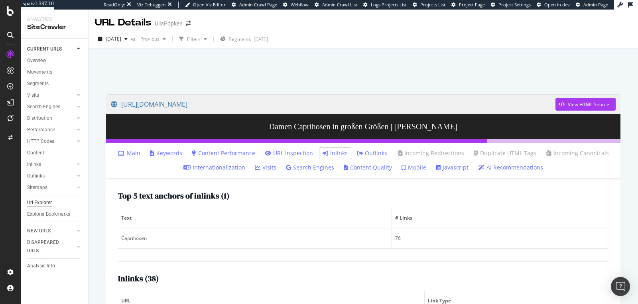
click at [42, 204] on div "Url Explorer" at bounding box center [39, 203] width 25 height 8
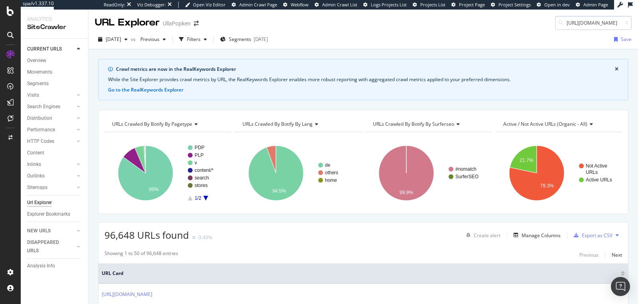
scroll to position [0, 121]
type input "[URL][DOMAIN_NAME]"
click at [512, 36] on div "[URL][DOMAIN_NAME]" at bounding box center [544, 32] width 153 height 7
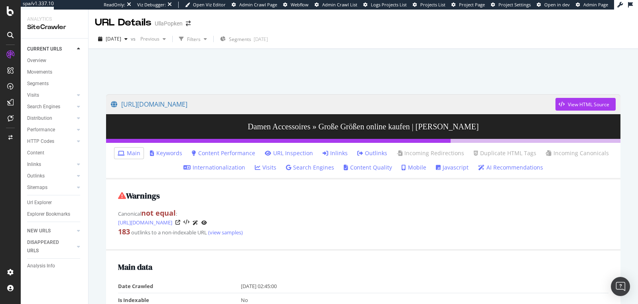
click at [339, 154] on link "Inlinks" at bounding box center [334, 153] width 25 height 8
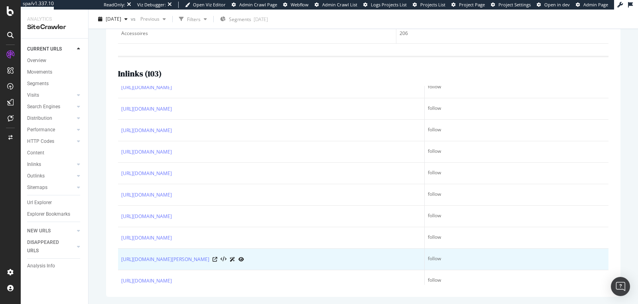
scroll to position [63, 0]
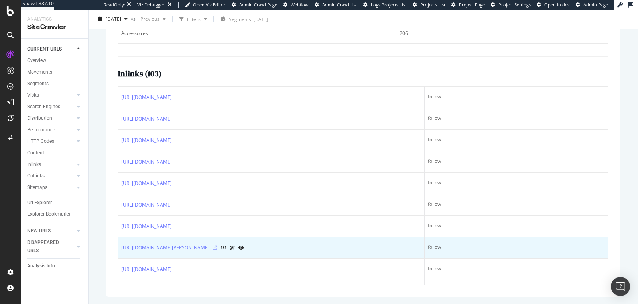
click at [217, 246] on icon at bounding box center [214, 248] width 5 height 5
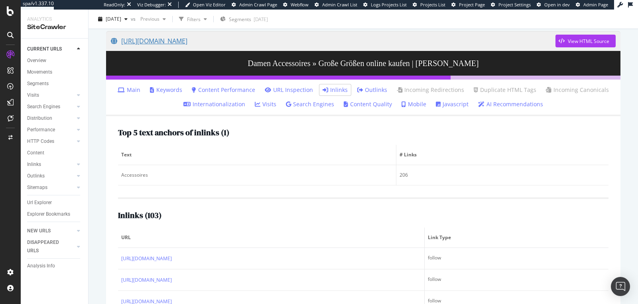
scroll to position [145, 0]
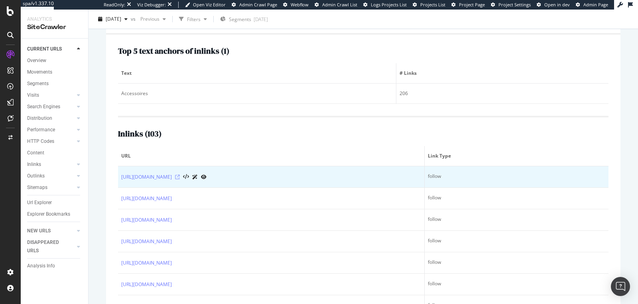
click at [180, 175] on icon at bounding box center [177, 177] width 5 height 5
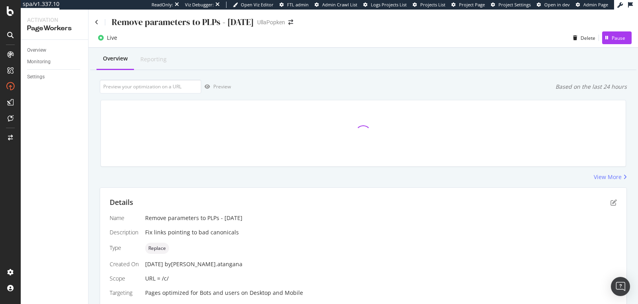
click at [204, 127] on icon at bounding box center [207, 127] width 6 height 6
click at [95, 24] on icon at bounding box center [97, 23] width 4 height 6
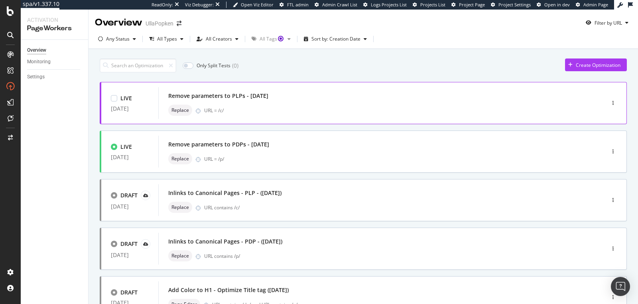
click at [237, 104] on div "Remove parameters to PLPs - [DATE] Replace URL = /c/" at bounding box center [369, 103] width 402 height 26
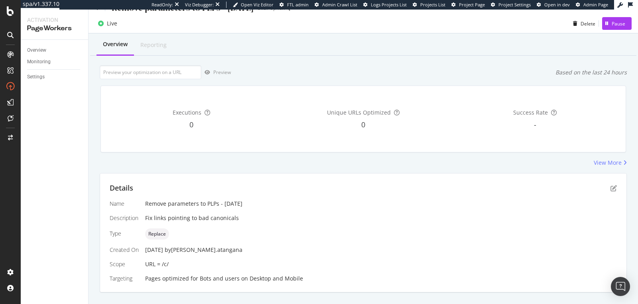
scroll to position [15, 0]
click at [610, 187] on icon "pen-to-square" at bounding box center [613, 188] width 6 height 6
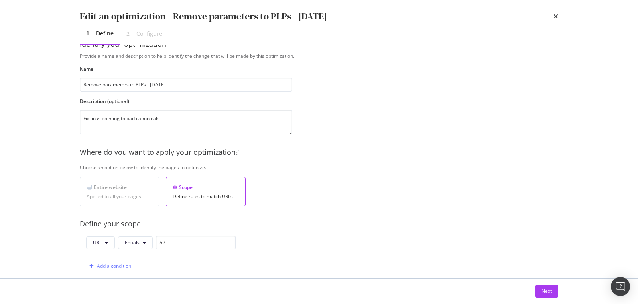
scroll to position [63, 0]
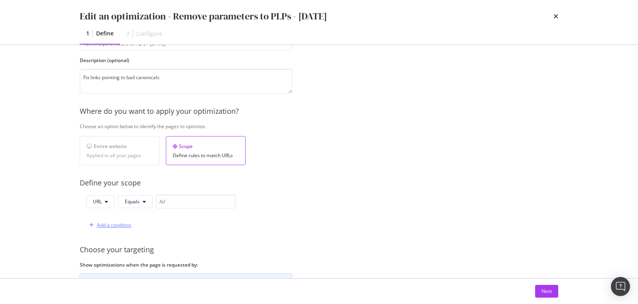
click at [104, 222] on div "Add a condition" at bounding box center [114, 225] width 34 height 7
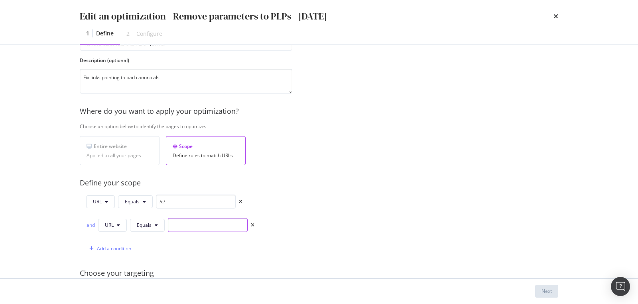
click at [173, 224] on input "modal" at bounding box center [208, 225] width 80 height 14
type input "/v/"
click at [548, 293] on div "Next" at bounding box center [546, 291] width 10 height 7
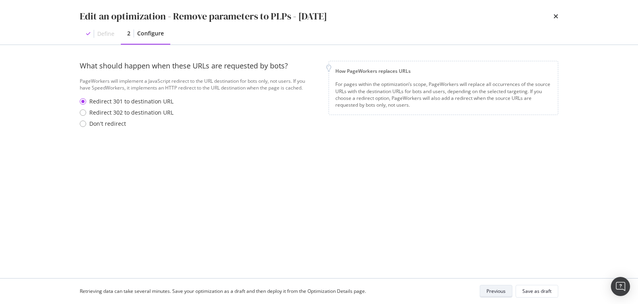
scroll to position [0, 0]
click at [88, 121] on div "Don't redirect" at bounding box center [198, 124] width 236 height 8
click at [521, 290] on button "Save as draft" at bounding box center [536, 291] width 43 height 13
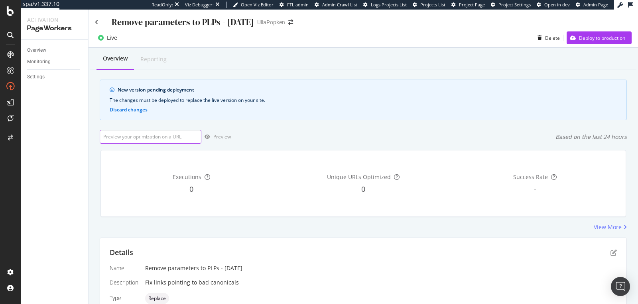
click at [169, 134] on input "url" at bounding box center [151, 137] width 102 height 14
paste input "[URL][DOMAIN_NAME][PERSON_NAME]"
type input "[URL][DOMAIN_NAME][PERSON_NAME]"
click at [213, 138] on div "Preview" at bounding box center [222, 136] width 18 height 7
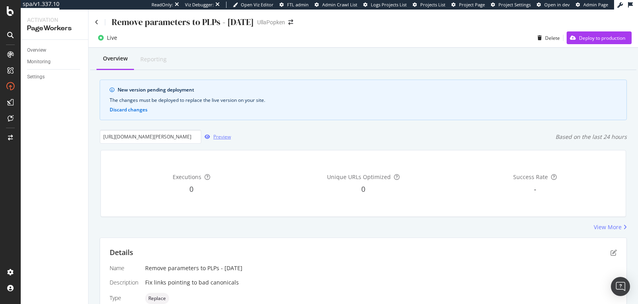
scroll to position [0, 0]
click at [169, 135] on input "https://www.ullapopken.de/de/schuhe/stiefel/c/articlegroup_820-2?query=*&b=UP" at bounding box center [151, 137] width 102 height 14
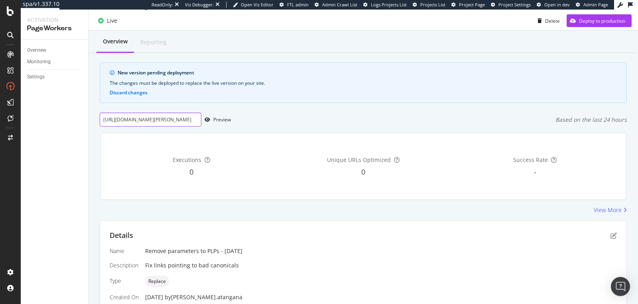
scroll to position [141, 0]
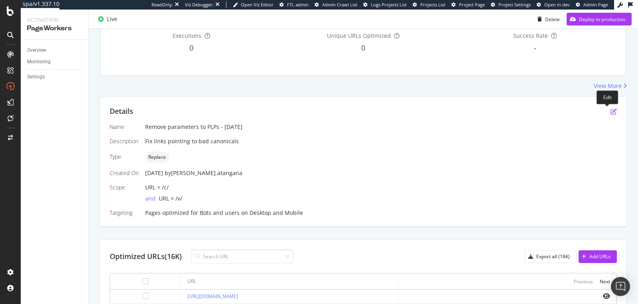
click at [610, 112] on icon "pen-to-square" at bounding box center [613, 111] width 6 height 6
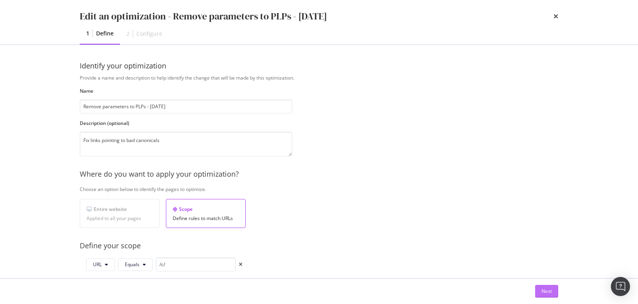
click at [540, 291] on button "Next" at bounding box center [546, 291] width 23 height 13
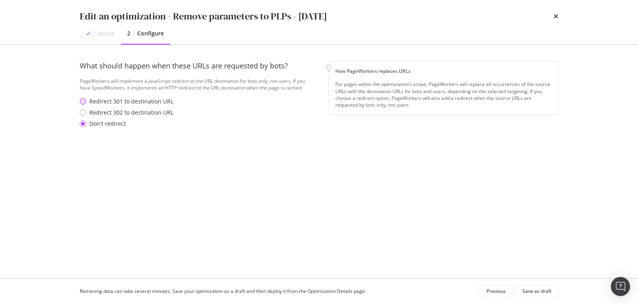
click at [143, 104] on div "Redirect 301 to destination URL" at bounding box center [131, 102] width 84 height 8
click at [525, 293] on div "Save as draft" at bounding box center [536, 291] width 29 height 7
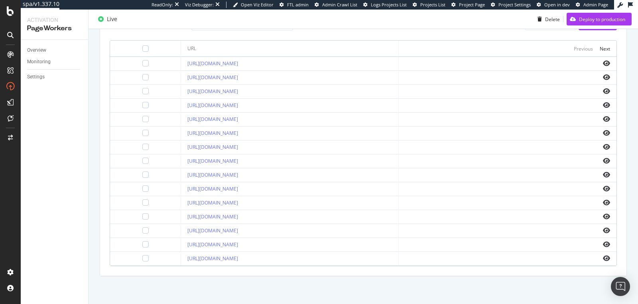
scroll to position [377, 0]
click at [601, 45] on div "Next" at bounding box center [604, 48] width 10 height 7
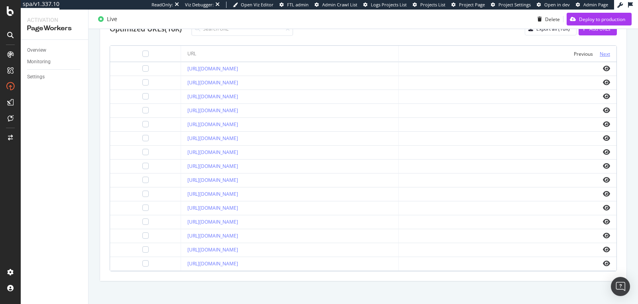
click at [600, 49] on div "Next" at bounding box center [604, 53] width 10 height 9
click at [600, 51] on div "Next" at bounding box center [604, 54] width 10 height 7
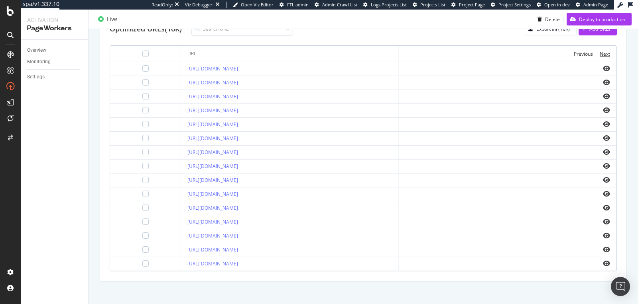
click at [600, 51] on div "Next" at bounding box center [604, 54] width 10 height 7
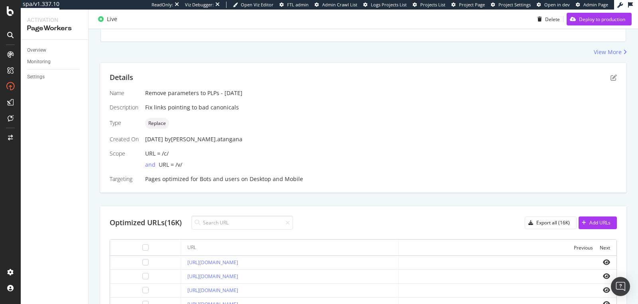
scroll to position [174, 0]
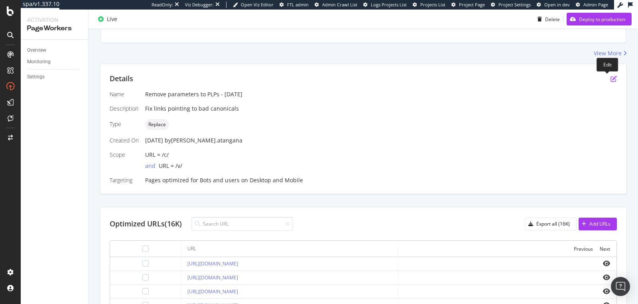
click at [610, 81] on icon "pen-to-square" at bounding box center [613, 79] width 6 height 6
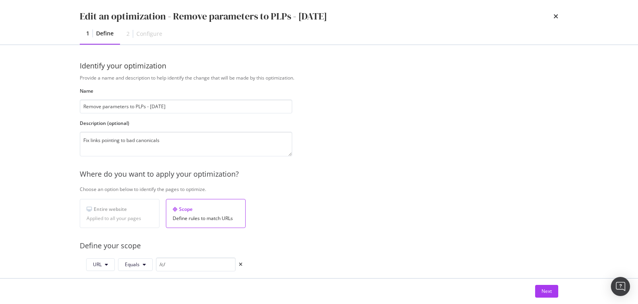
scroll to position [60, 0]
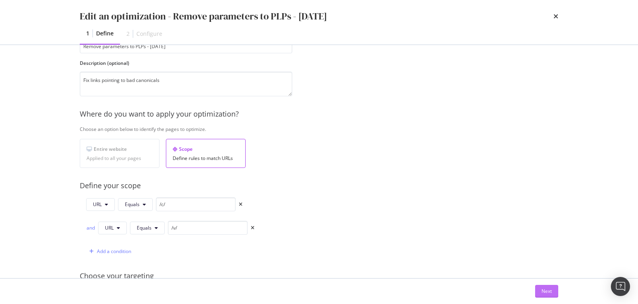
click at [545, 288] on div "Next" at bounding box center [546, 291] width 10 height 7
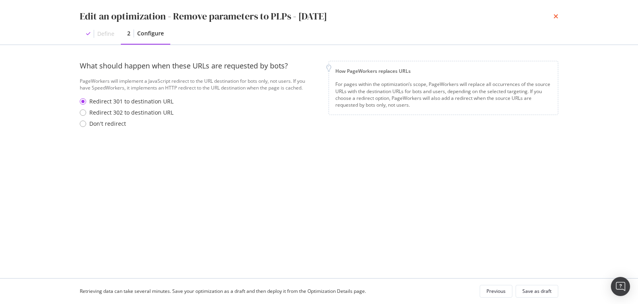
click at [556, 14] on icon "times" at bounding box center [555, 16] width 5 height 6
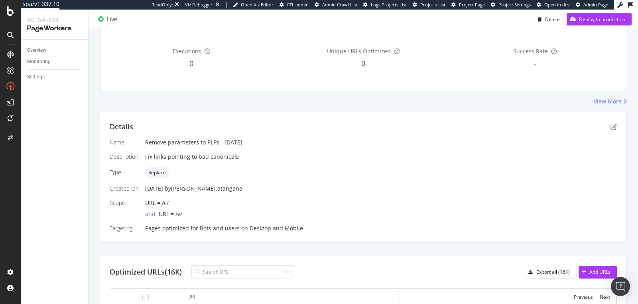
scroll to position [41, 0]
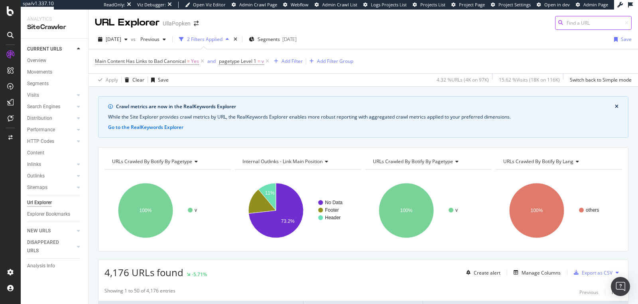
click at [583, 24] on input at bounding box center [593, 23] width 77 height 14
paste input "https://www.ullapopken.de/de/accessoires/guertel/c/articlegroup_735-1?query=*&j…"
type input "https://www.ullapopken.de/de/accessoires/guertel/c/articlegroup_735-1?query=*&j…"
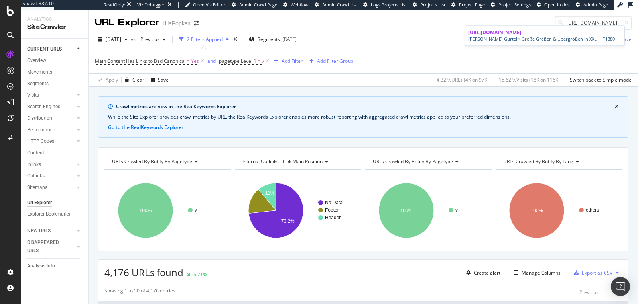
scroll to position [0, 0]
click at [540, 43] on div "Herren Gürtel » Große Größen & Übergrößen in XXL | JP1880" at bounding box center [544, 39] width 153 height 6
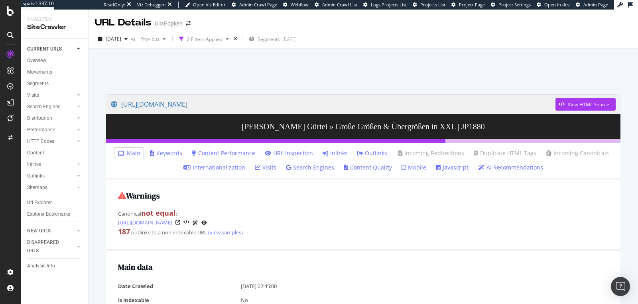
click at [331, 152] on link "Inlinks" at bounding box center [334, 153] width 25 height 8
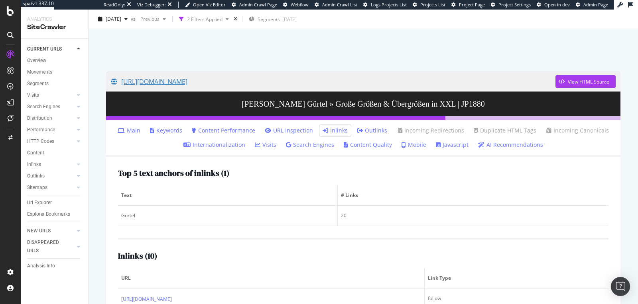
scroll to position [205, 0]
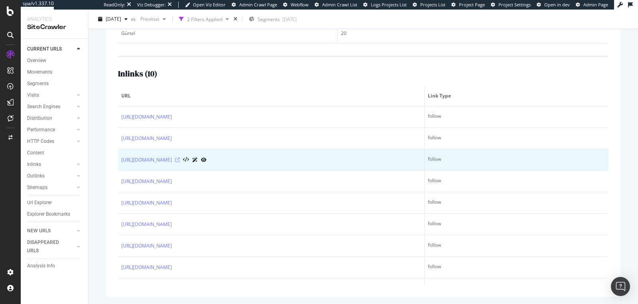
click at [180, 160] on icon at bounding box center [177, 160] width 5 height 5
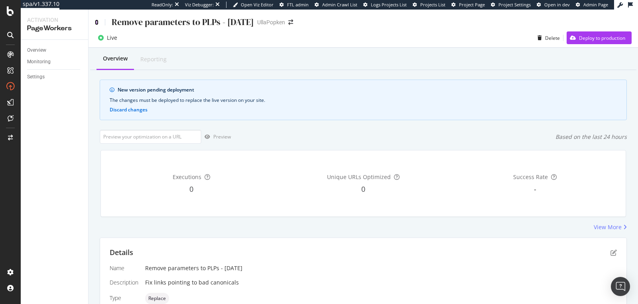
click at [97, 24] on icon at bounding box center [97, 23] width 4 height 6
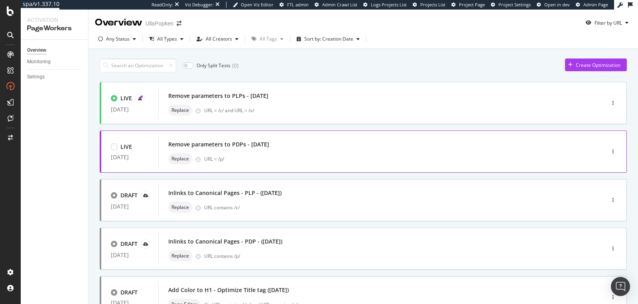
click at [290, 157] on div "URL = /p/" at bounding box center [387, 159] width 367 height 7
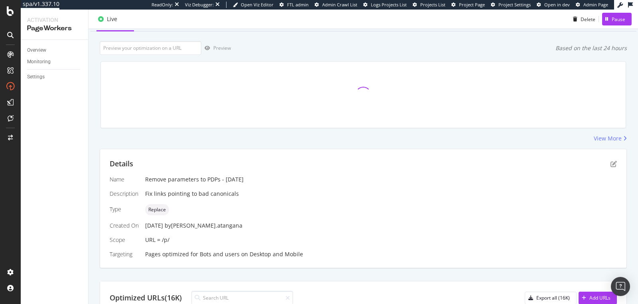
scroll to position [35, 0]
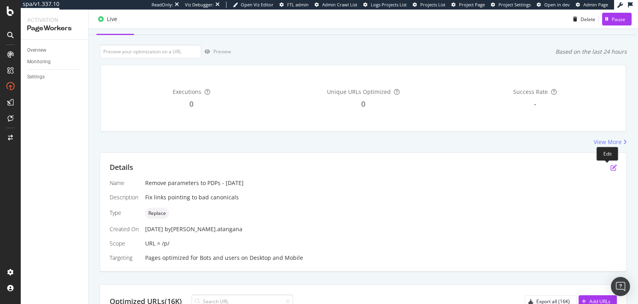
click at [610, 169] on icon "pen-to-square" at bounding box center [613, 168] width 6 height 6
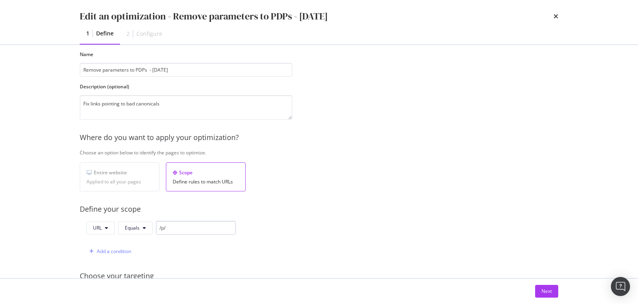
scroll to position [64, 0]
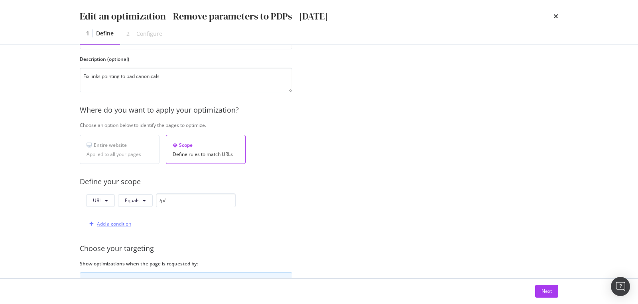
click at [110, 224] on div "Add a condition" at bounding box center [114, 224] width 34 height 7
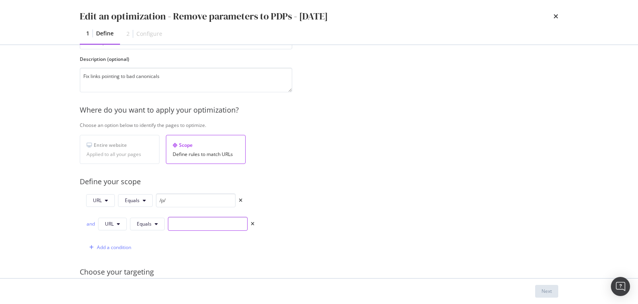
click at [176, 220] on input "modal" at bounding box center [208, 224] width 80 height 14
type input "/v/"
click at [141, 227] on button "Equals" at bounding box center [147, 224] width 35 height 13
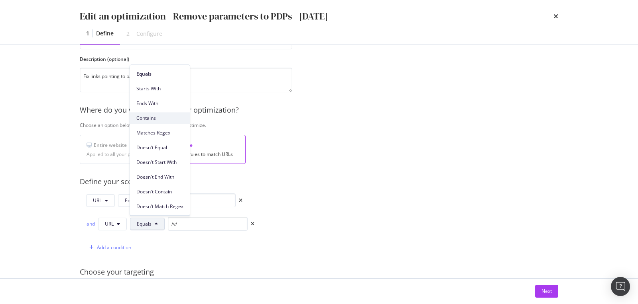
click at [146, 122] on span "Contains" at bounding box center [159, 118] width 47 height 7
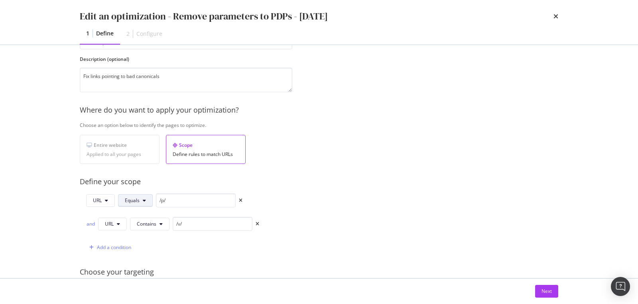
click at [135, 197] on span "Equals" at bounding box center [132, 200] width 15 height 7
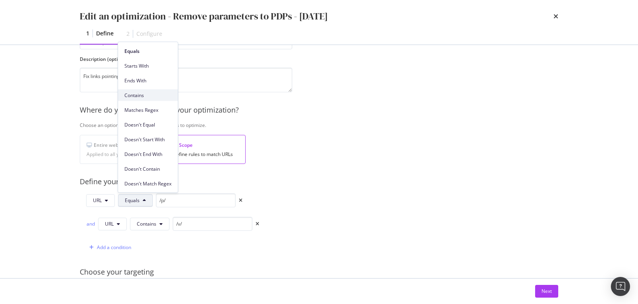
click at [135, 93] on span "Contains" at bounding box center [147, 95] width 47 height 7
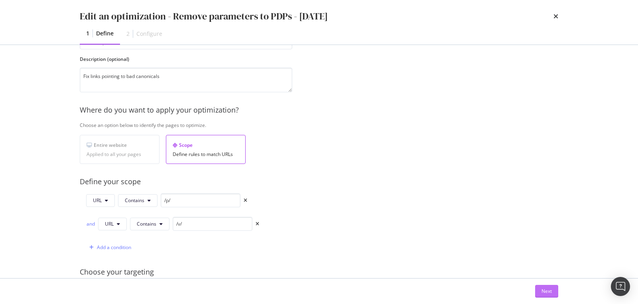
click at [541, 292] on div "Next" at bounding box center [546, 291] width 10 height 7
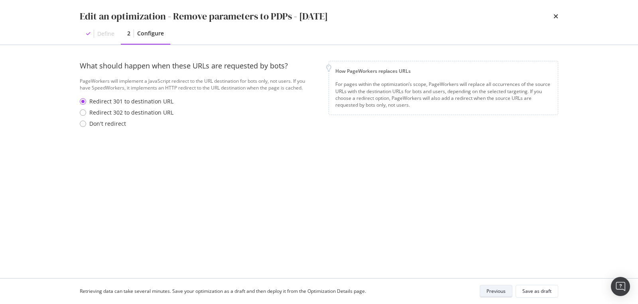
scroll to position [0, 0]
click at [541, 292] on div "Save as draft" at bounding box center [536, 291] width 29 height 7
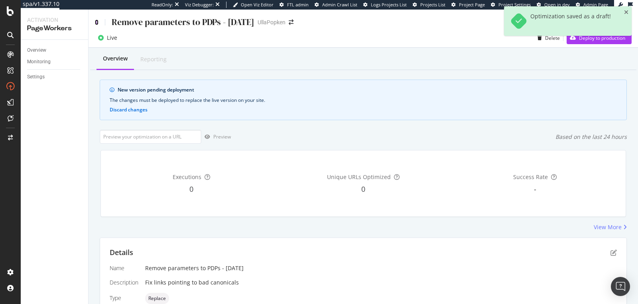
click at [96, 20] on icon at bounding box center [97, 23] width 4 height 6
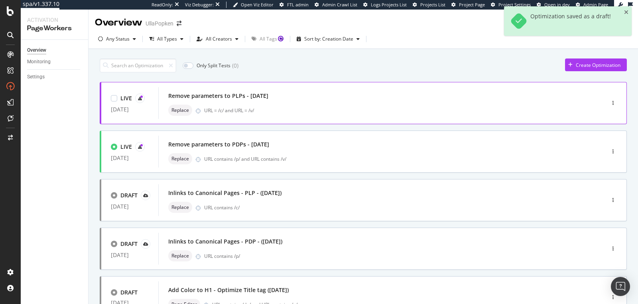
click at [261, 113] on div "URL = /c/ and URL = /v/" at bounding box center [387, 110] width 367 height 7
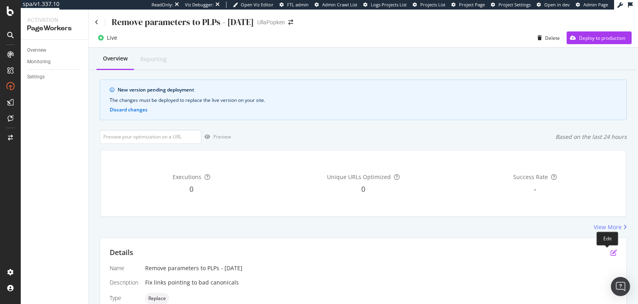
click at [610, 252] on icon "pen-to-square" at bounding box center [613, 253] width 6 height 6
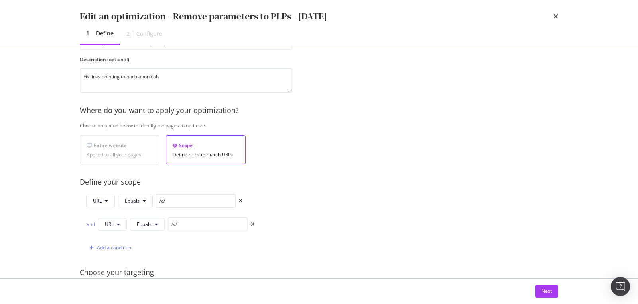
scroll to position [168, 0]
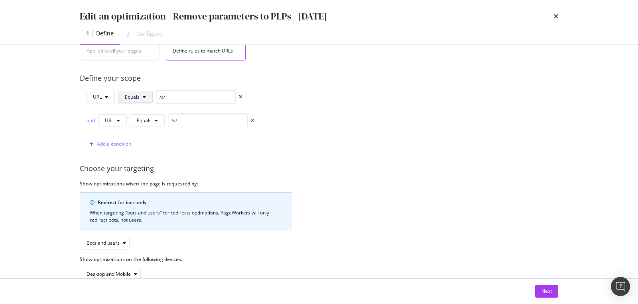
click at [139, 98] on button "Equals" at bounding box center [135, 97] width 35 height 13
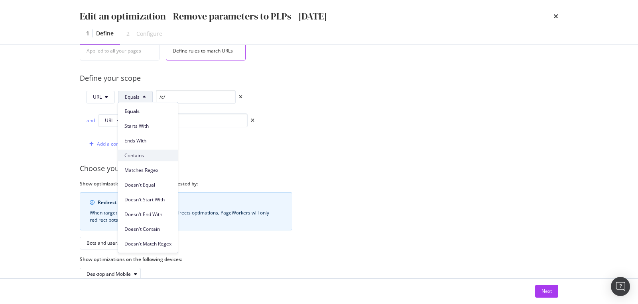
click at [141, 154] on span "Contains" at bounding box center [147, 155] width 47 height 7
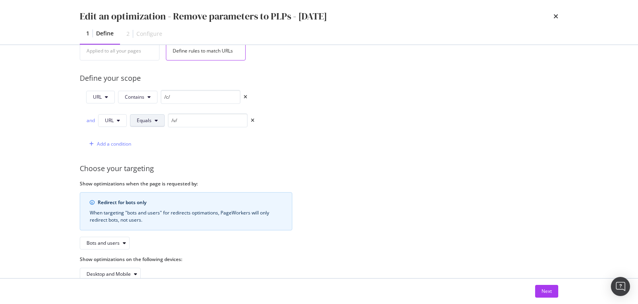
click at [142, 119] on span "Equals" at bounding box center [144, 120] width 15 height 7
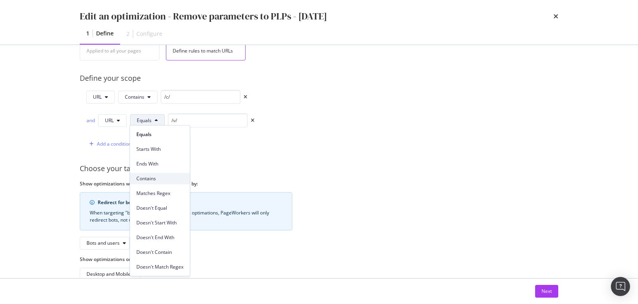
click at [151, 175] on span "Contains" at bounding box center [159, 178] width 47 height 7
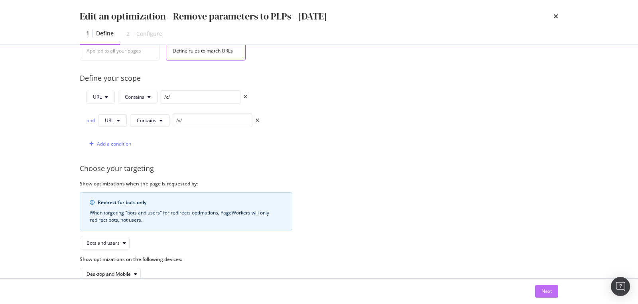
click at [536, 292] on button "Next" at bounding box center [546, 291] width 23 height 13
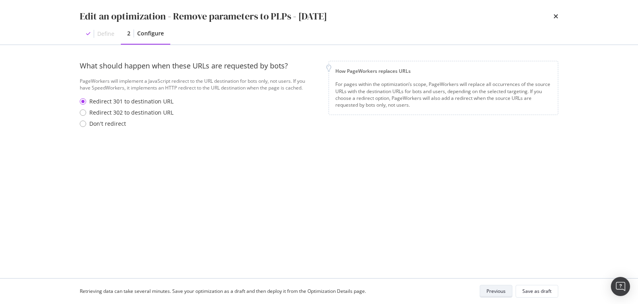
click at [536, 292] on div "Save as draft" at bounding box center [536, 291] width 29 height 7
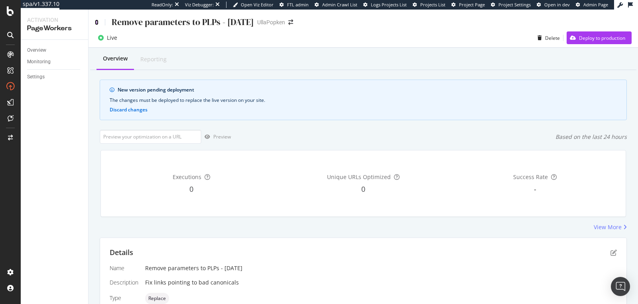
click at [98, 24] on icon at bounding box center [97, 23] width 4 height 6
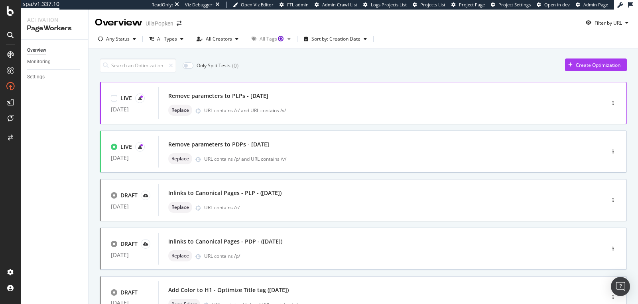
click at [306, 113] on div "URL contains /c/ and URL contains /v/" at bounding box center [387, 110] width 367 height 7
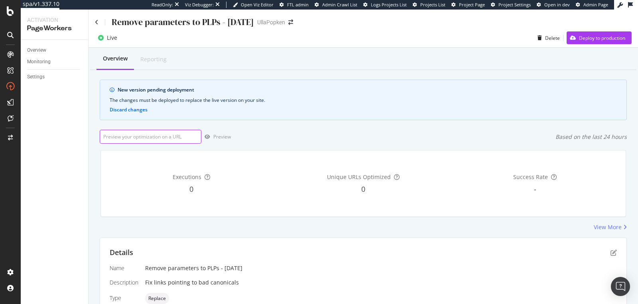
click at [176, 135] on input "url" at bounding box center [151, 137] width 102 height 14
paste input "[URL][DOMAIN_NAME]"
type input "[URL][DOMAIN_NAME]"
click at [215, 140] on div "Preview" at bounding box center [215, 137] width 29 height 12
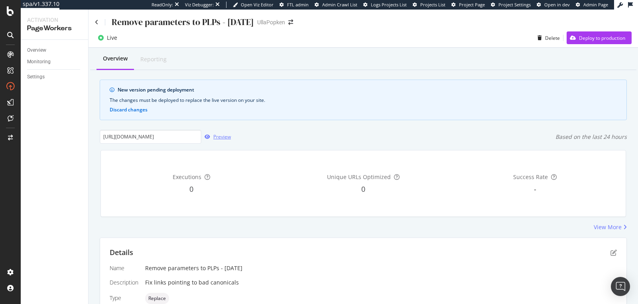
scroll to position [0, 0]
click at [593, 41] on div "Deploy to production" at bounding box center [602, 38] width 46 height 7
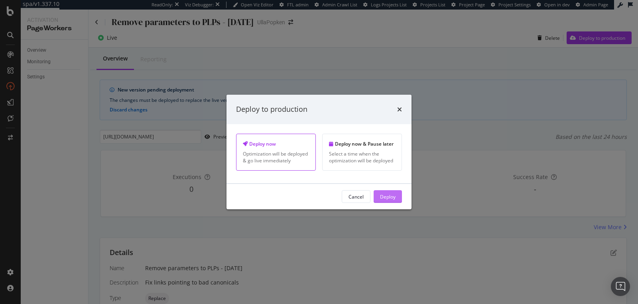
click at [379, 193] on button "Deploy" at bounding box center [387, 196] width 28 height 13
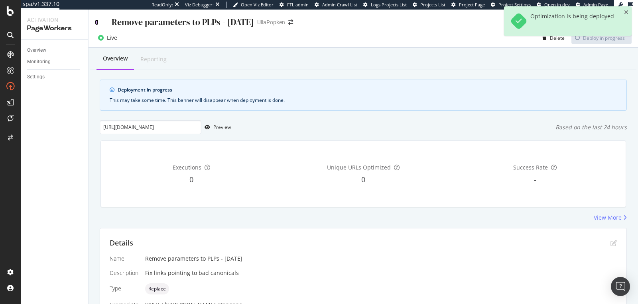
click at [96, 23] on icon at bounding box center [97, 23] width 4 height 6
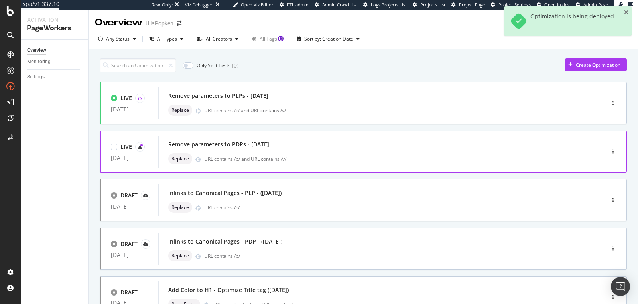
click at [283, 151] on div "Remove parameters to PDPs - [DATE] Replace URL contains /p/ and URL contains /v/" at bounding box center [369, 152] width 402 height 26
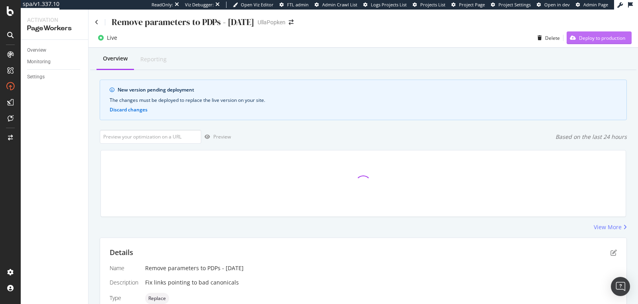
click at [579, 38] on div "Deploy to production" at bounding box center [602, 38] width 46 height 7
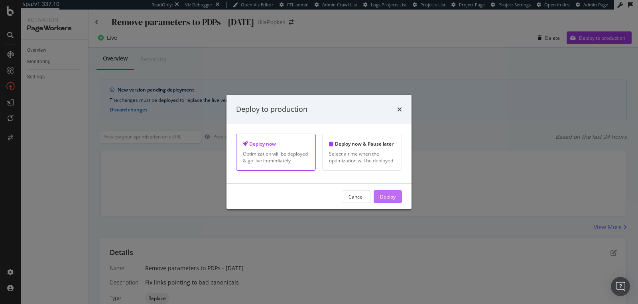
click at [379, 197] on button "Deploy" at bounding box center [387, 196] width 28 height 13
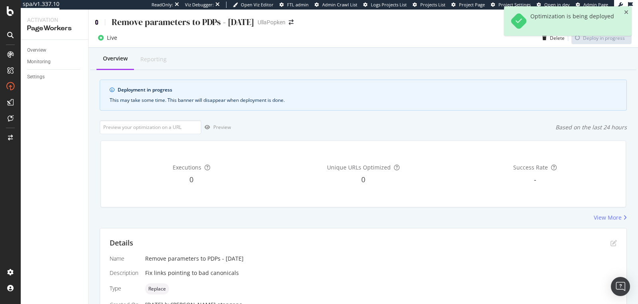
click at [96, 24] on icon at bounding box center [97, 23] width 4 height 6
